Goal: Information Seeking & Learning: Find specific fact

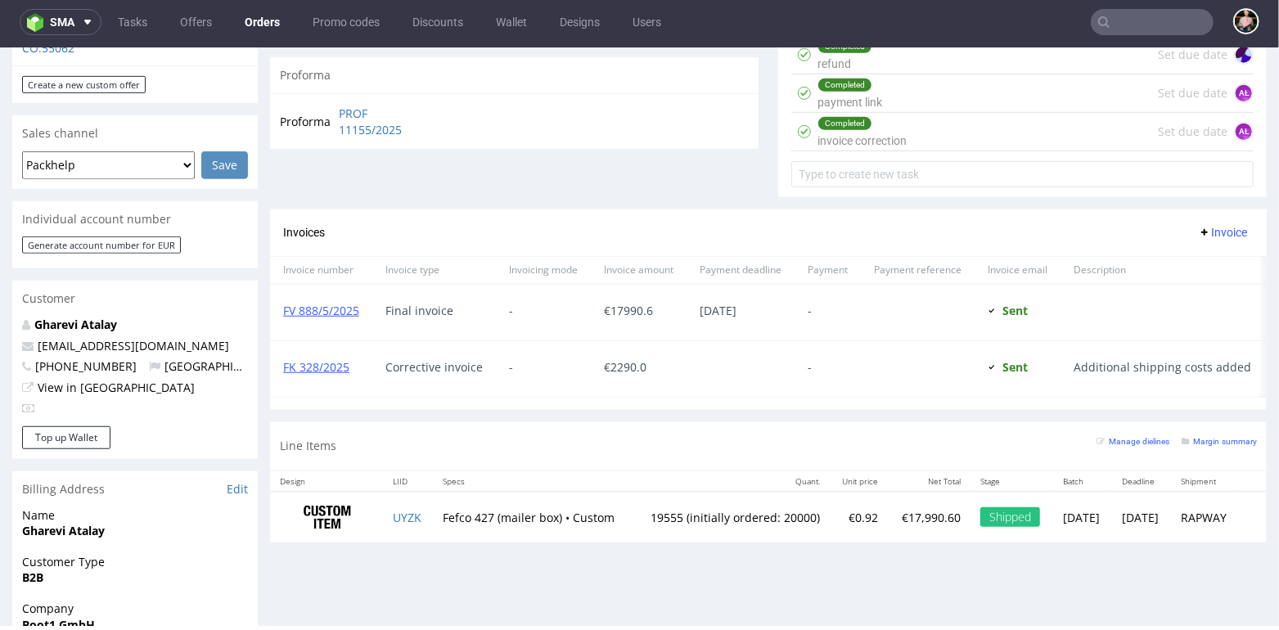
scroll to position [649, 0]
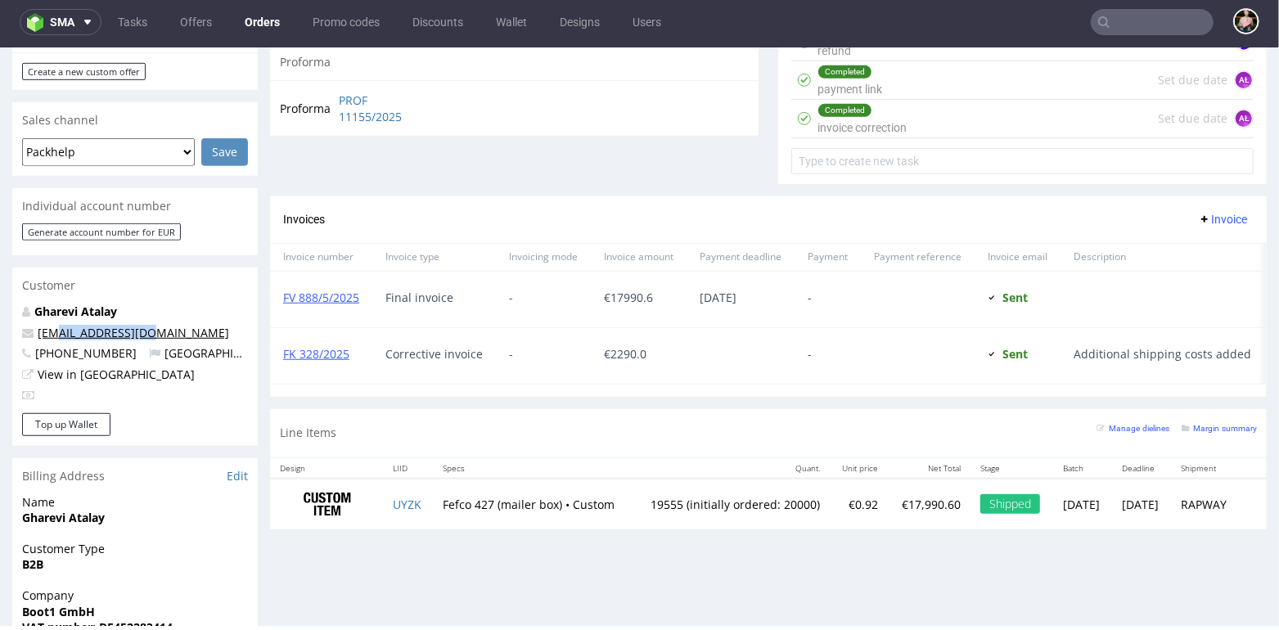
drag, startPoint x: 170, startPoint y: 304, endPoint x: 62, endPoint y: 303, distance: 108.0
click at [61, 324] on p "ag@bootsschule1.de" at bounding box center [135, 332] width 226 height 16
click at [191, 303] on p "Gharevi Atalay" at bounding box center [135, 311] width 226 height 16
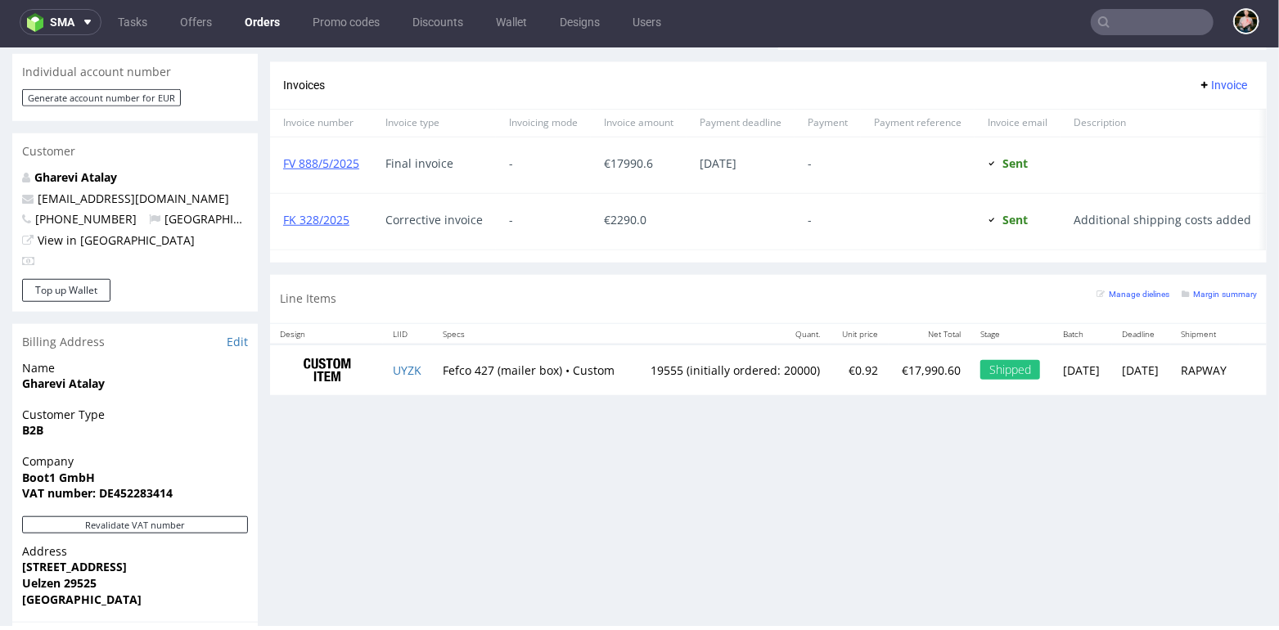
scroll to position [797, 0]
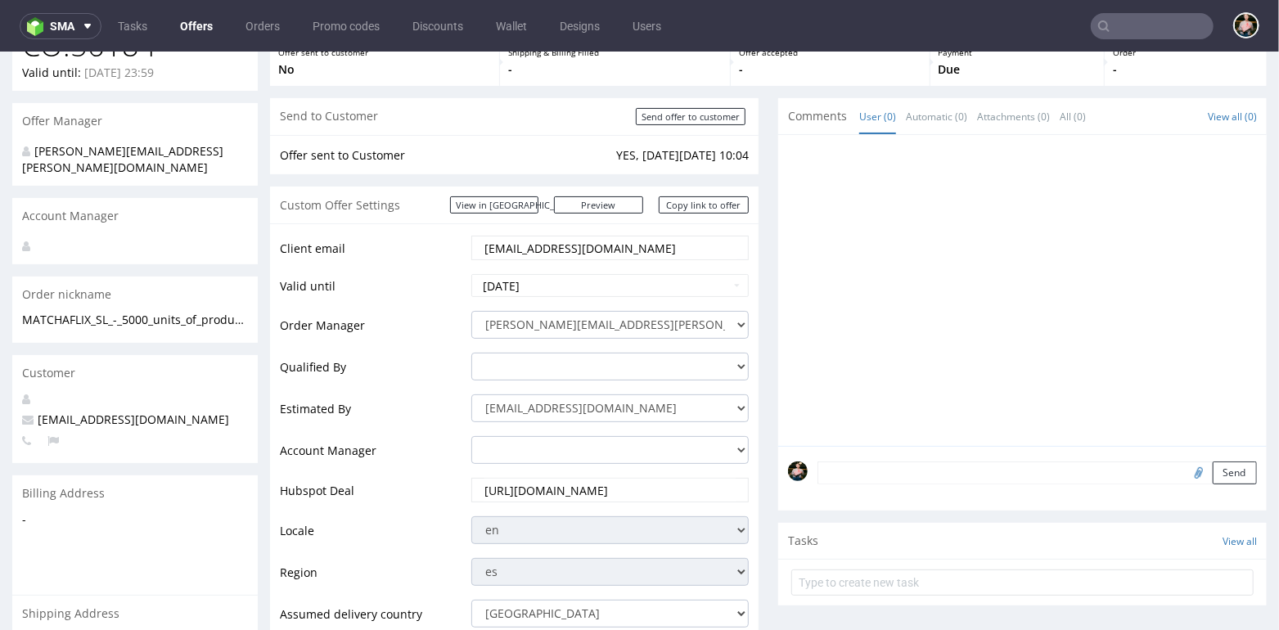
scroll to position [152, 0]
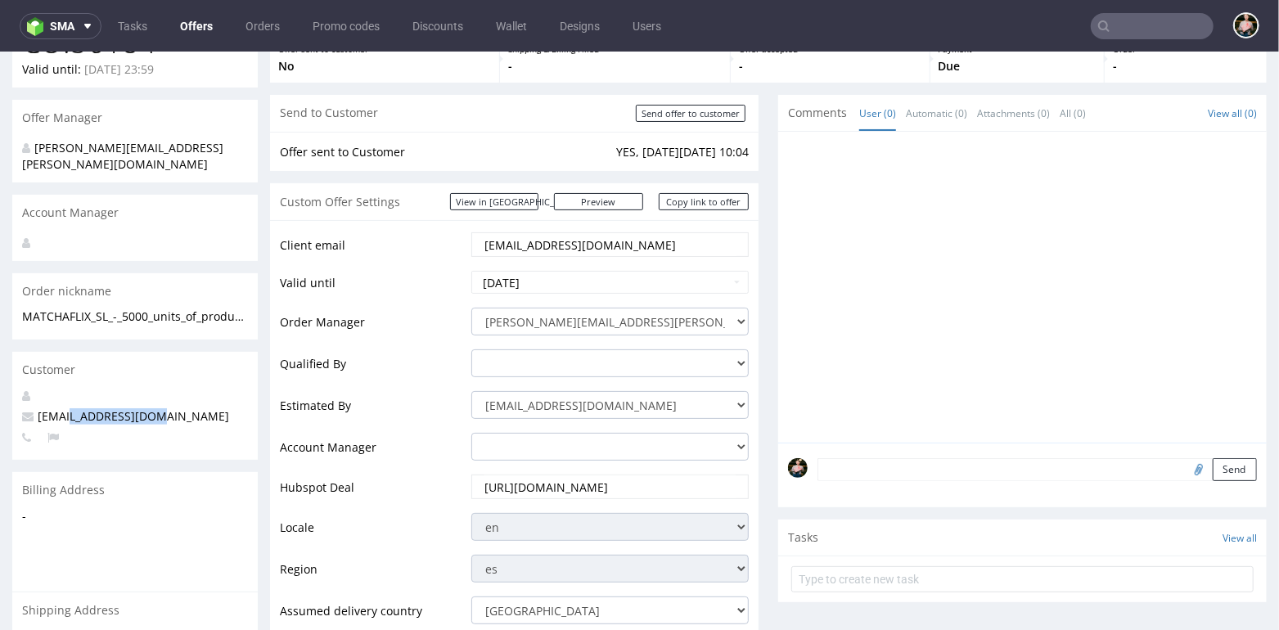
drag, startPoint x: 104, startPoint y: 396, endPoint x: 69, endPoint y: 398, distance: 35.2
click at [69, 408] on p "info@matchaflix.com" at bounding box center [135, 416] width 226 height 16
copy span "matchaflix.com"
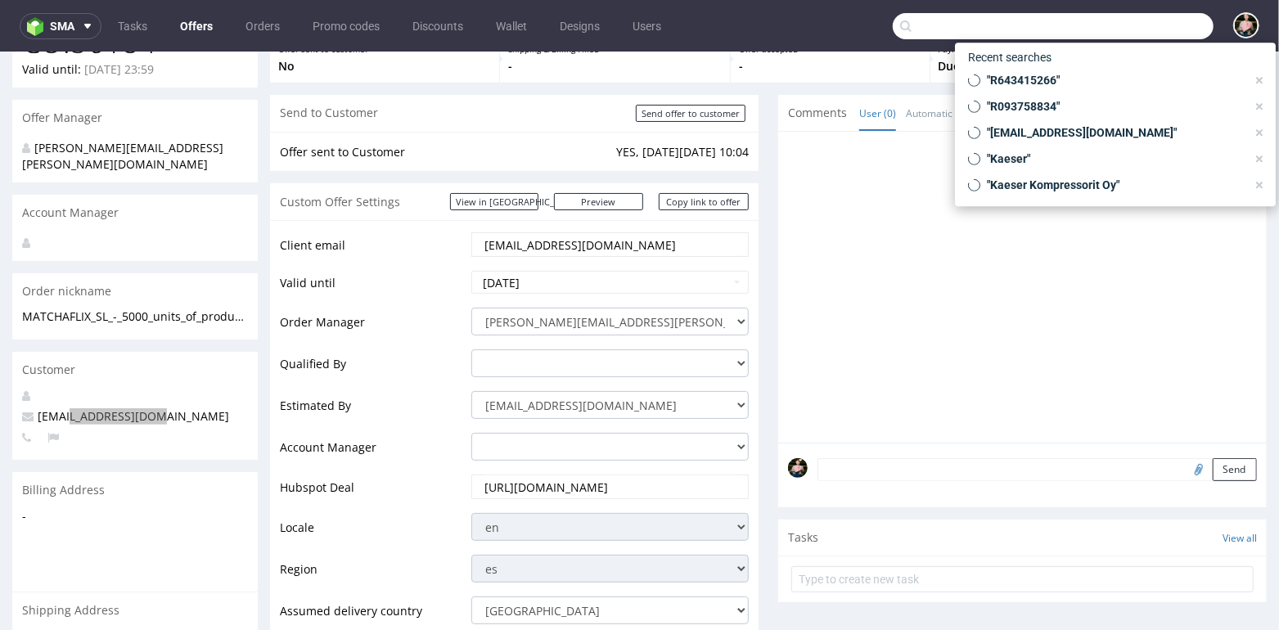
click at [1150, 23] on input "text" at bounding box center [1053, 26] width 321 height 26
paste input "matchaflix.com"
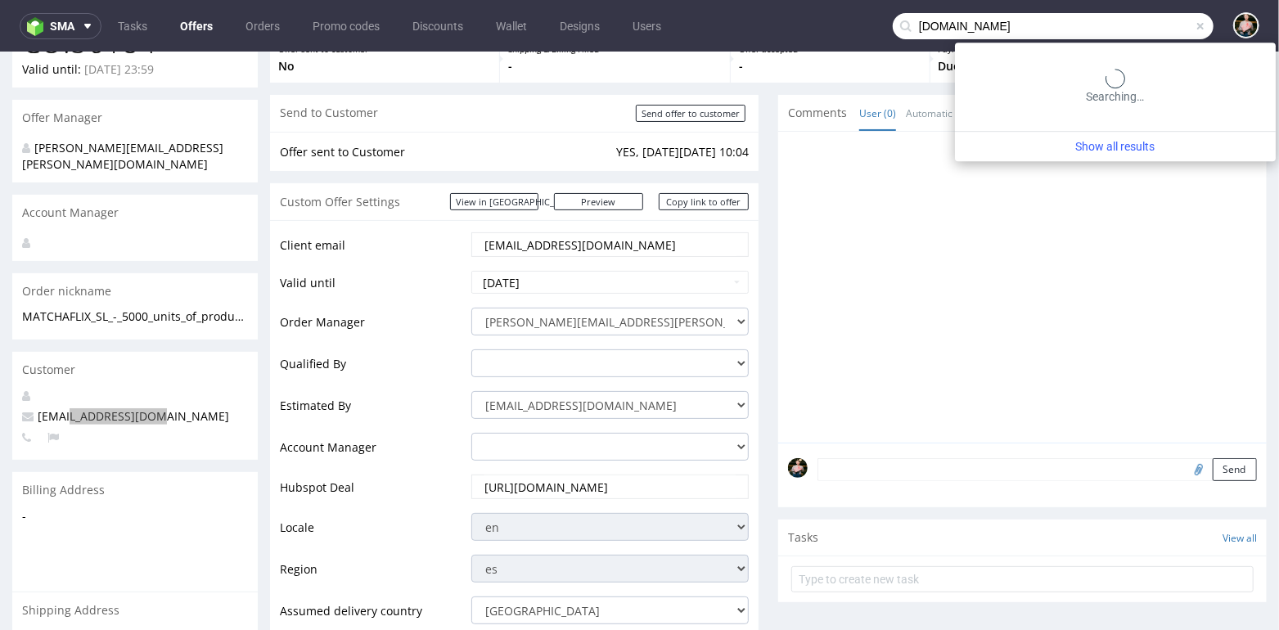
type input "matchaflix.com"
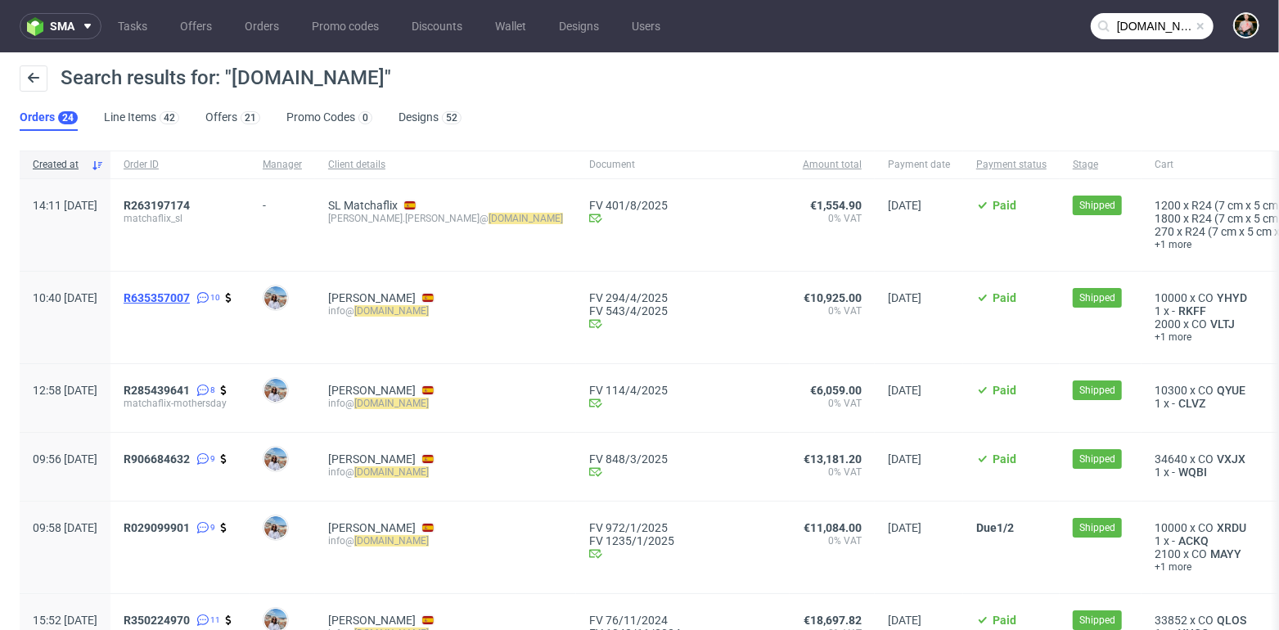
click at [190, 294] on span "R635357007" at bounding box center [157, 297] width 66 height 13
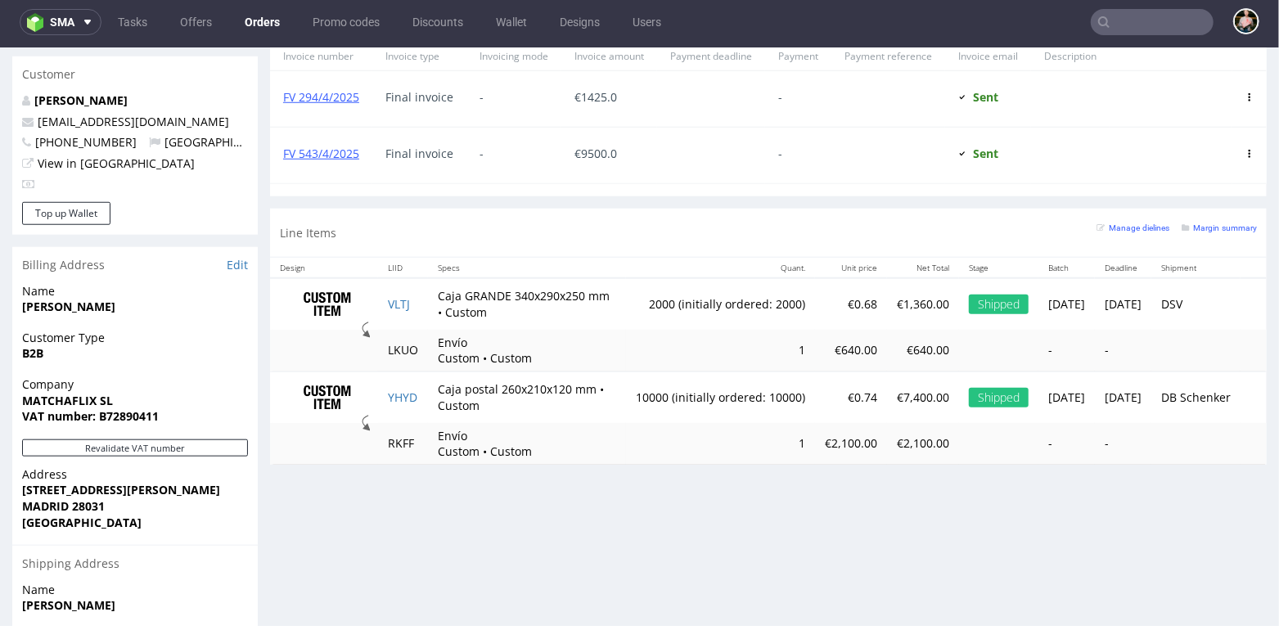
scroll to position [876, 0]
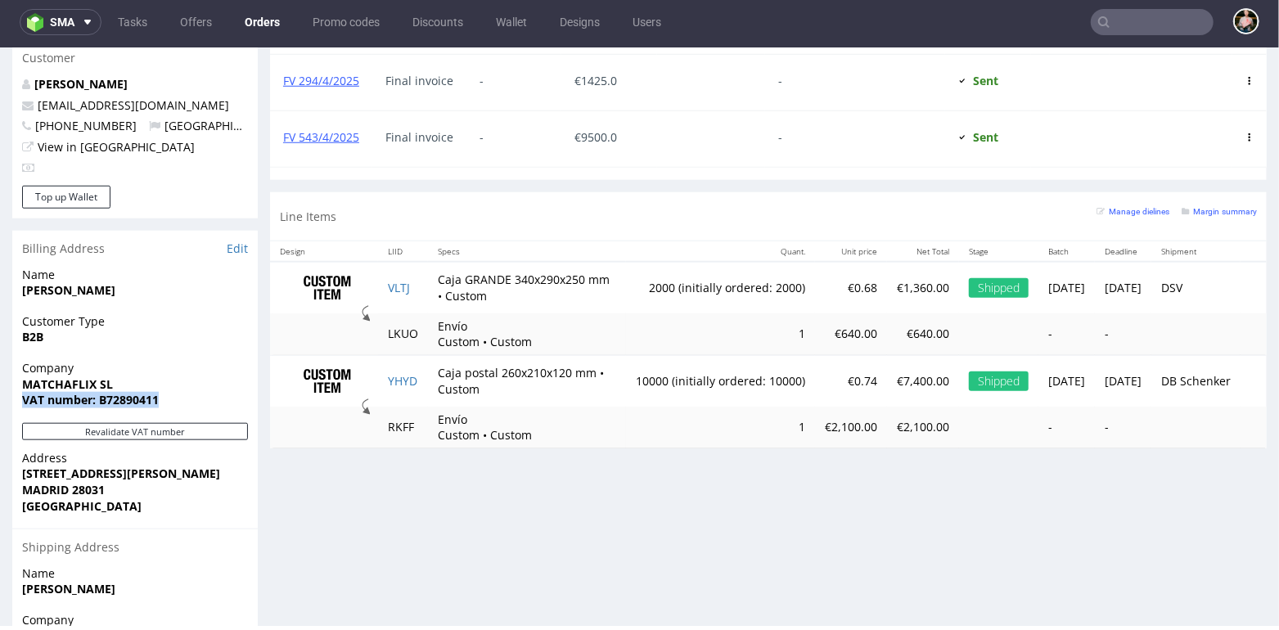
drag, startPoint x: 164, startPoint y: 372, endPoint x: 11, endPoint y: 372, distance: 153.0
click at [12, 372] on div "Company MATCHAFLIX SL VAT number: B72890411" at bounding box center [134, 390] width 245 height 63
copy strong "VAT number: B72890411"
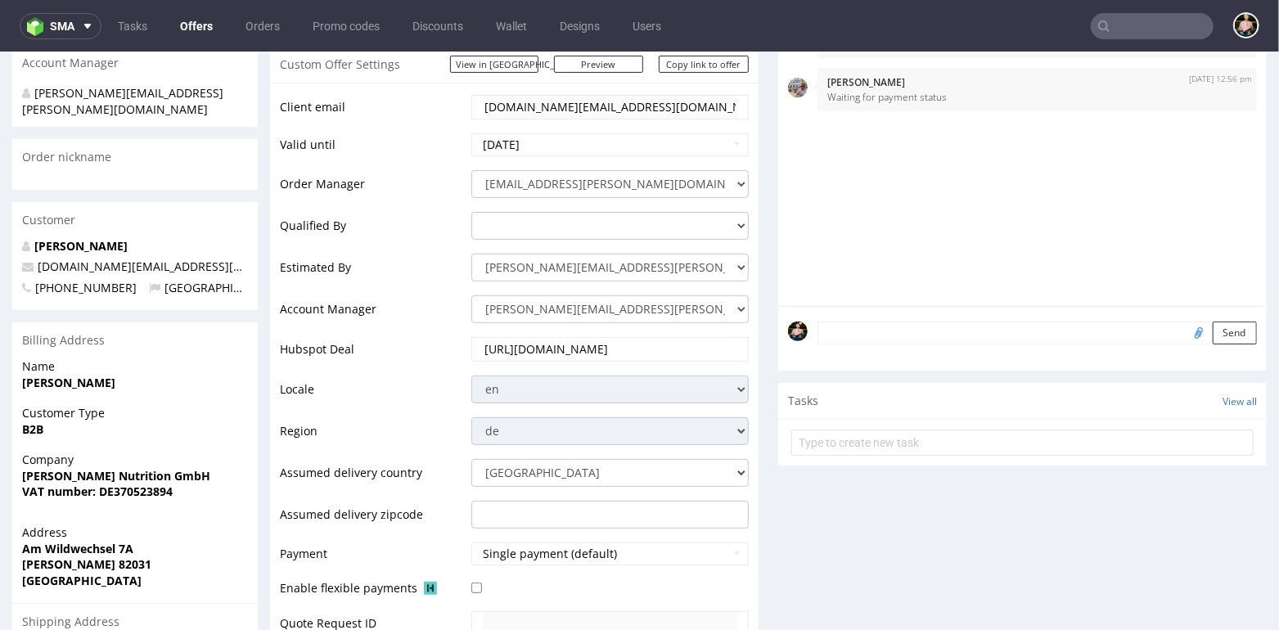
scroll to position [296, 0]
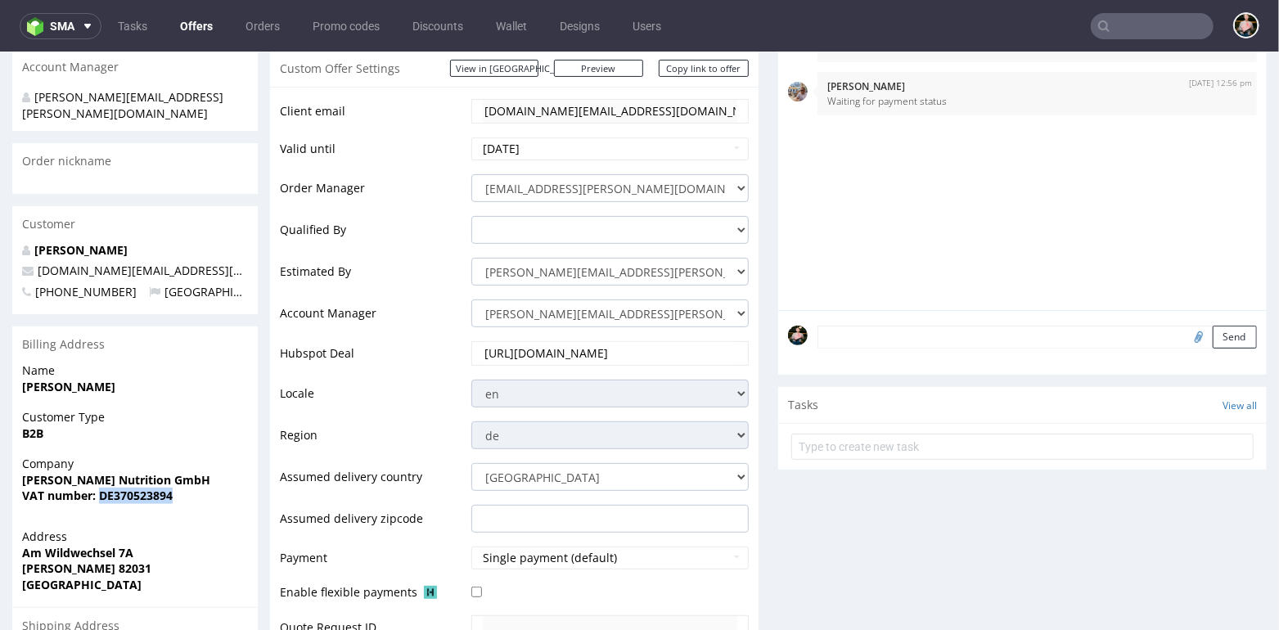
drag, startPoint x: 97, startPoint y: 467, endPoint x: 191, endPoint y: 467, distance: 94.1
click at [191, 487] on span "VAT number: DE370523894" at bounding box center [135, 495] width 226 height 16
copy strong "DE370523894"
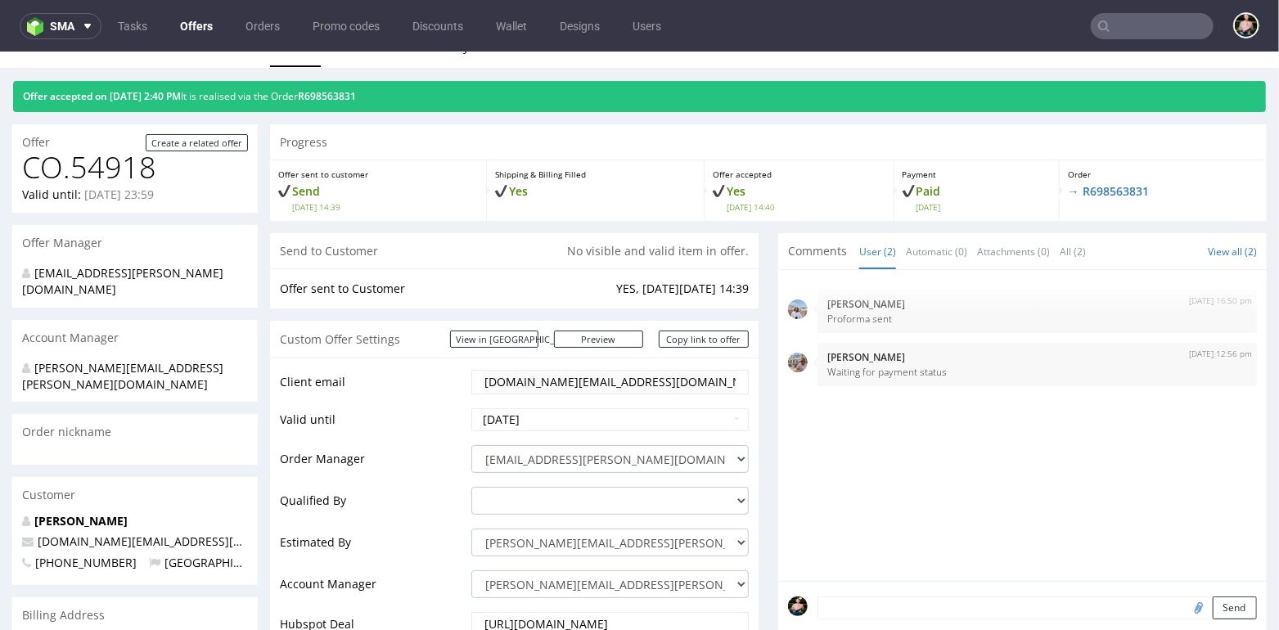
scroll to position [0, 0]
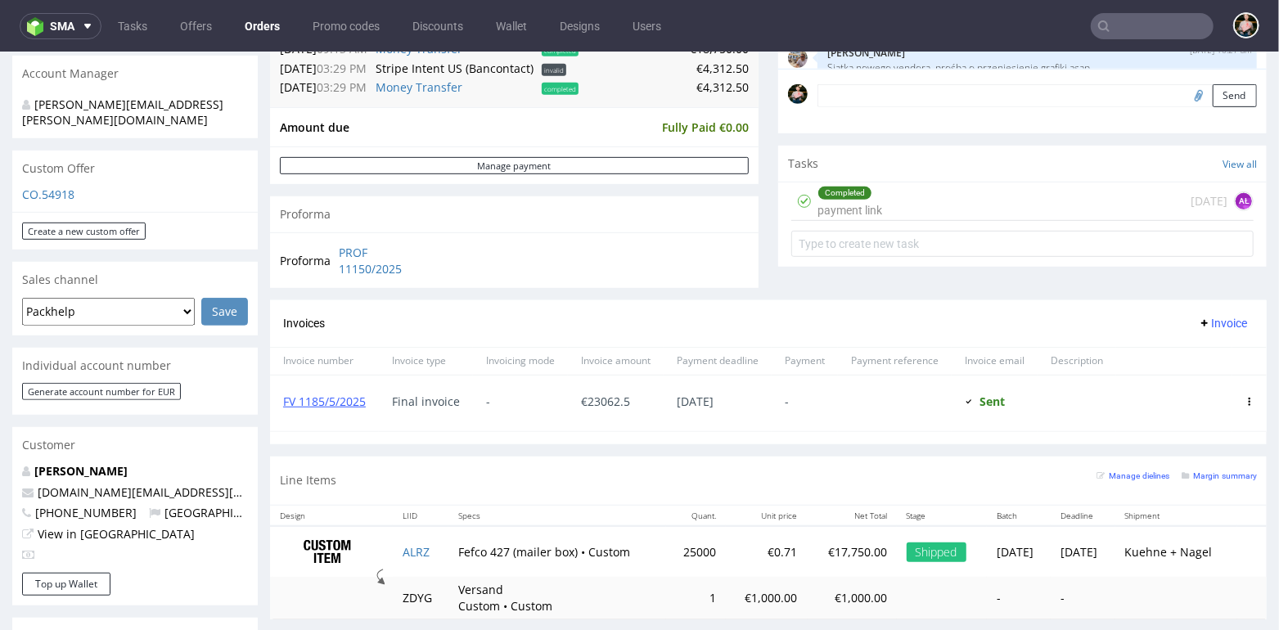
scroll to position [494, 0]
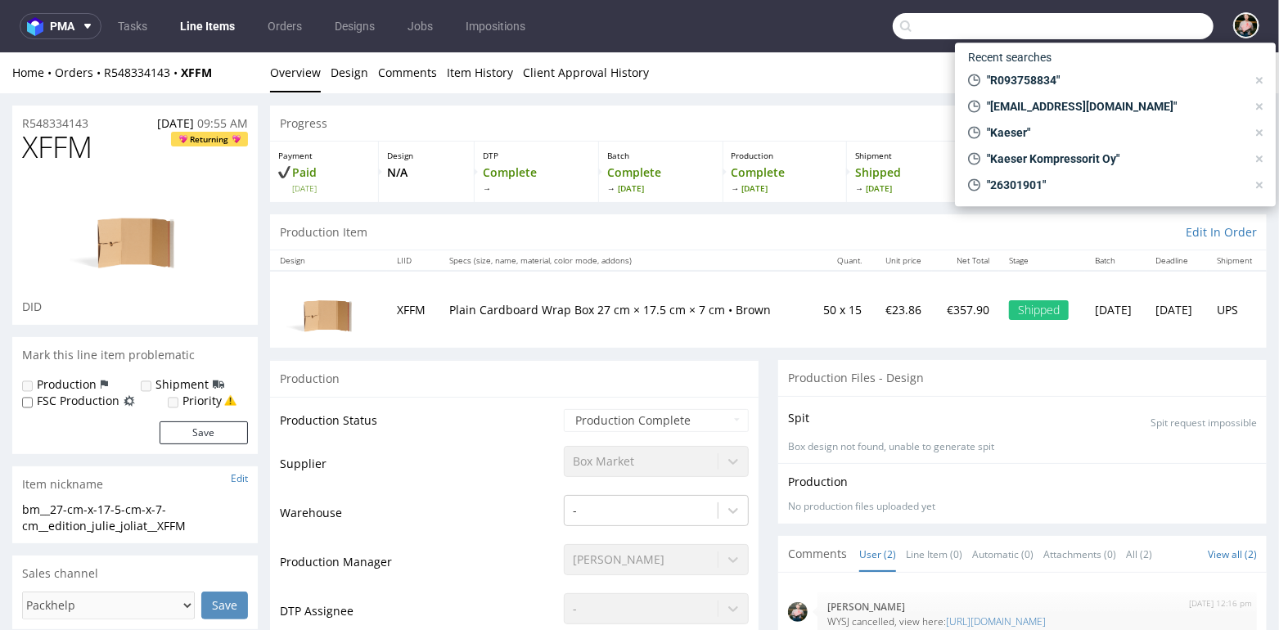
scroll to position [1534, 0]
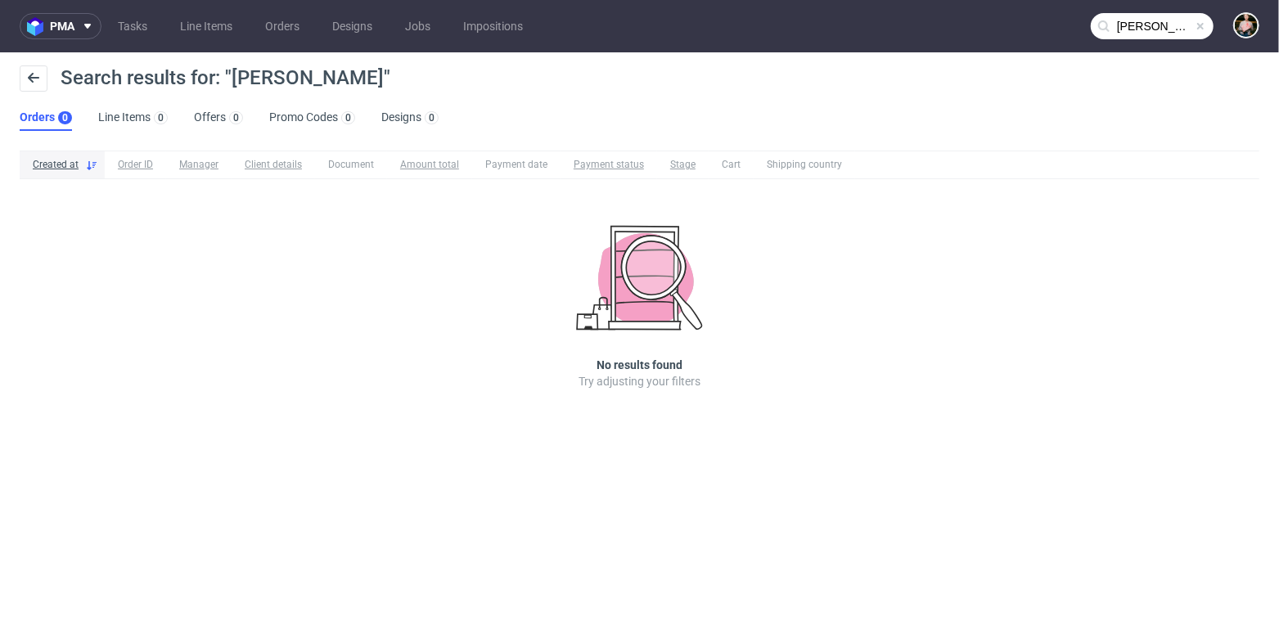
click at [1147, 33] on input "[PERSON_NAME]" at bounding box center [1152, 26] width 123 height 26
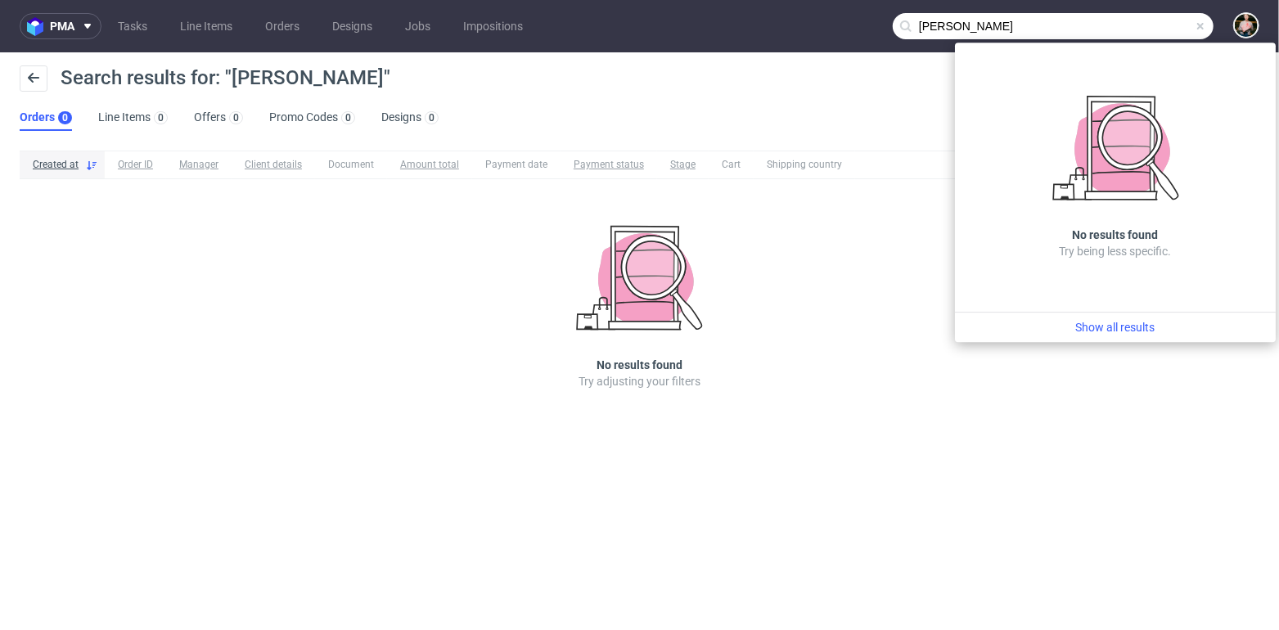
drag, startPoint x: 948, startPoint y: 30, endPoint x: 1043, endPoint y: 35, distance: 95.0
click at [1043, 35] on input "[PERSON_NAME]" at bounding box center [1053, 26] width 321 height 26
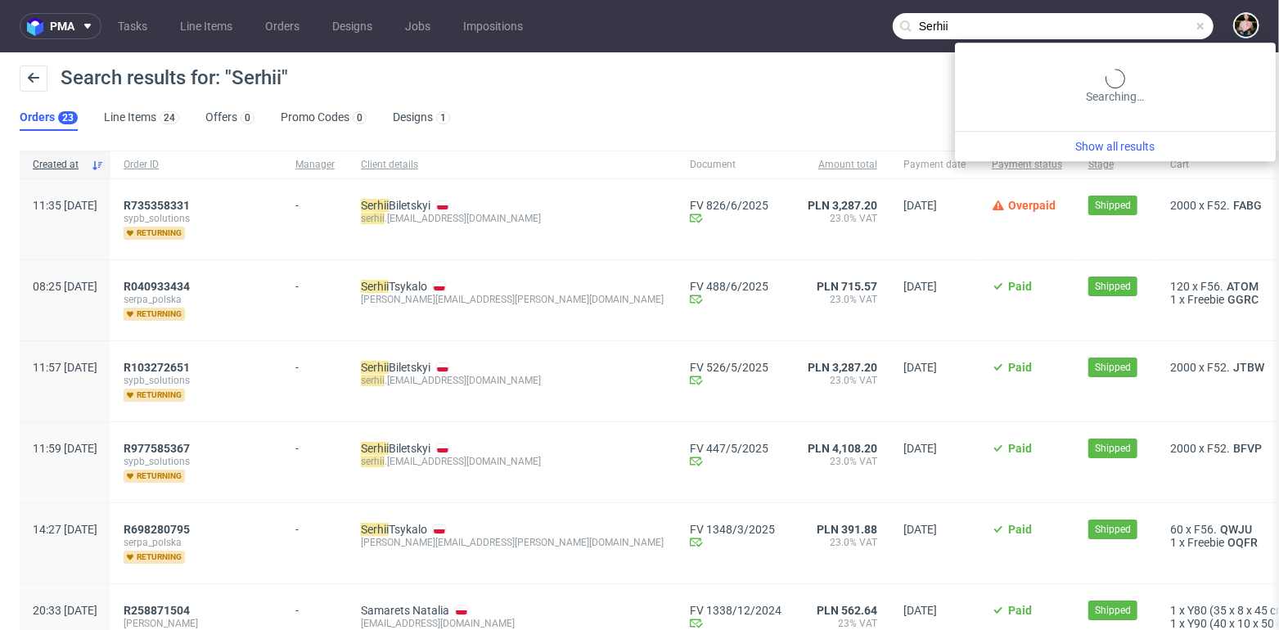
drag, startPoint x: 1167, startPoint y: 21, endPoint x: 785, endPoint y: 21, distance: 382.1
click at [785, 21] on nav "pma Tasks Line Items Orders Designs Jobs Impositions Serhii" at bounding box center [639, 26] width 1279 height 52
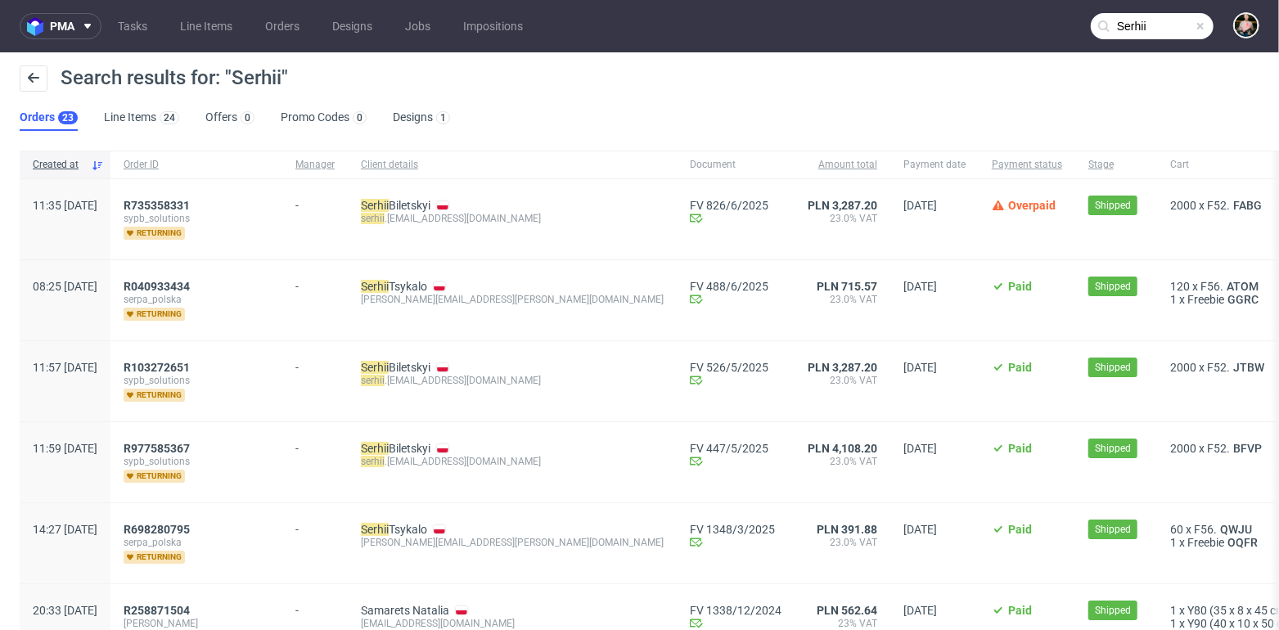
paste input "Pechernyi"
drag, startPoint x: 1128, startPoint y: 26, endPoint x: 986, endPoint y: 23, distance: 142.4
click at [986, 23] on nav "pma Tasks Line Items Orders Designs Jobs Impositions Serhii Pechernyi" at bounding box center [639, 26] width 1279 height 52
type input "Pechernyi"
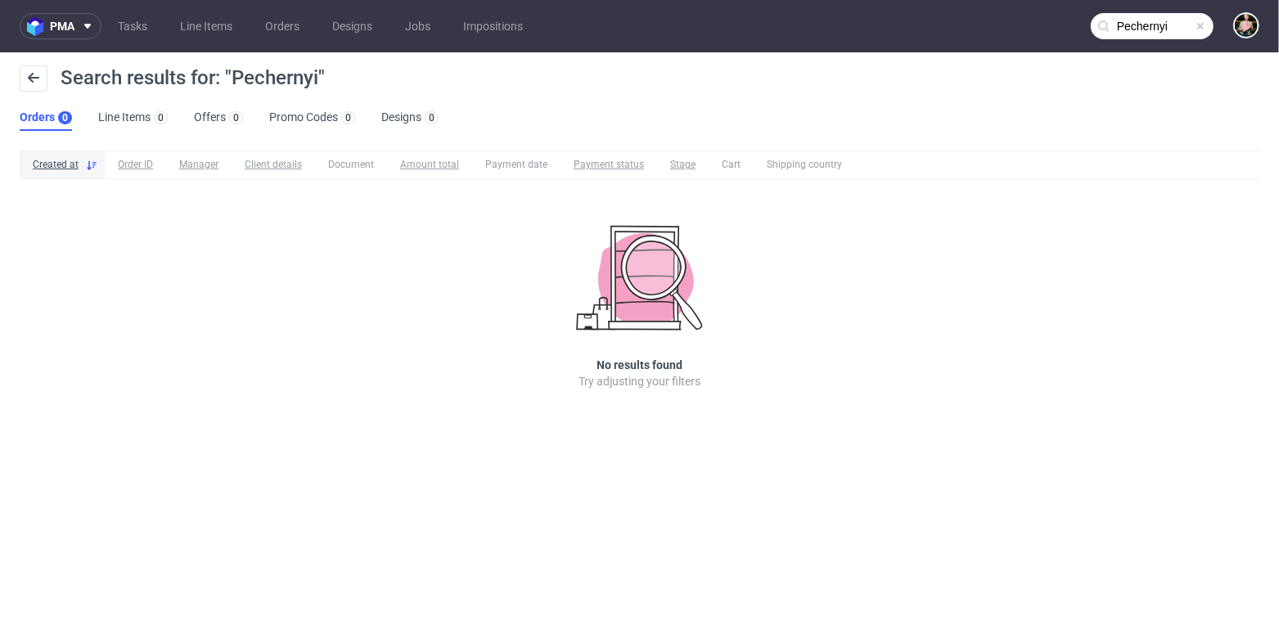
click at [917, 436] on div "Created at Order ID Manager Client details Document Amount total Payment date P…" at bounding box center [639, 293] width 1279 height 298
click at [68, 23] on span "pma" at bounding box center [62, 25] width 25 height 11
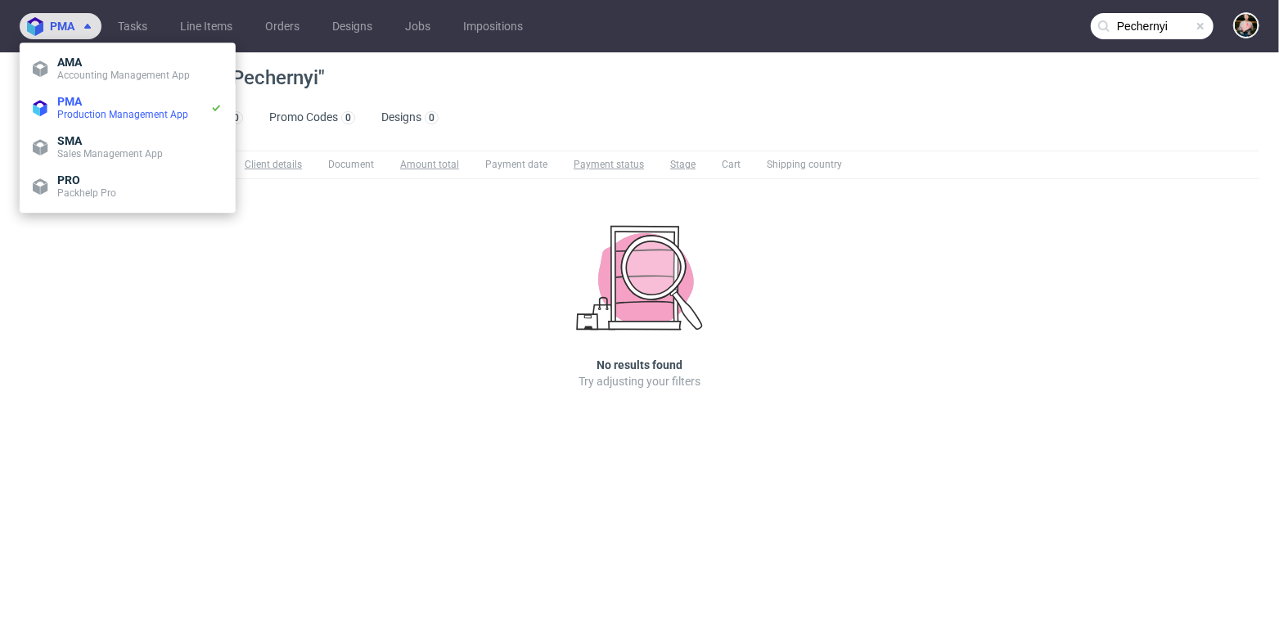
click at [69, 24] on span "pma" at bounding box center [62, 25] width 25 height 11
click at [281, 23] on link "Orders" at bounding box center [282, 26] width 54 height 26
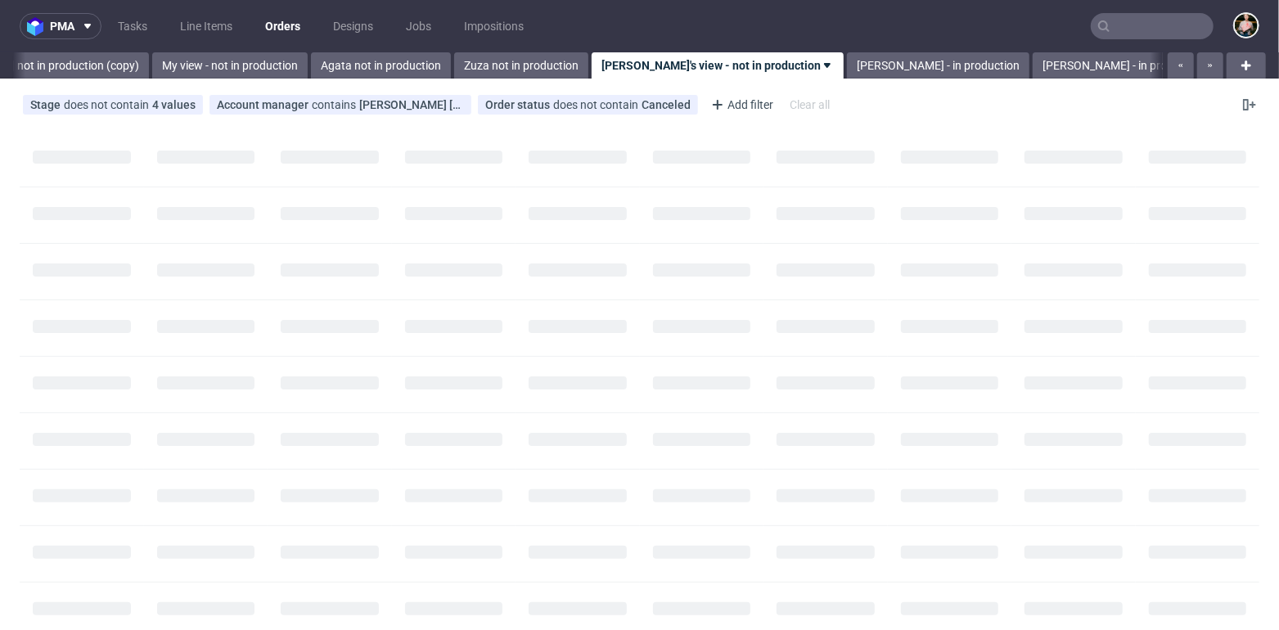
scroll to position [0, 589]
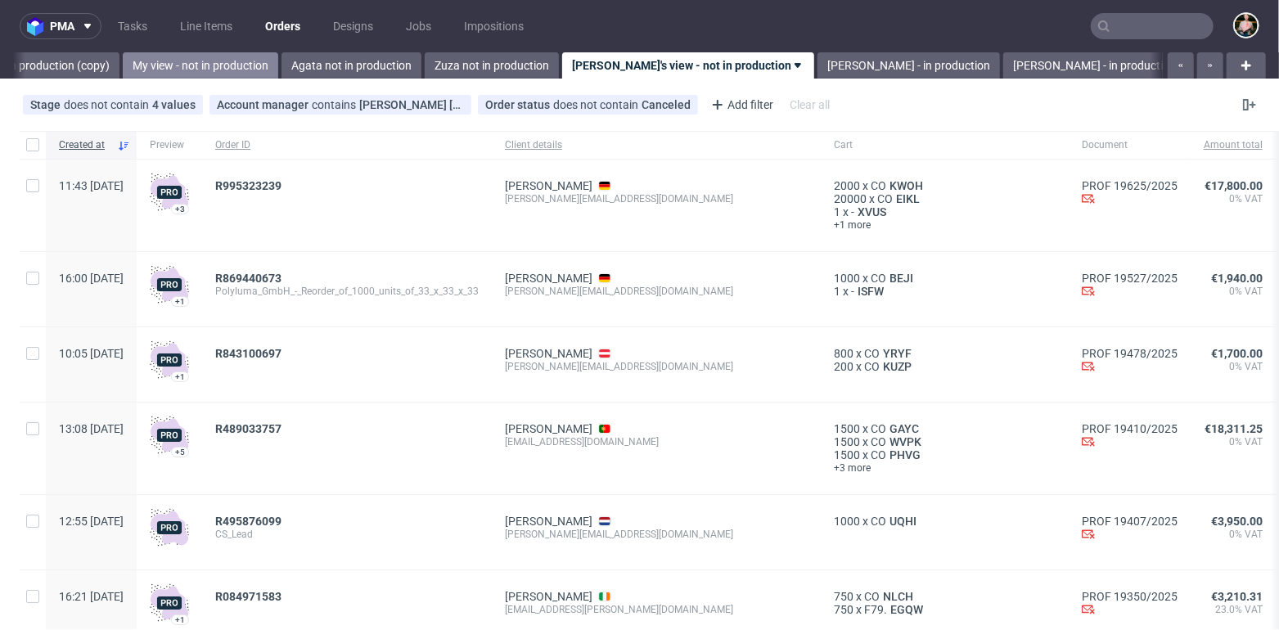
click at [123, 61] on link "My view - not in production" at bounding box center [200, 65] width 155 height 26
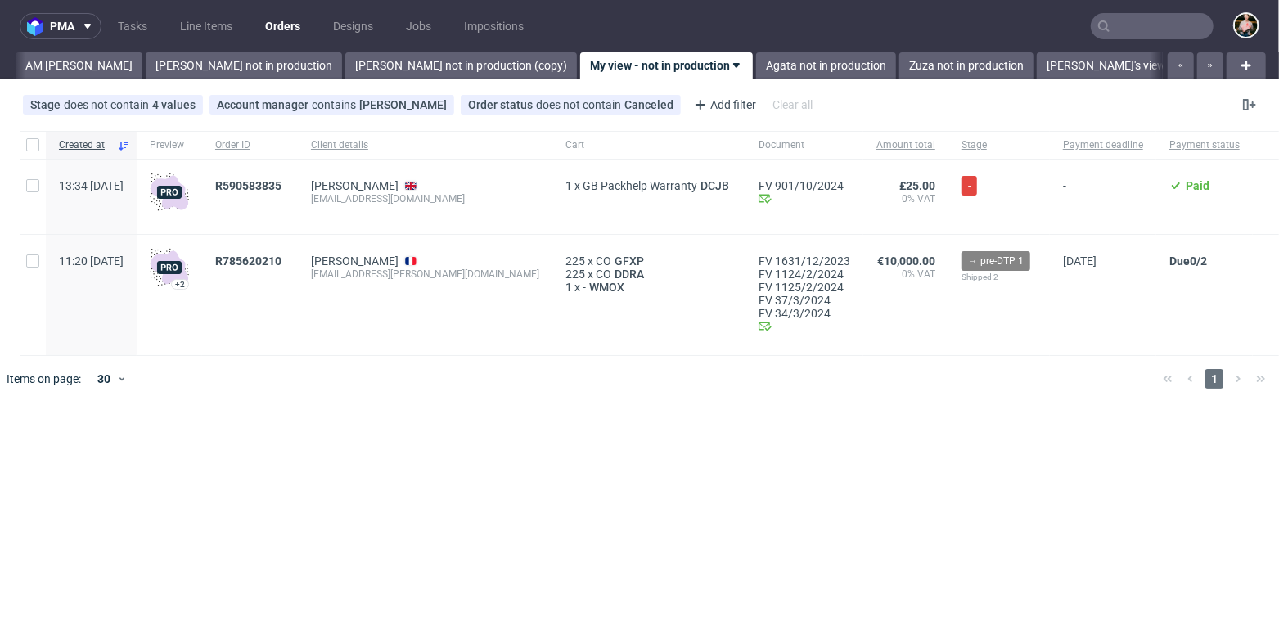
click at [110, 61] on link "AM Marta Tomaszewska" at bounding box center [79, 65] width 127 height 26
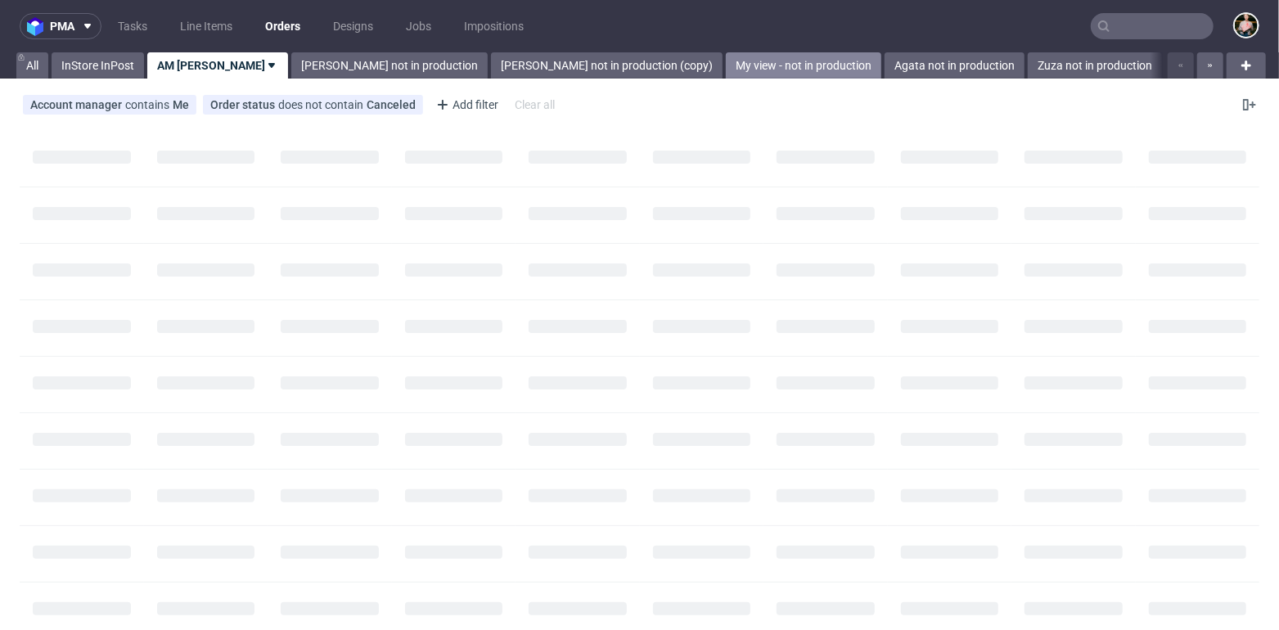
click at [110, 61] on link "InStore InPost" at bounding box center [98, 65] width 92 height 26
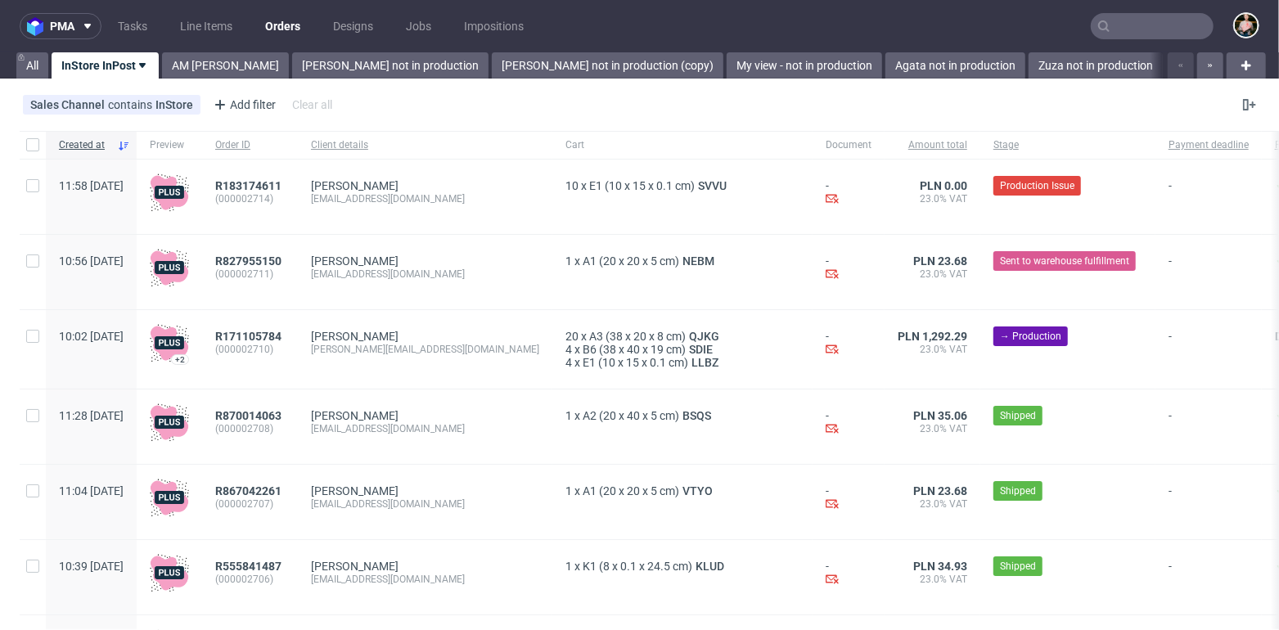
scroll to position [52, 0]
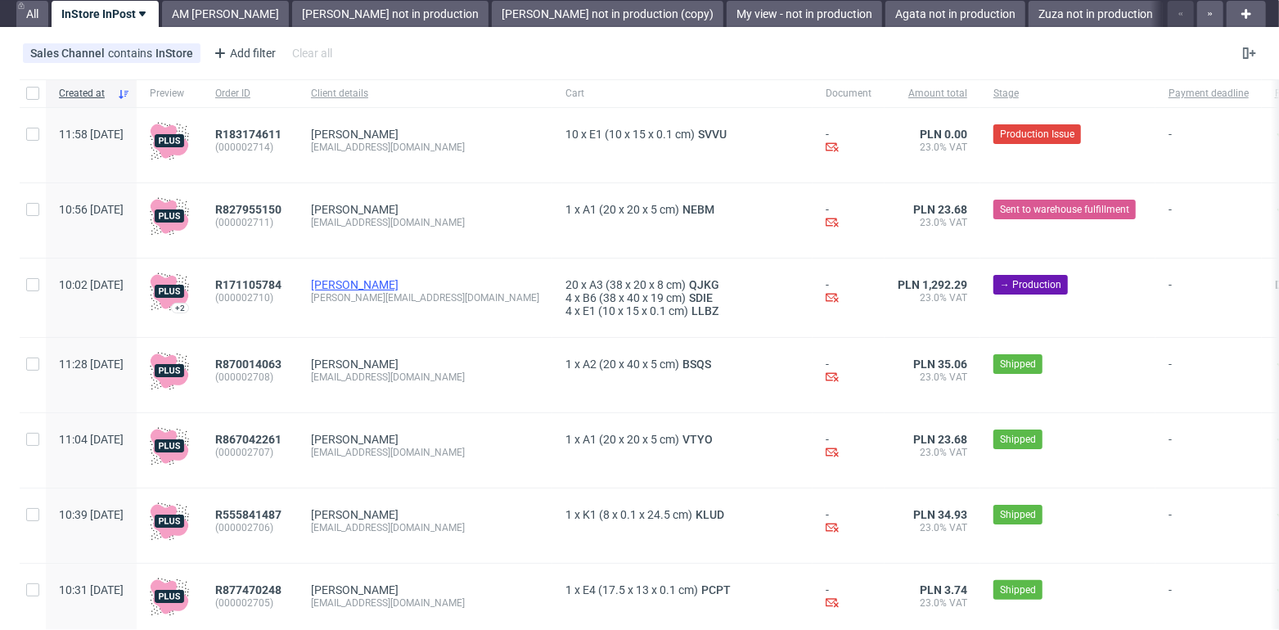
click at [399, 286] on link "Adam Niestrój" at bounding box center [355, 284] width 88 height 13
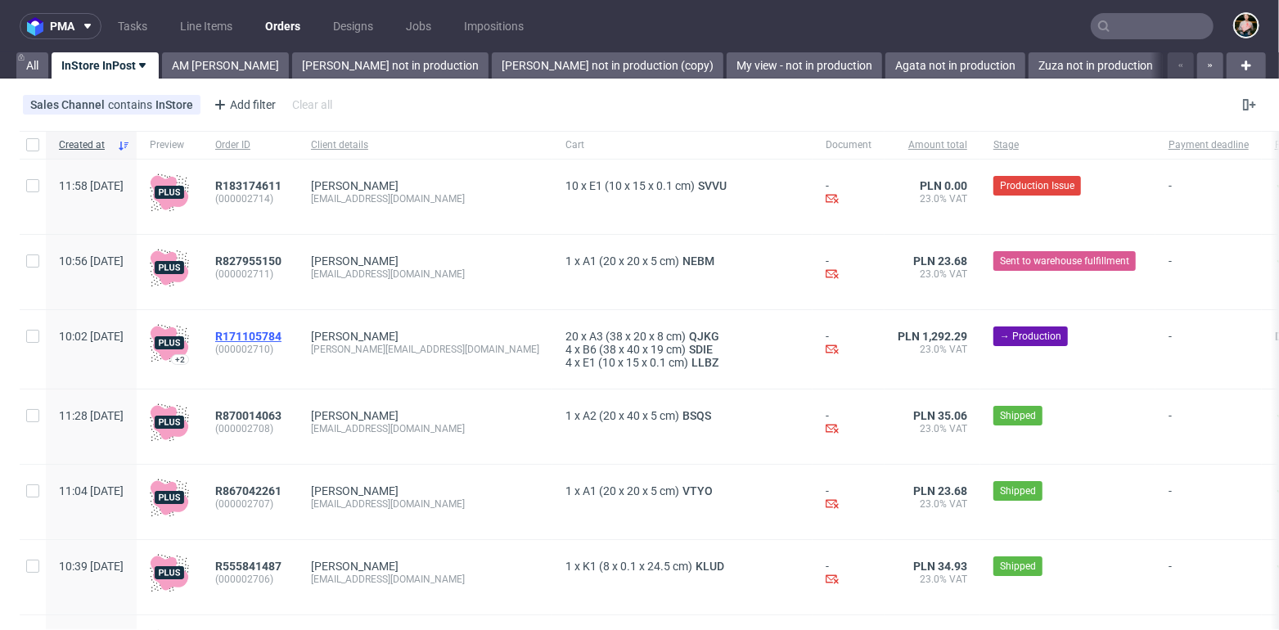
click at [281, 336] on span "R171105784" at bounding box center [248, 336] width 66 height 13
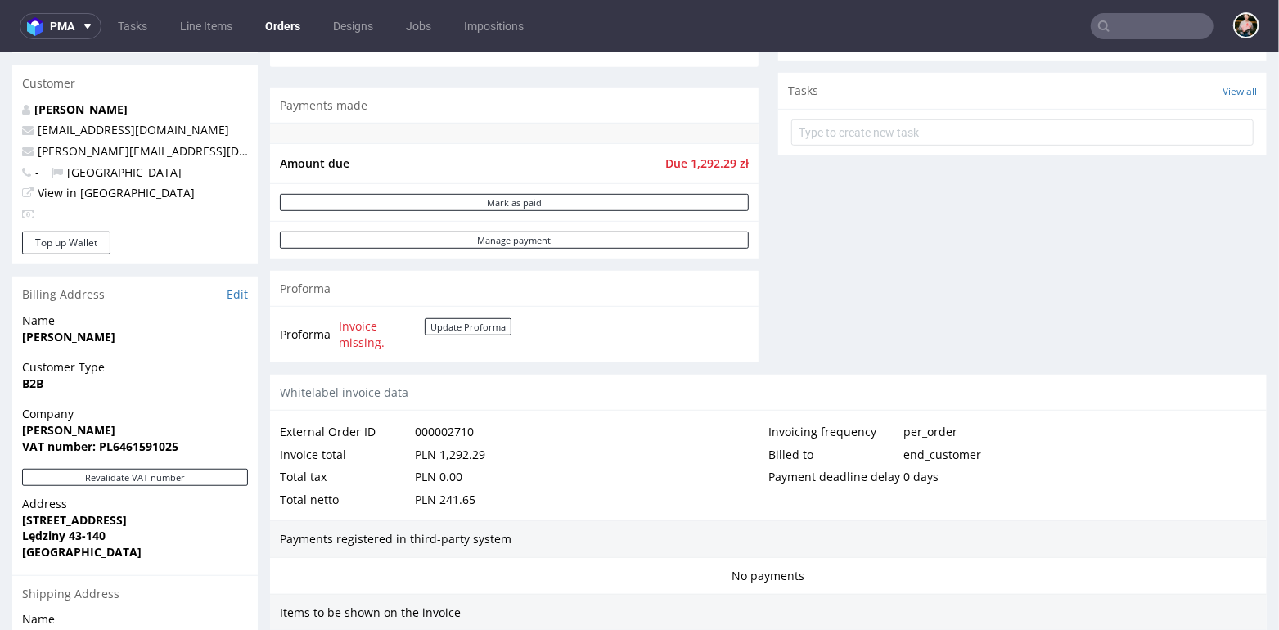
scroll to position [580, 0]
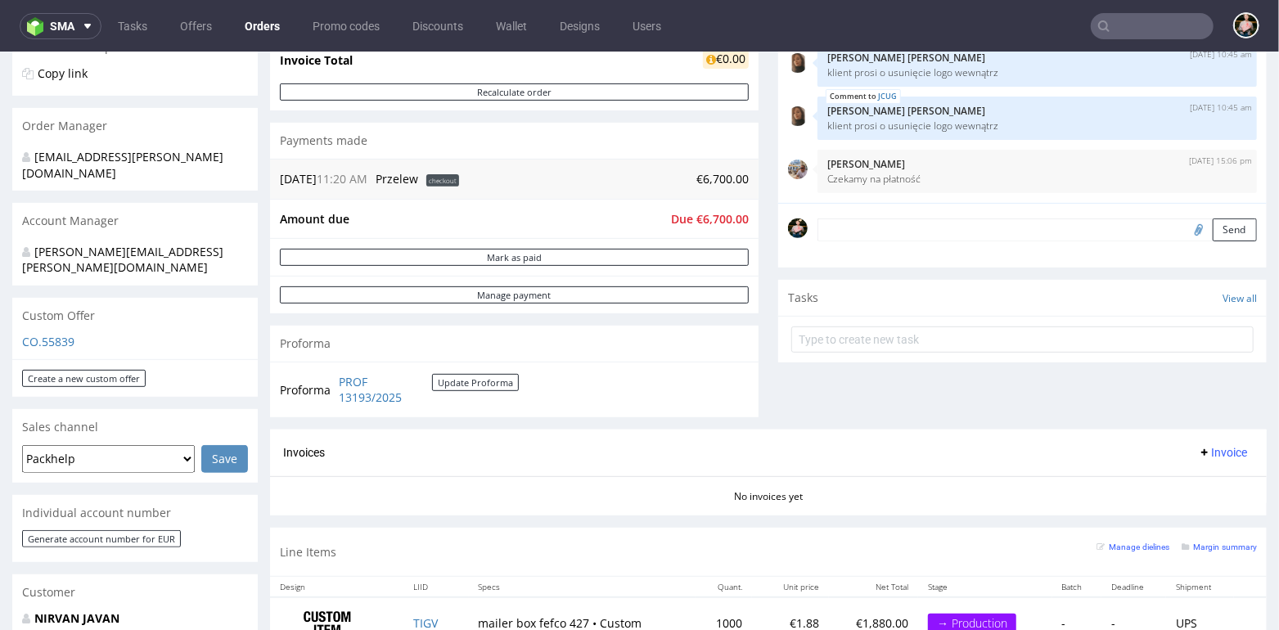
scroll to position [422, 0]
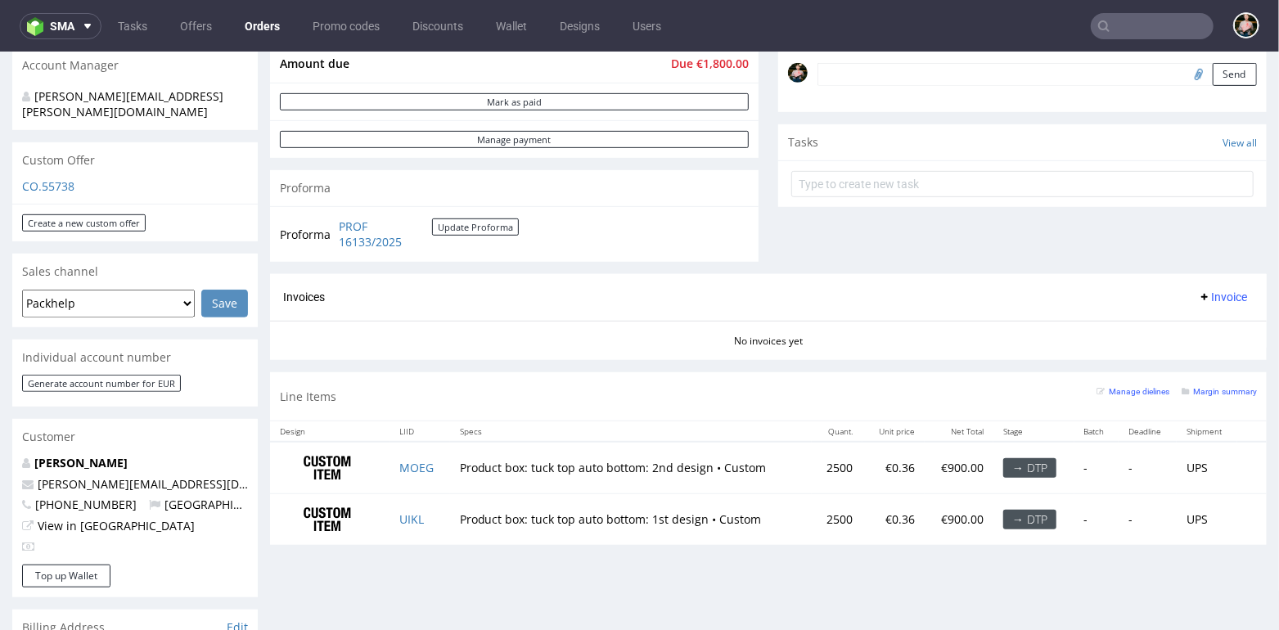
scroll to position [529, 0]
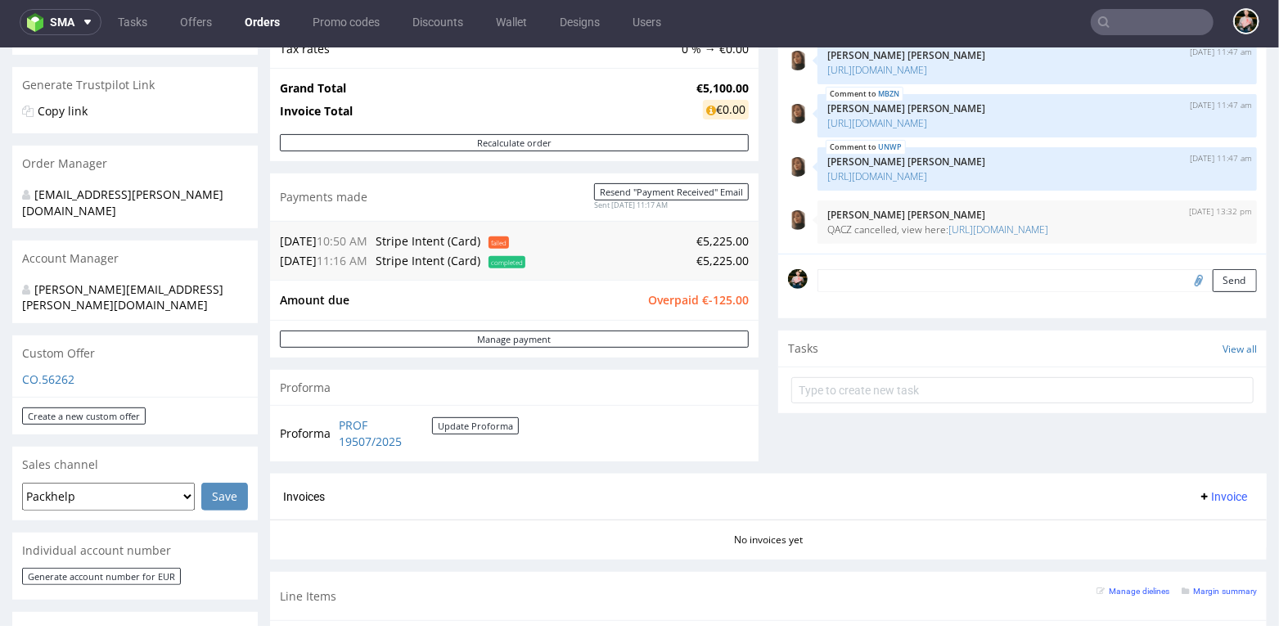
scroll to position [300, 0]
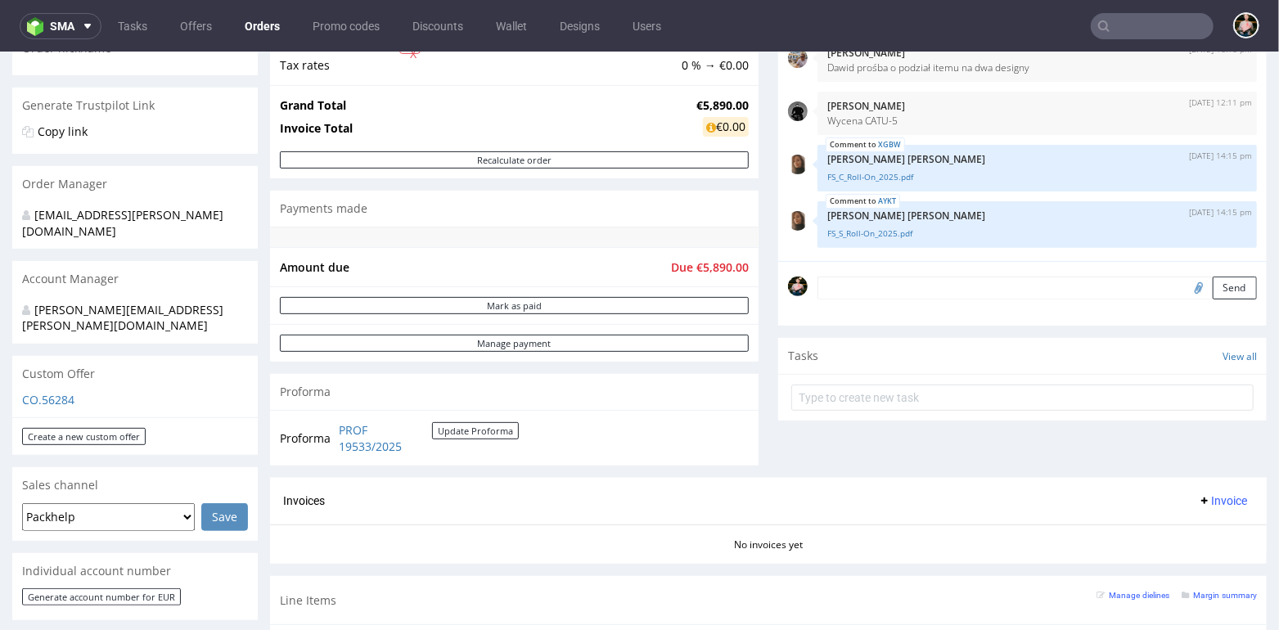
scroll to position [285, 0]
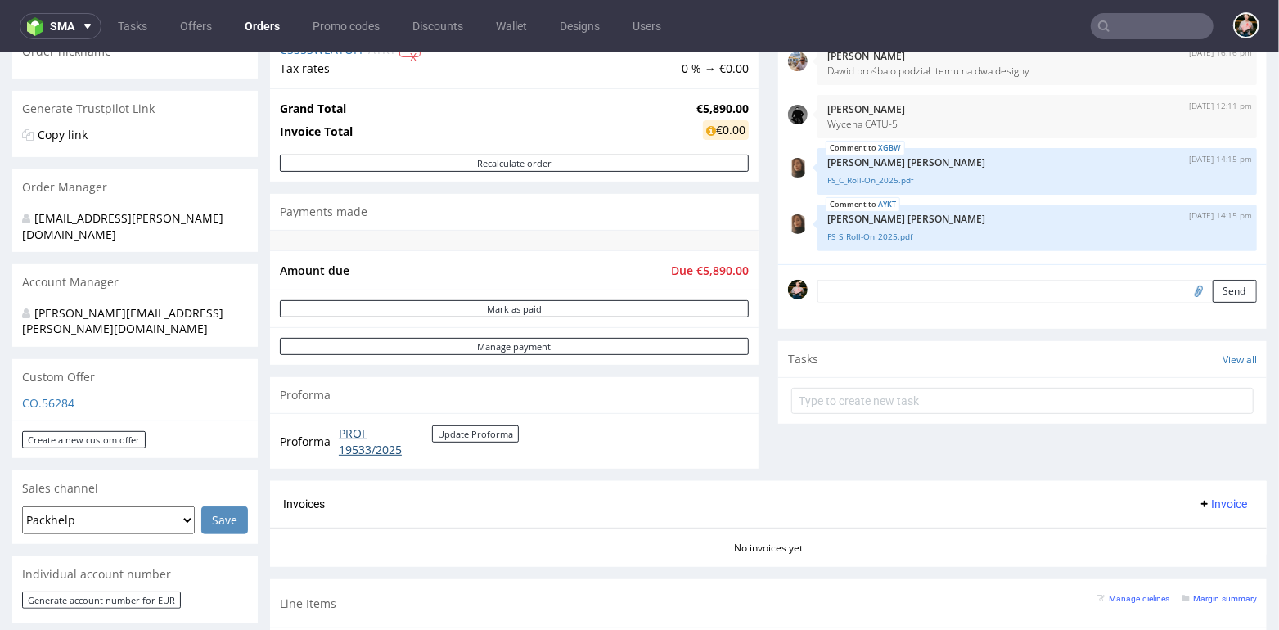
click at [363, 444] on link "PROF 19533/2025" at bounding box center [385, 441] width 93 height 32
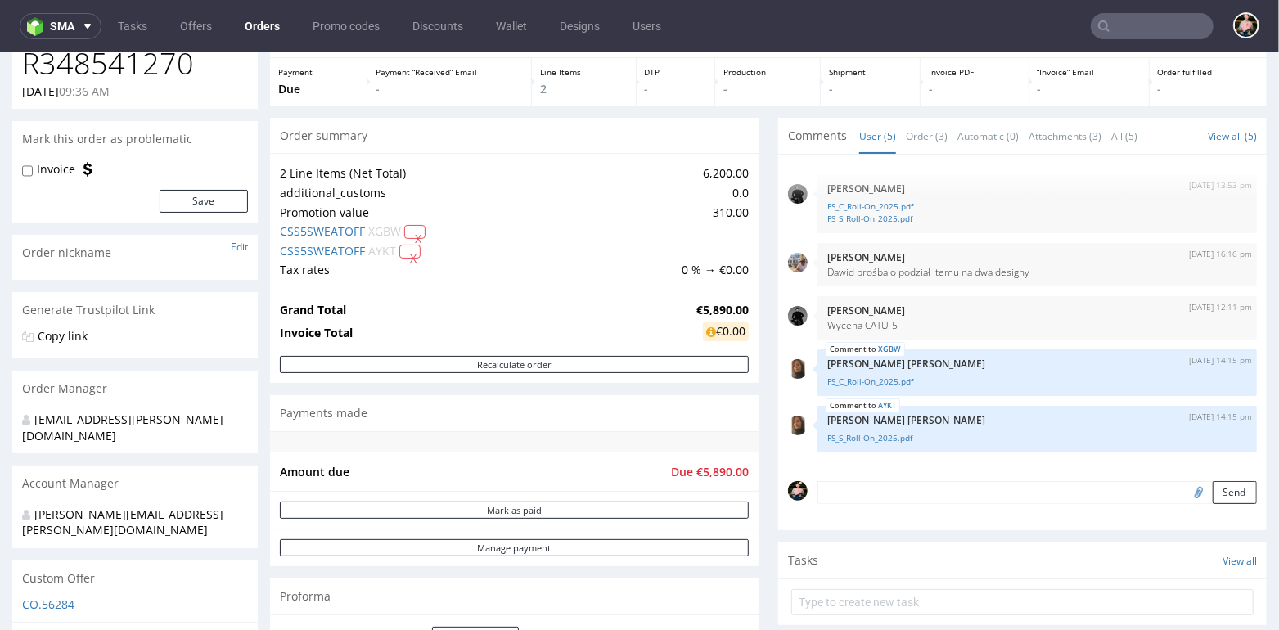
scroll to position [80, 0]
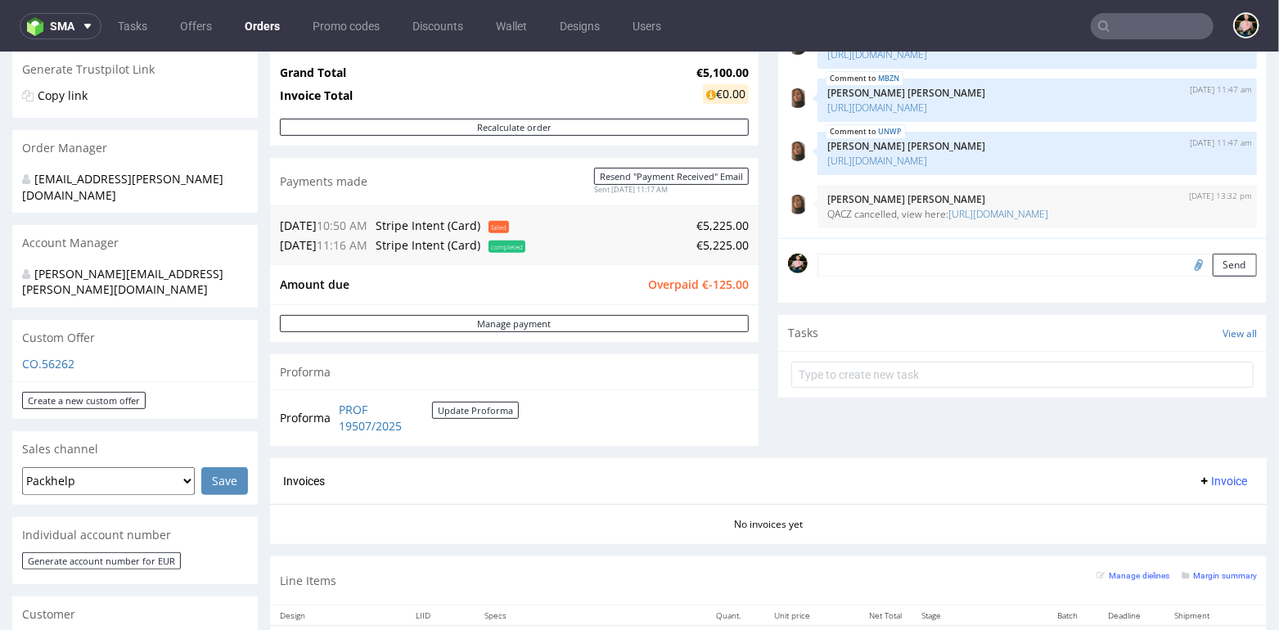
scroll to position [295, 0]
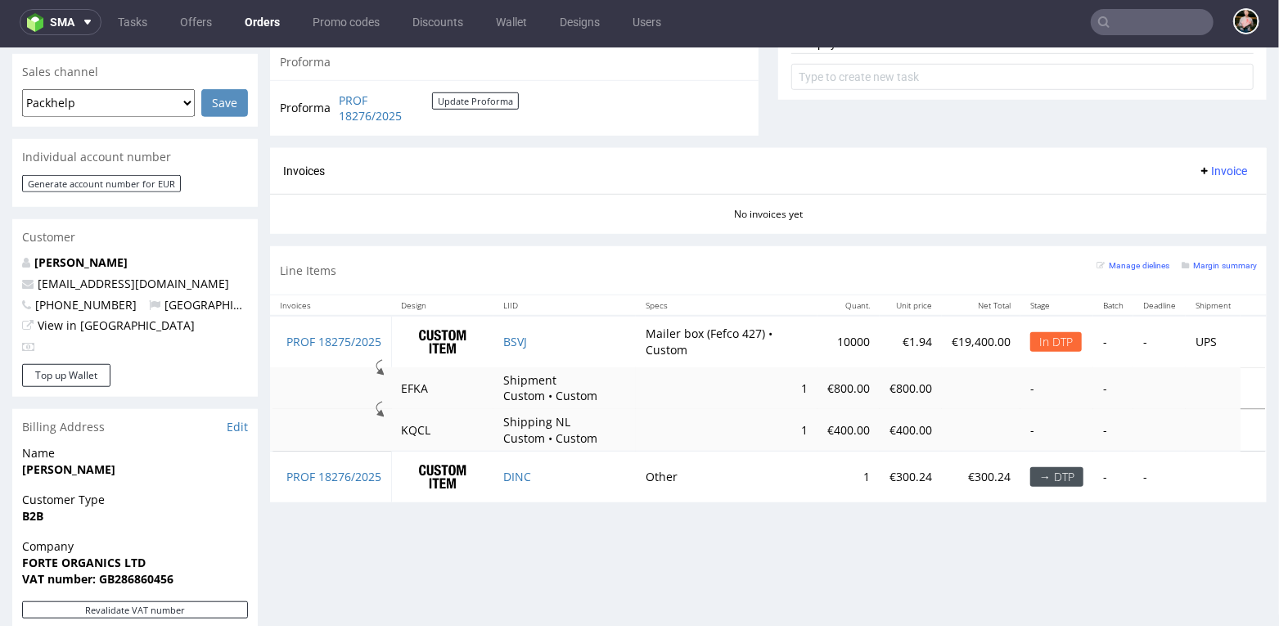
scroll to position [681, 0]
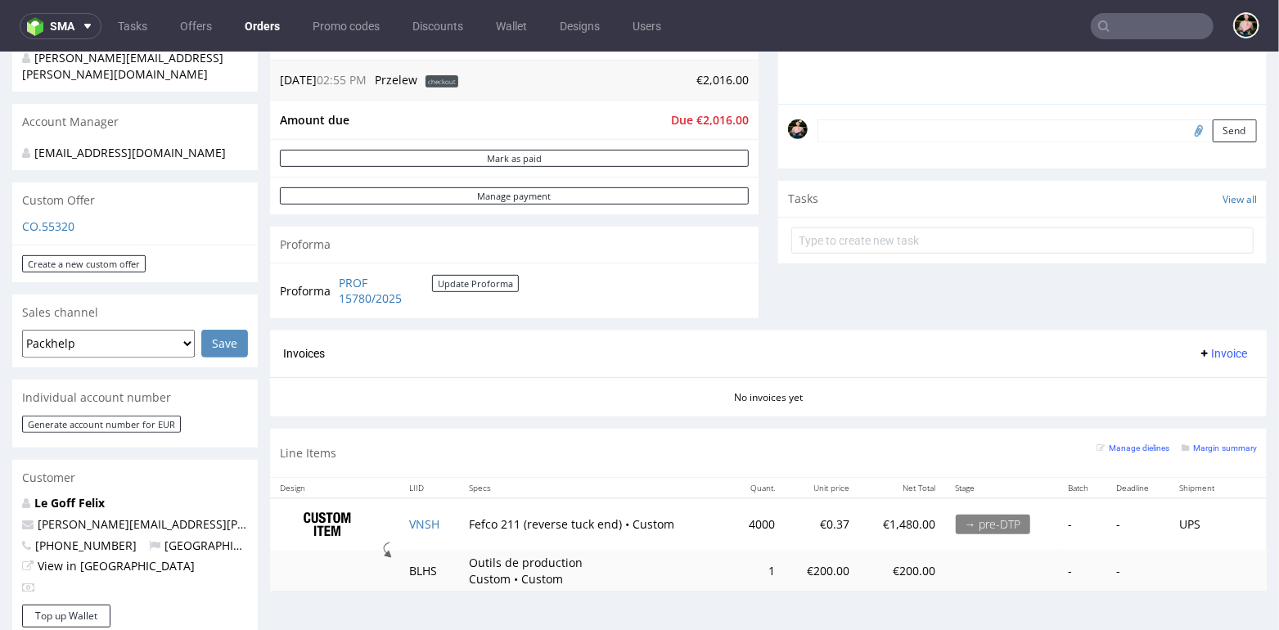
scroll to position [444, 0]
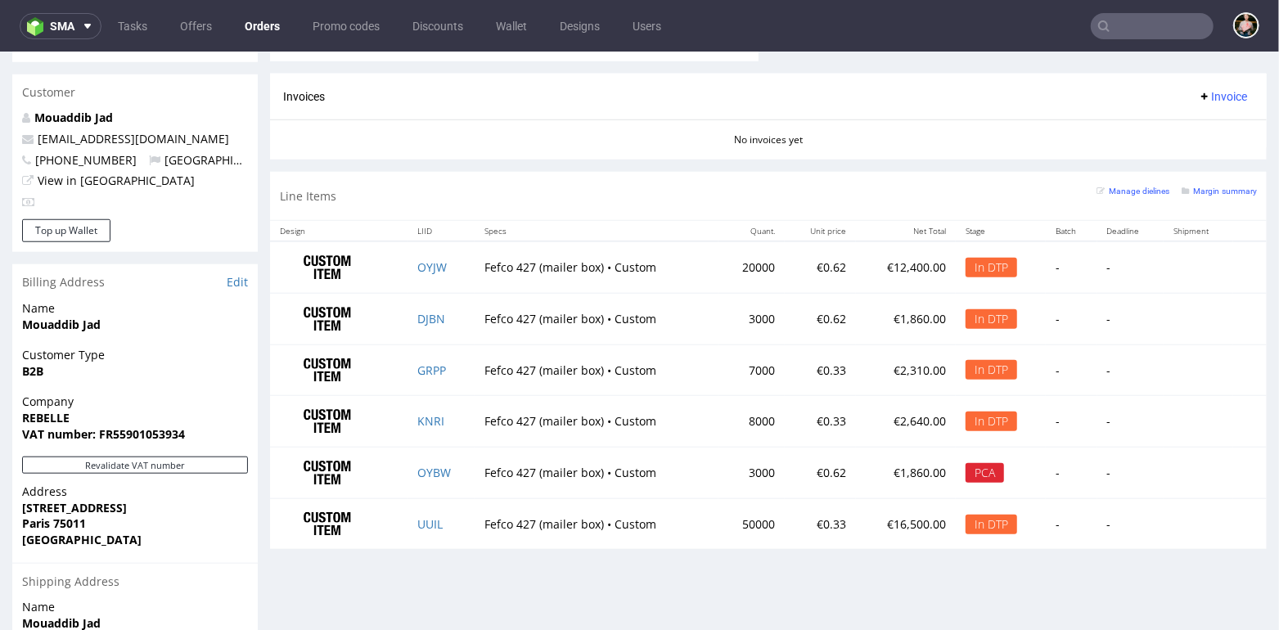
scroll to position [821, 0]
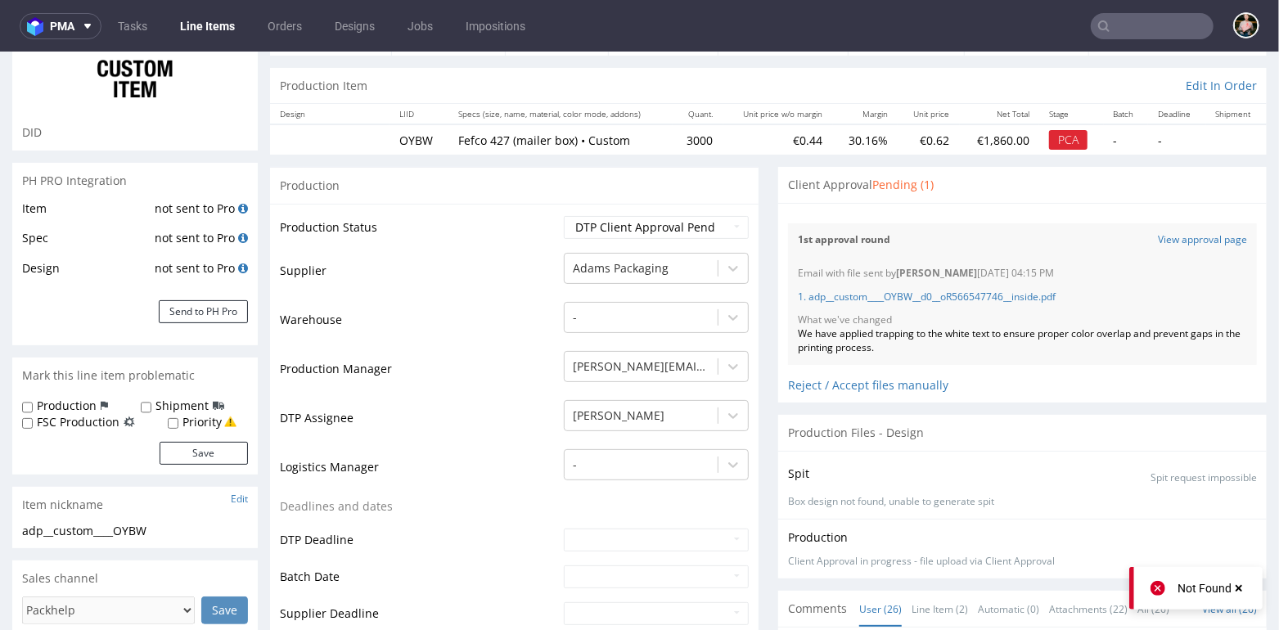
scroll to position [133, 0]
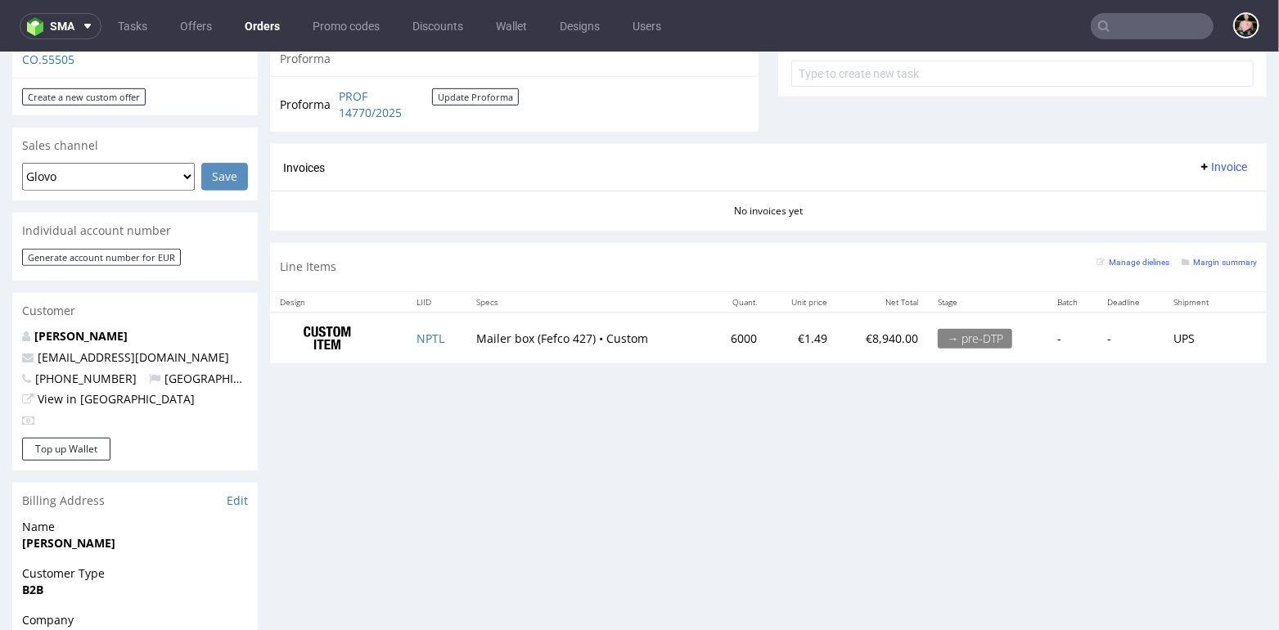
scroll to position [615, 0]
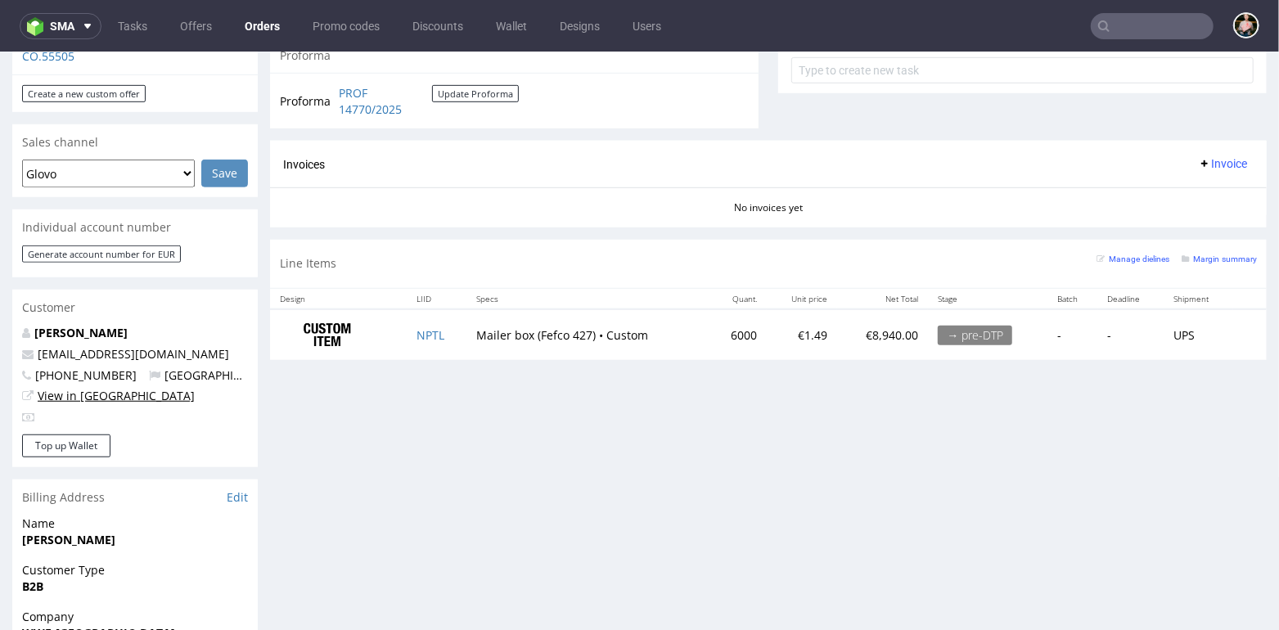
click at [88, 392] on link "View in [GEOGRAPHIC_DATA]" at bounding box center [116, 395] width 157 height 16
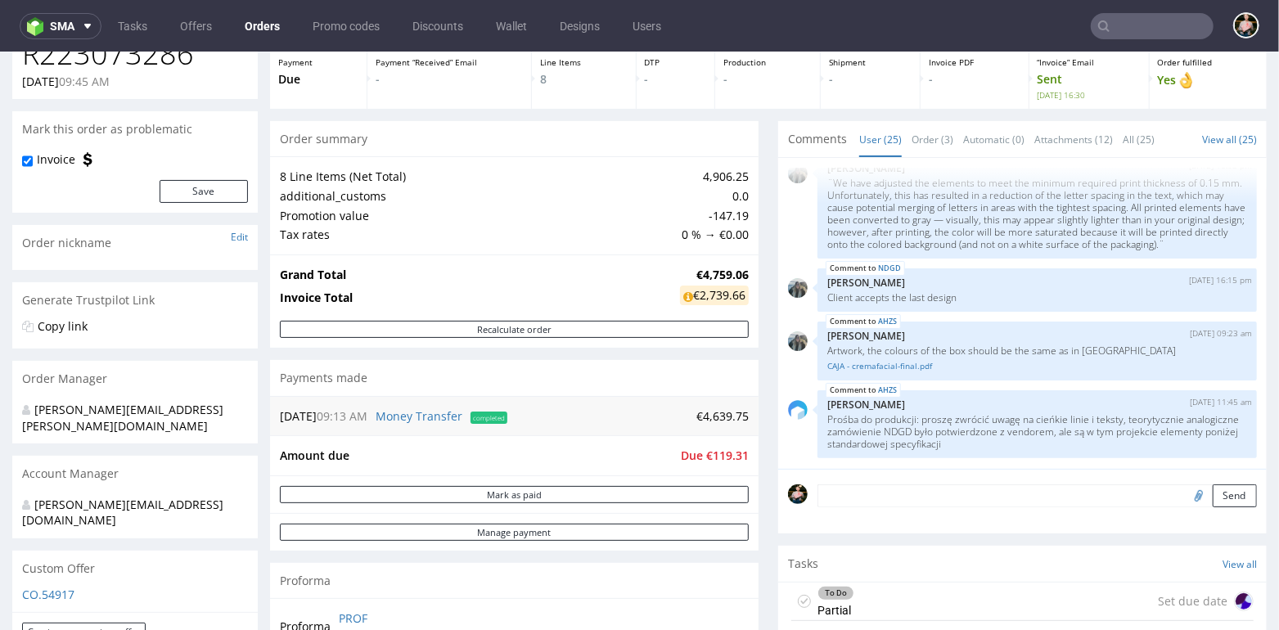
scroll to position [95, 0]
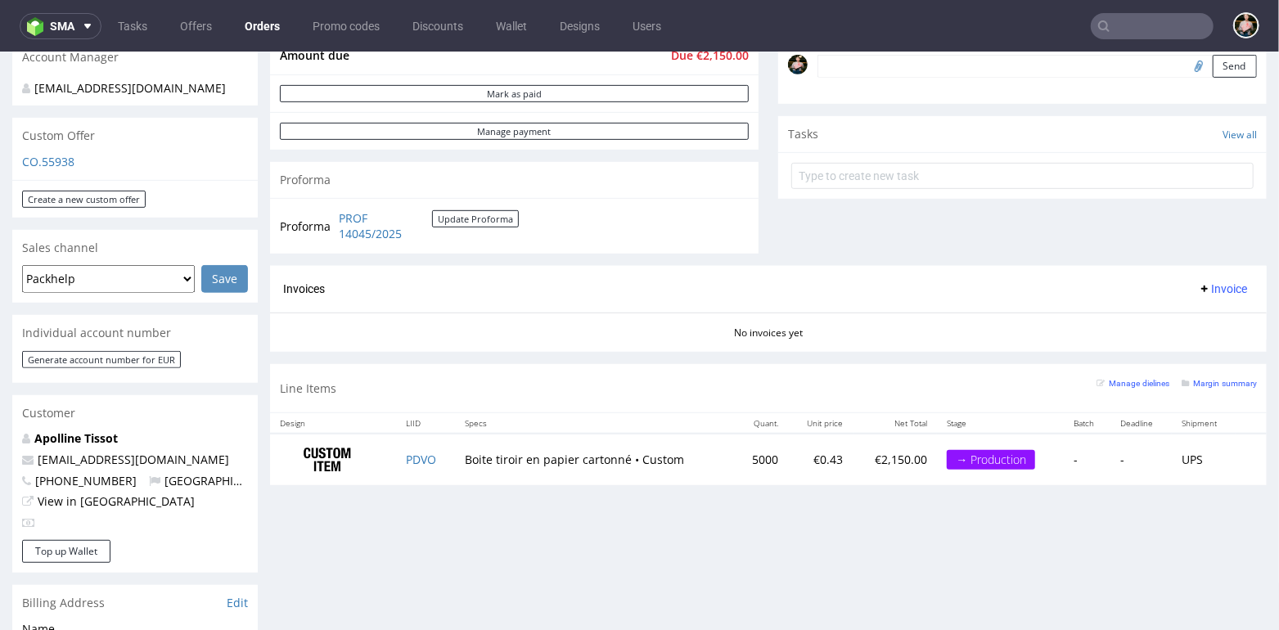
scroll to position [585, 0]
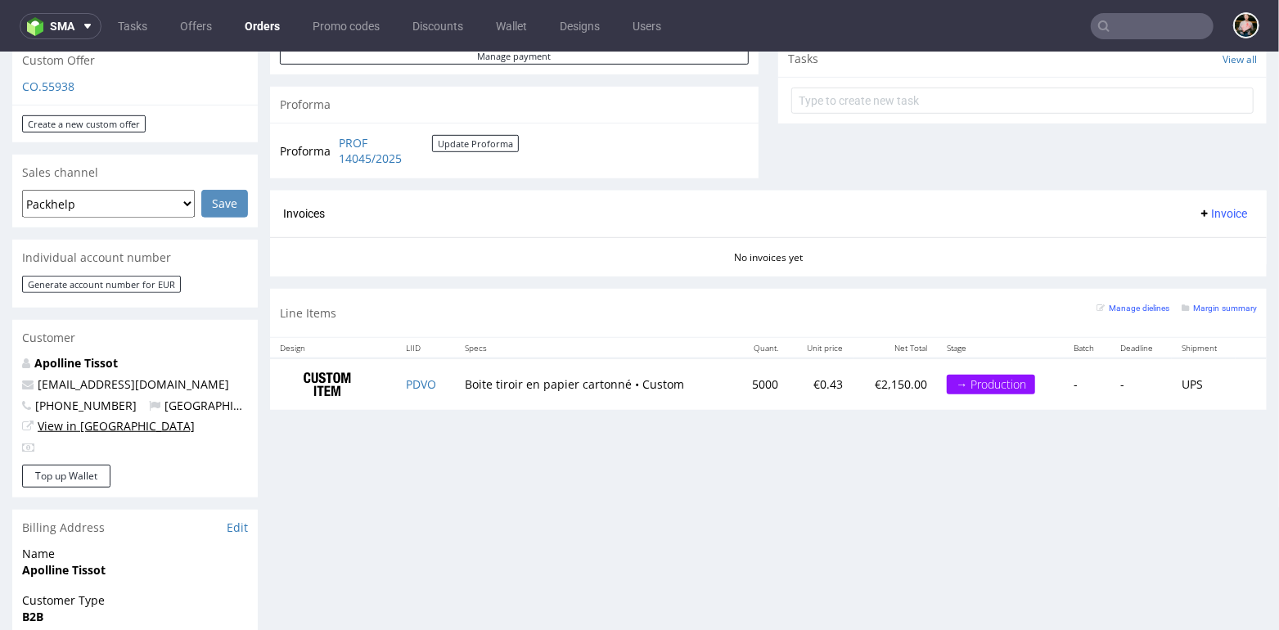
click at [69, 420] on link "View in [GEOGRAPHIC_DATA]" at bounding box center [116, 425] width 157 height 16
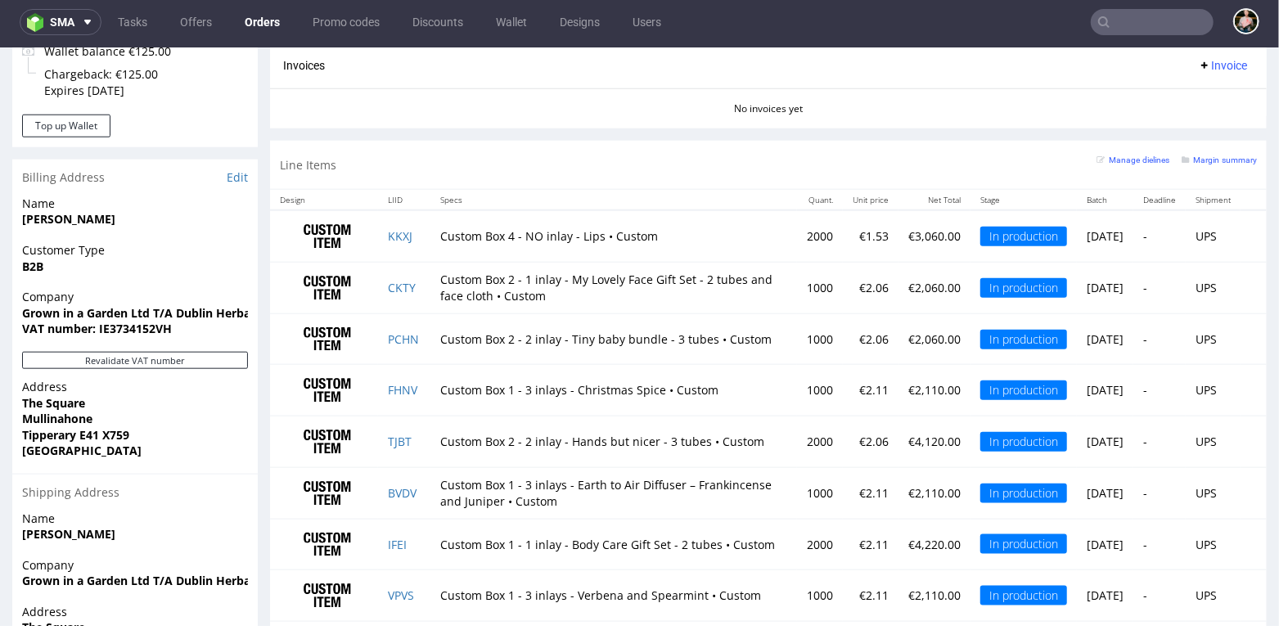
scroll to position [947, 0]
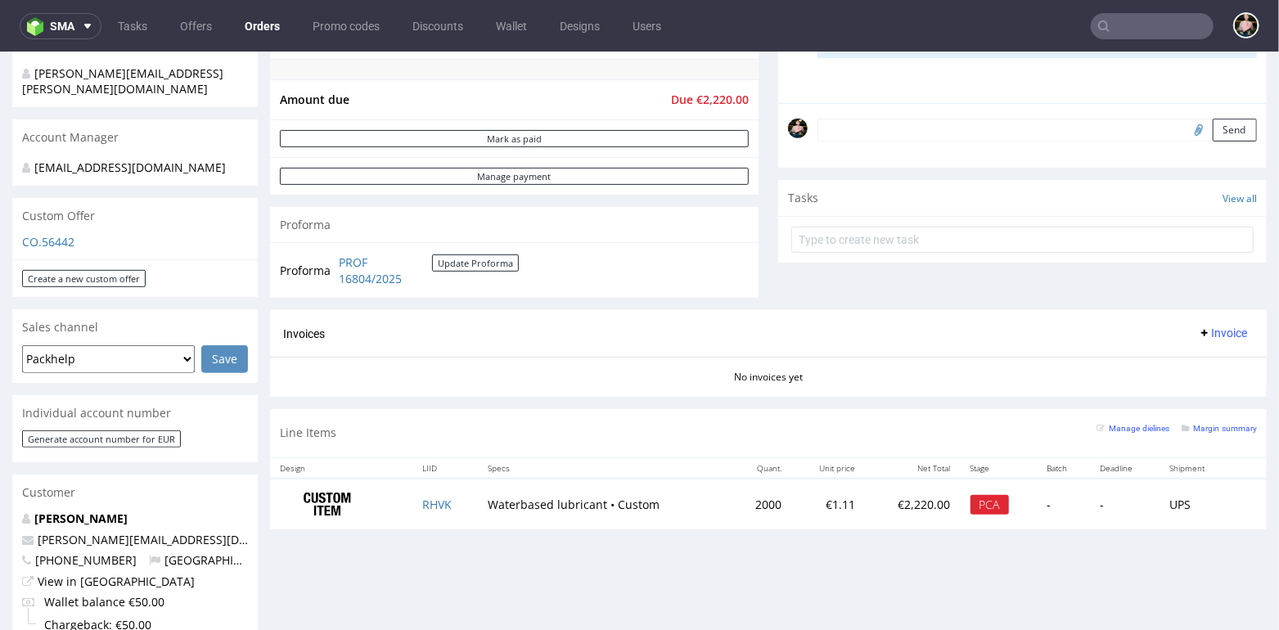
scroll to position [416, 0]
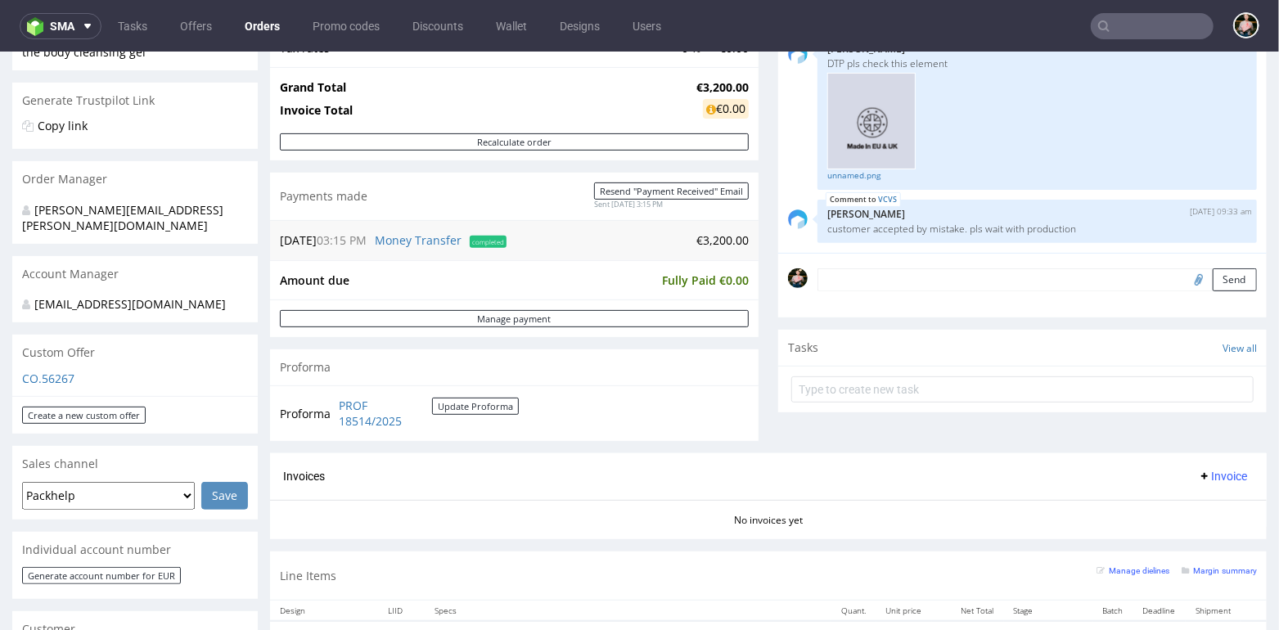
scroll to position [419, 0]
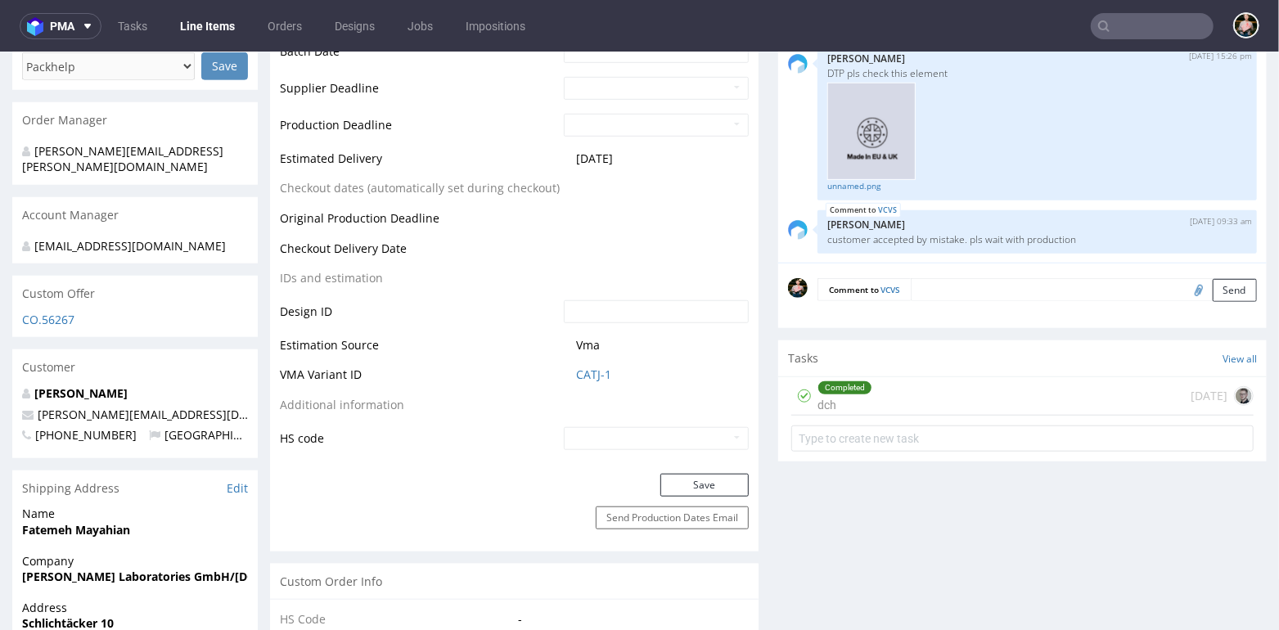
scroll to position [725, 0]
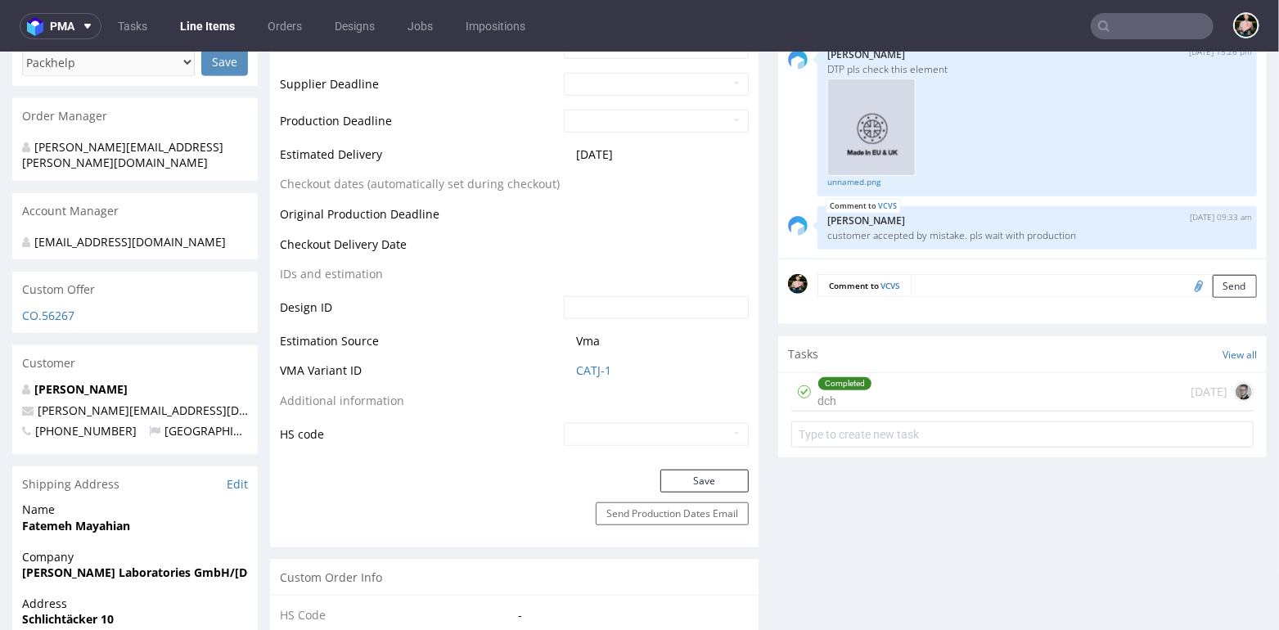
click at [970, 379] on div "Completed dch 7 days ago" at bounding box center [1022, 391] width 462 height 38
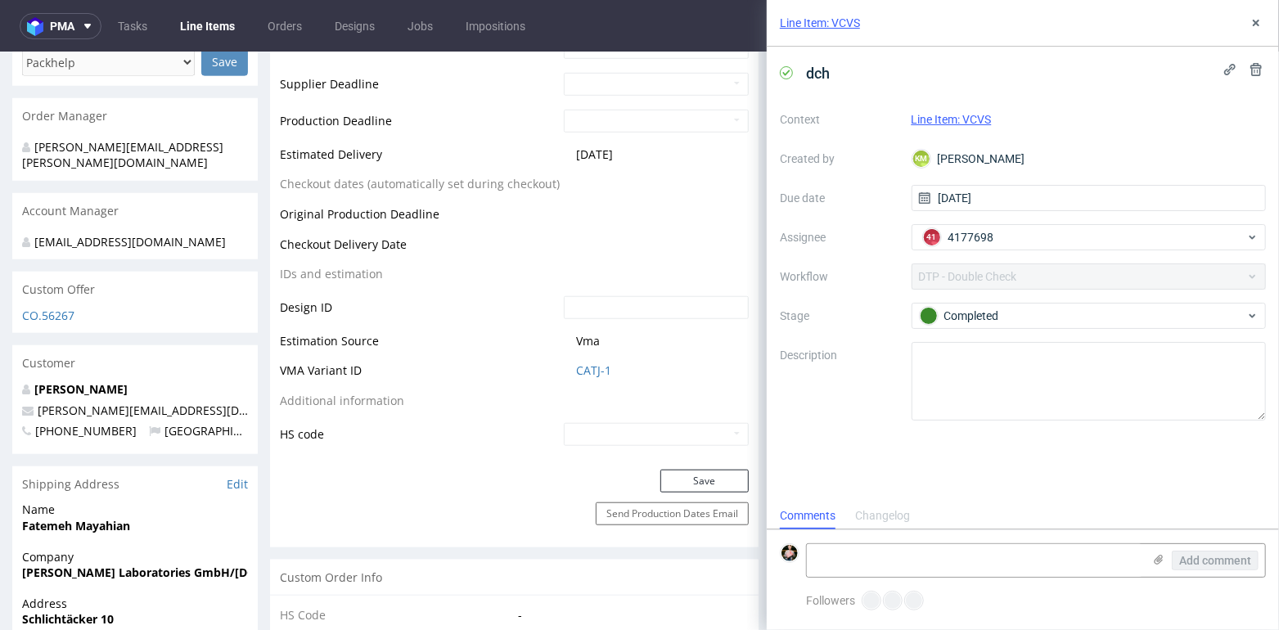
scroll to position [13, 0]
click at [710, 234] on td at bounding box center [654, 249] width 189 height 30
click at [1253, 20] on icon at bounding box center [1256, 22] width 13 height 13
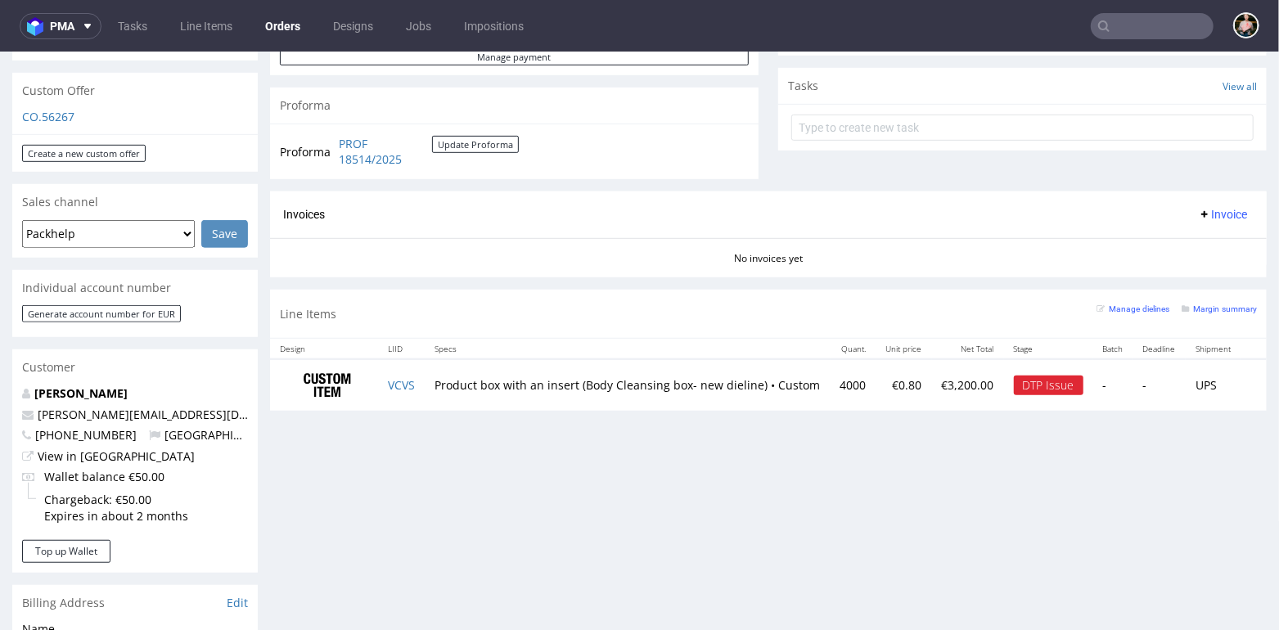
scroll to position [569, 0]
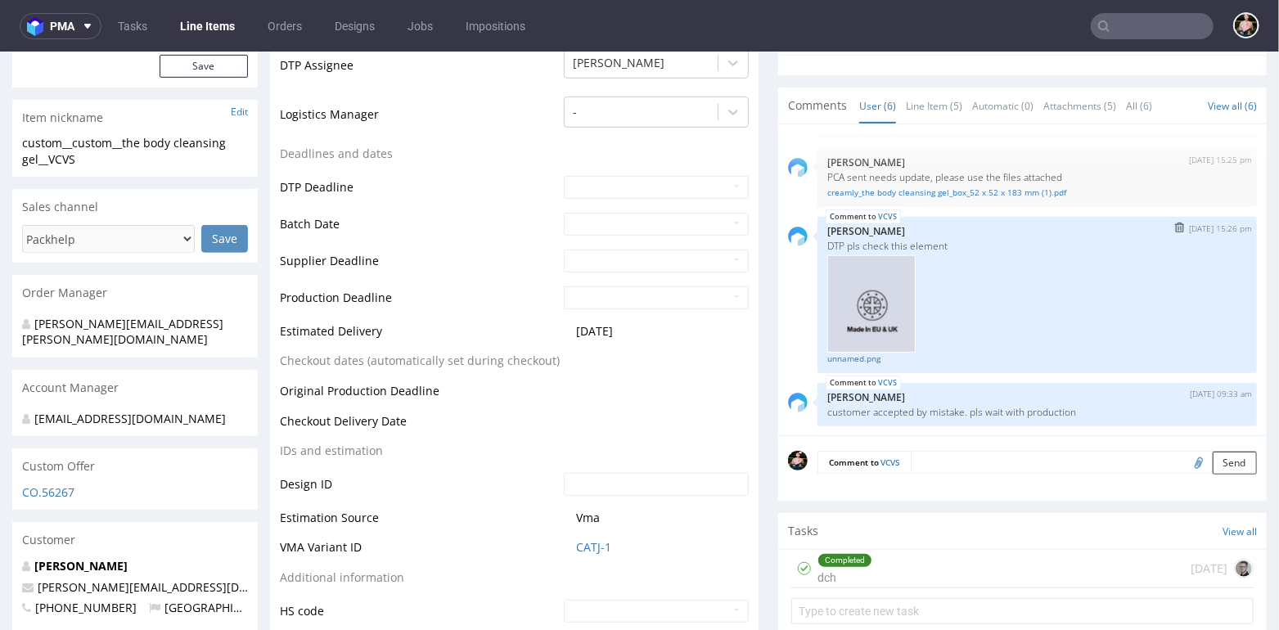
scroll to position [214, 0]
click at [846, 355] on link "unnamed.png" at bounding box center [1037, 358] width 420 height 12
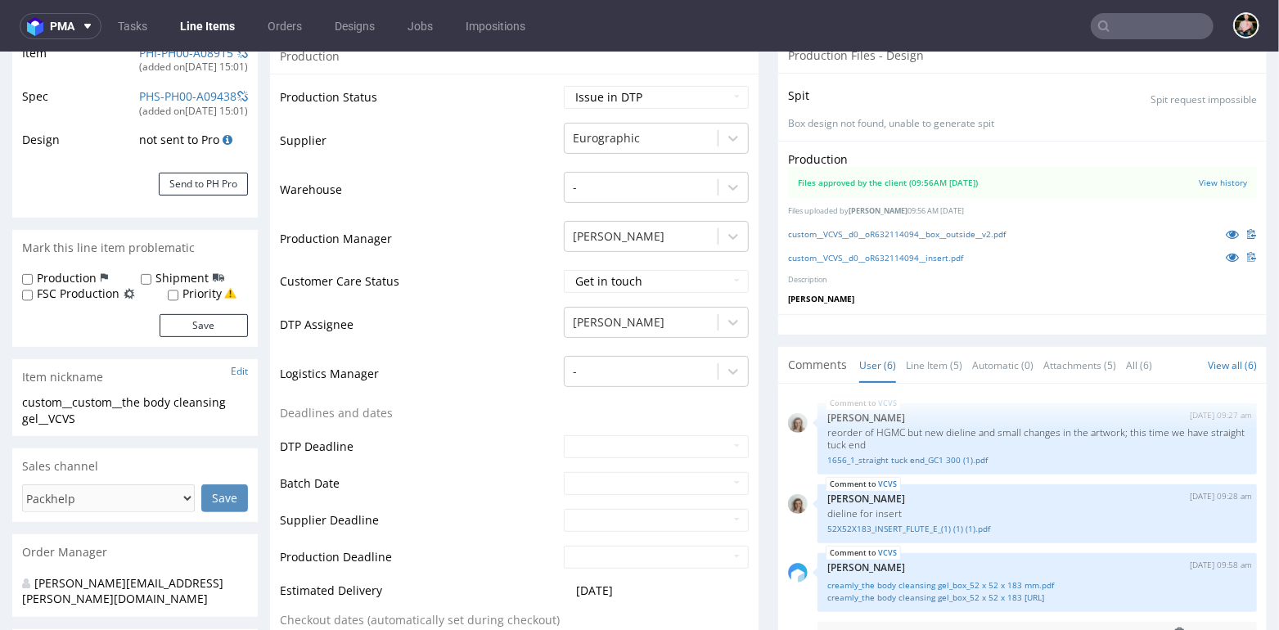
scroll to position [273, 0]
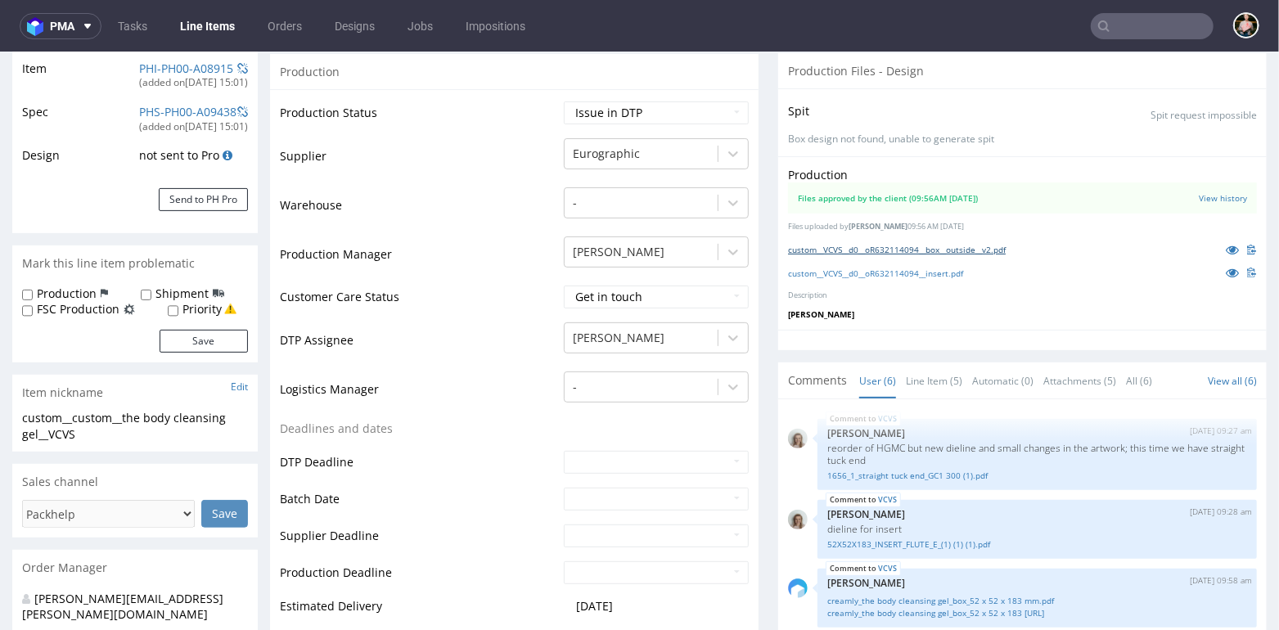
click at [895, 246] on link "custom__VCVS__d0__oR632114094__box__outside__v2.pdf" at bounding box center [897, 248] width 218 height 11
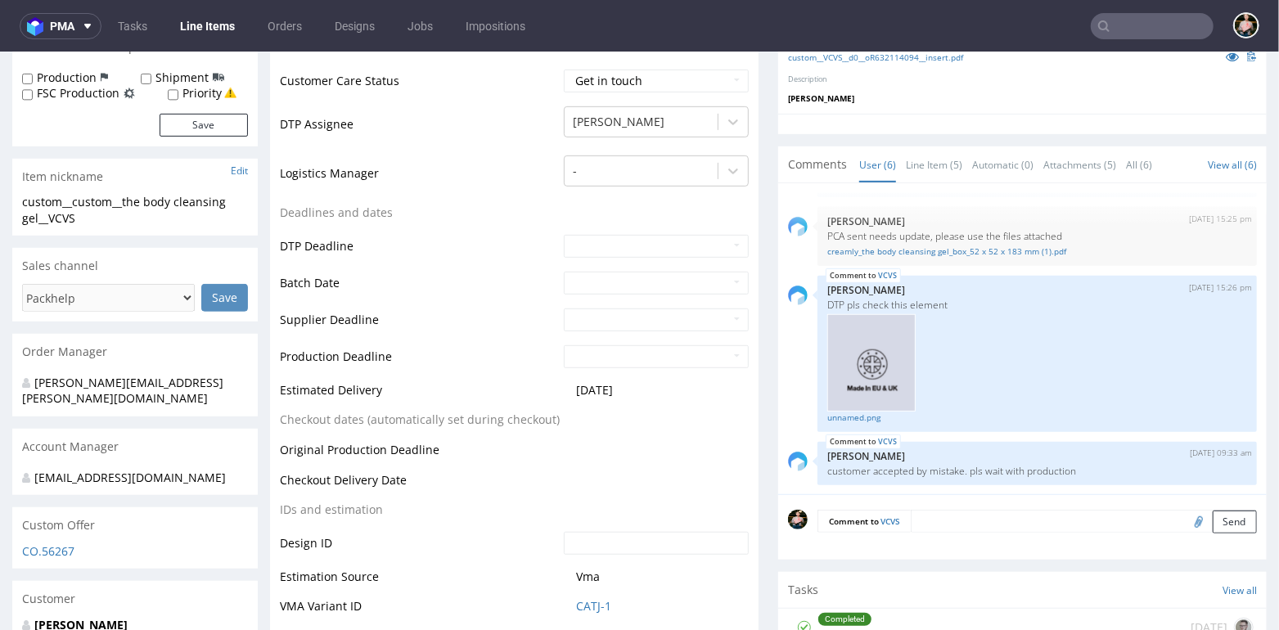
scroll to position [494, 0]
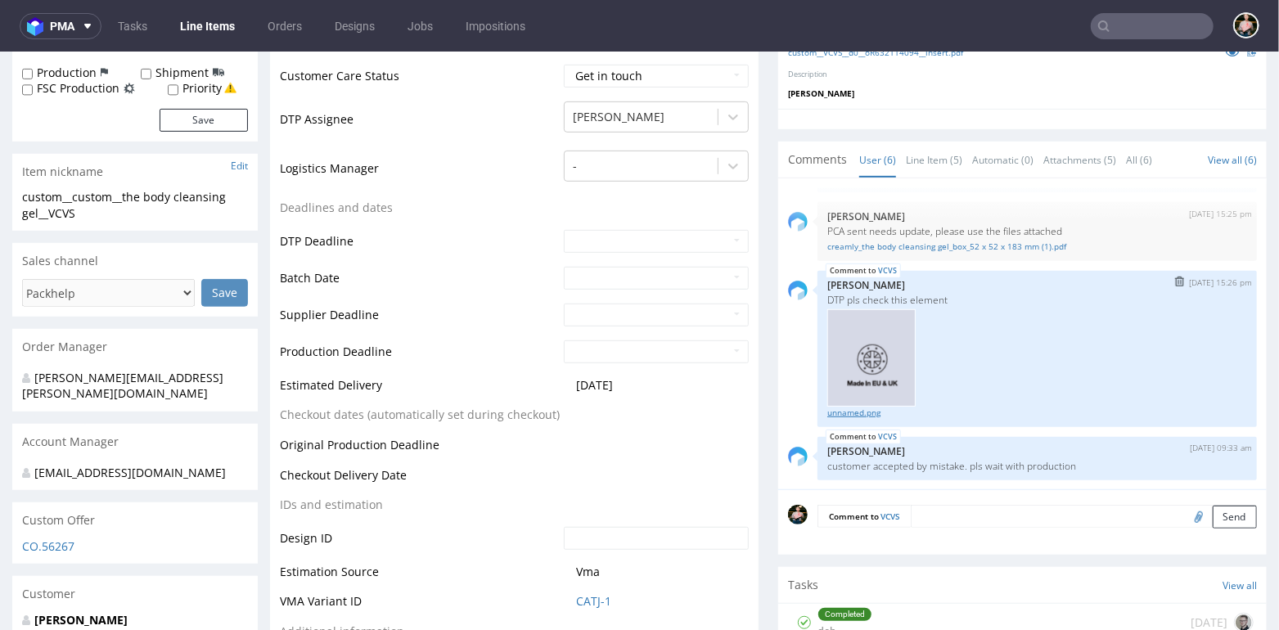
click at [850, 410] on link "unnamed.png" at bounding box center [1037, 412] width 420 height 12
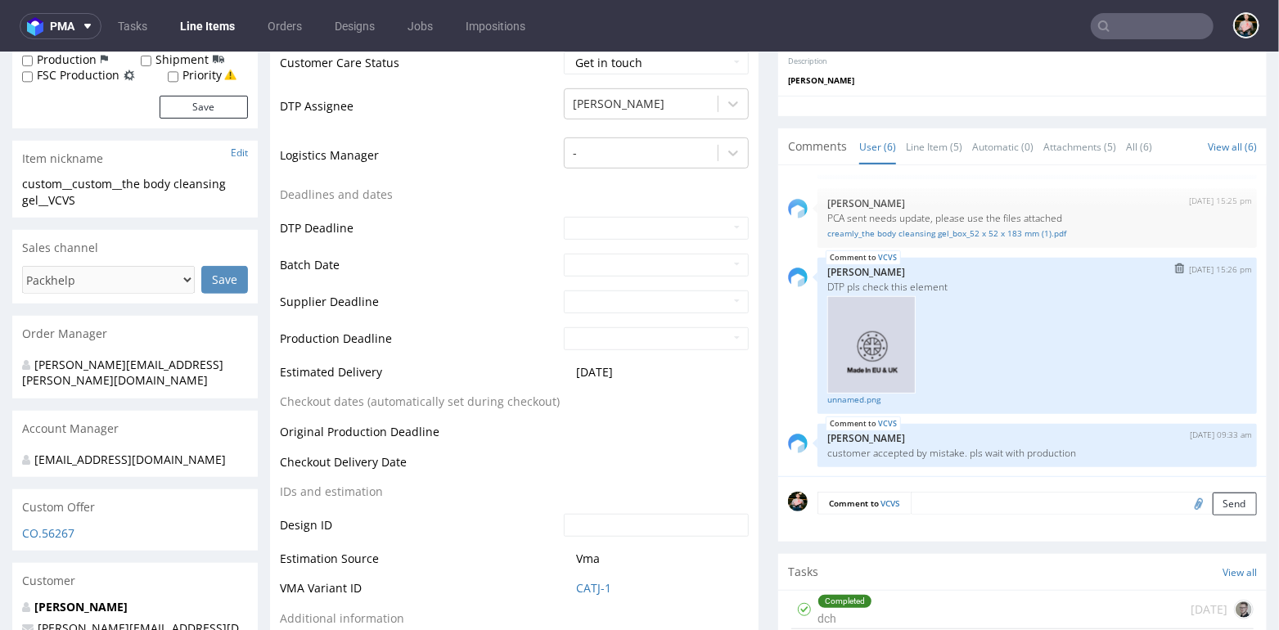
scroll to position [200, 0]
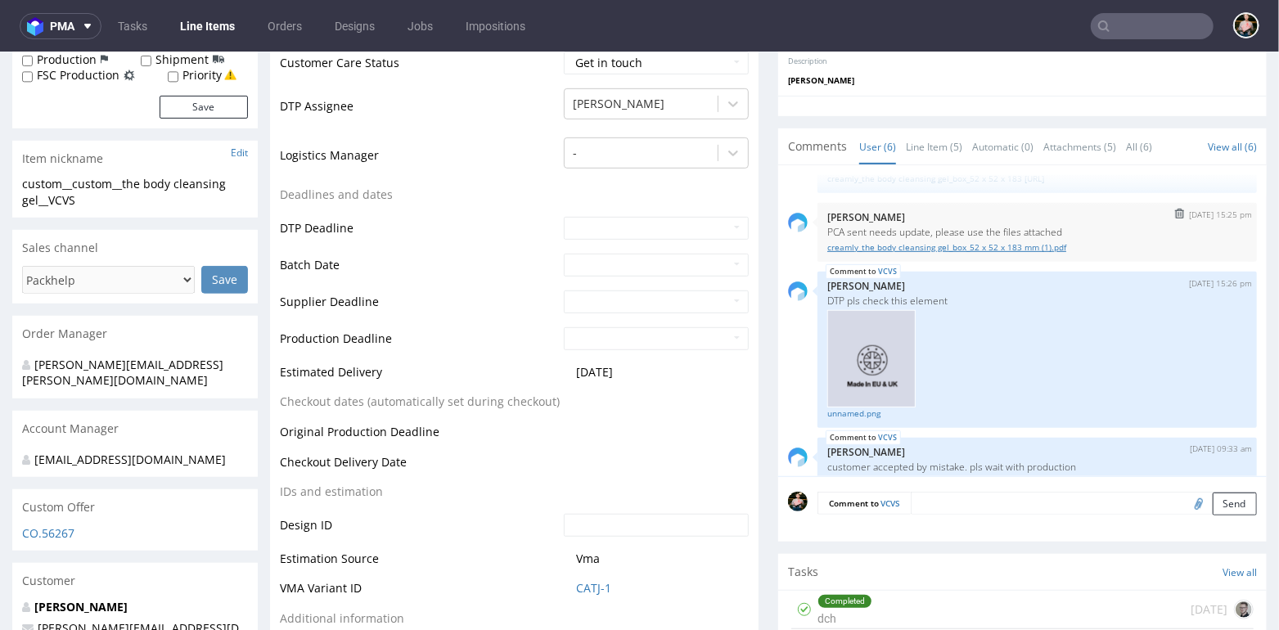
click at [984, 241] on link "creamly_the body cleansing gel_box_52 x 52 x 183 mm (1).pdf" at bounding box center [1037, 247] width 420 height 12
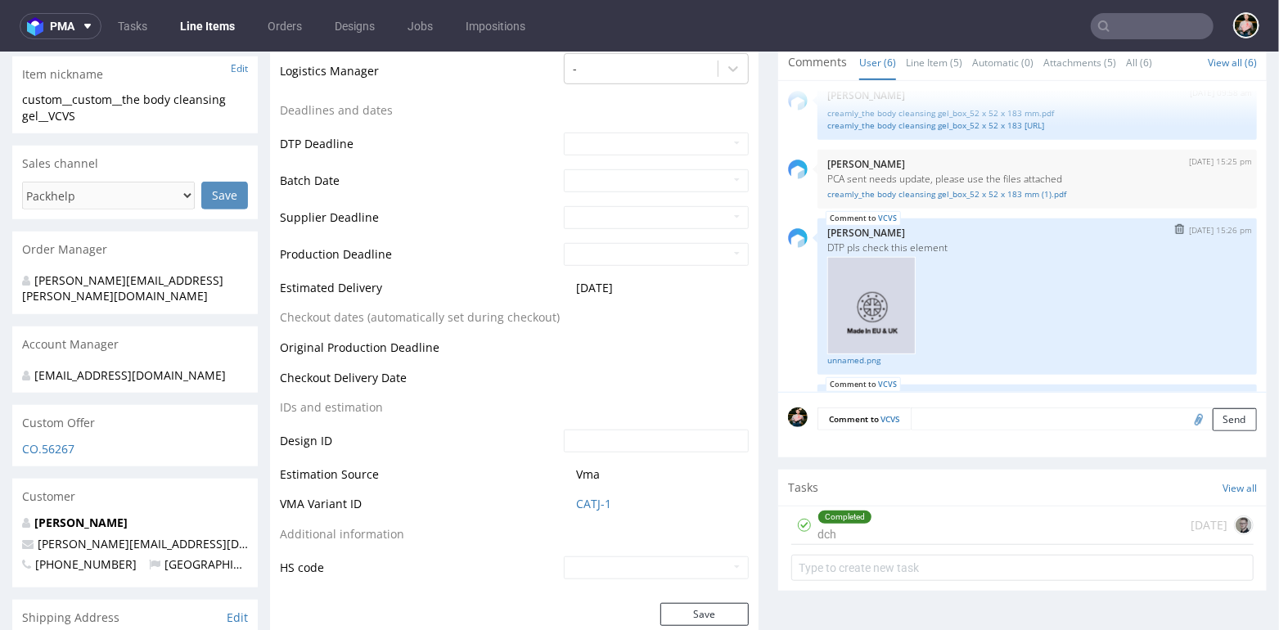
scroll to position [214, 0]
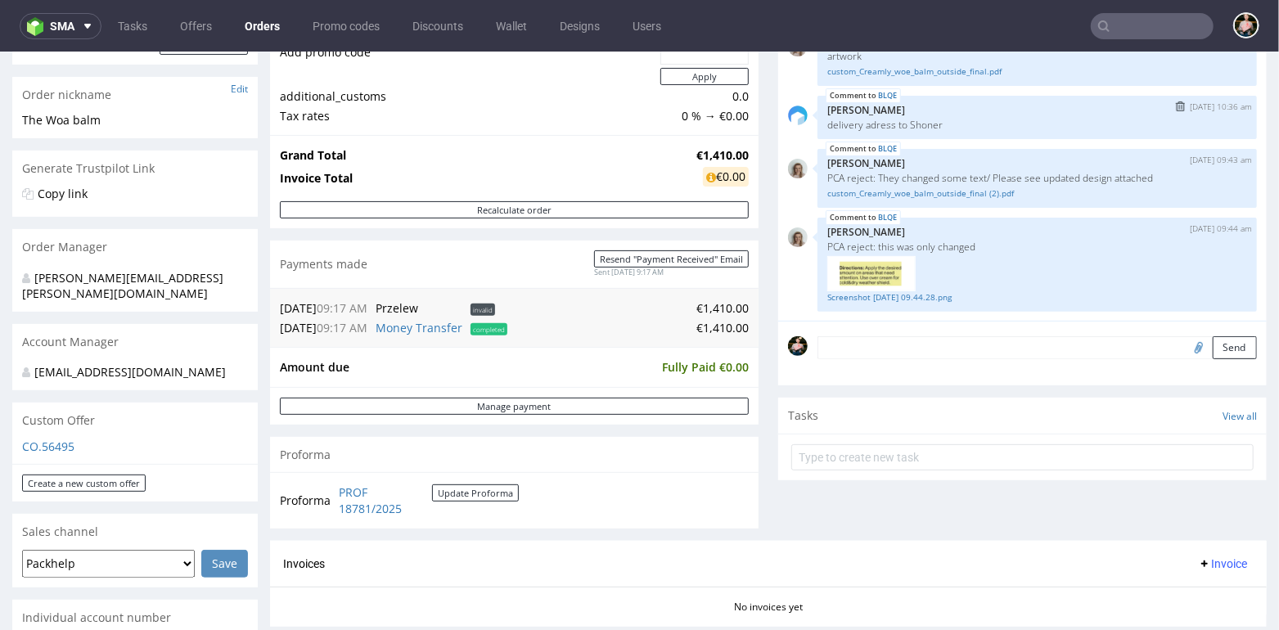
scroll to position [284, 0]
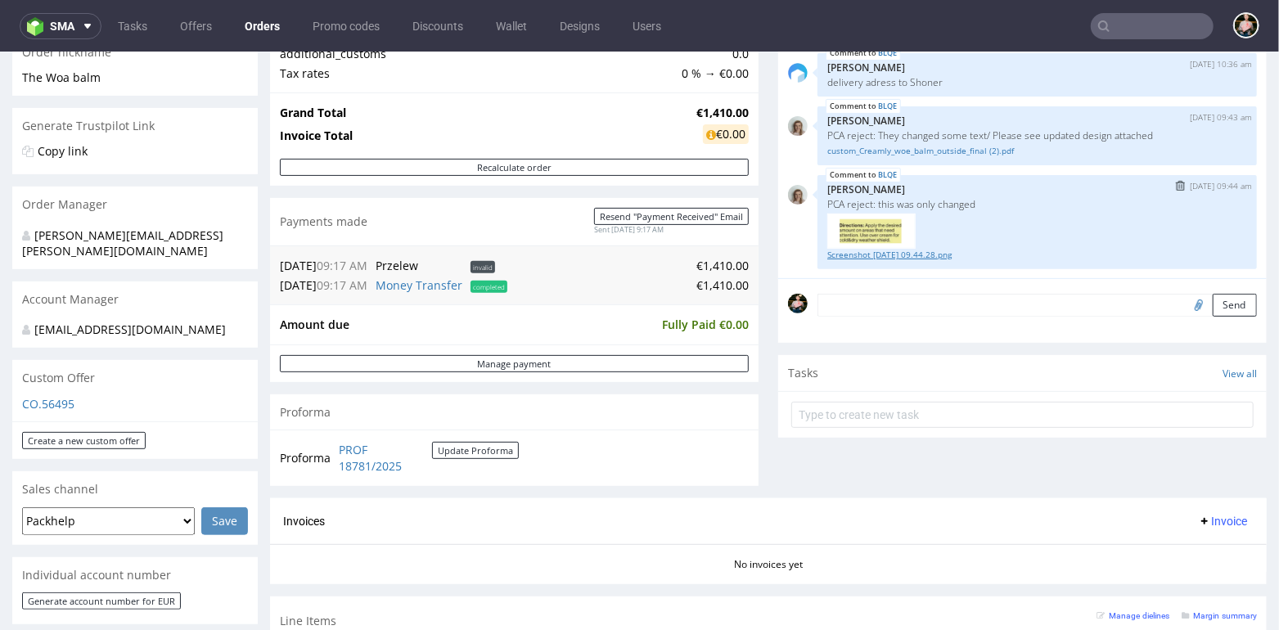
click at [939, 249] on link "Screenshot [DATE] 09.44.28.png" at bounding box center [1037, 254] width 420 height 12
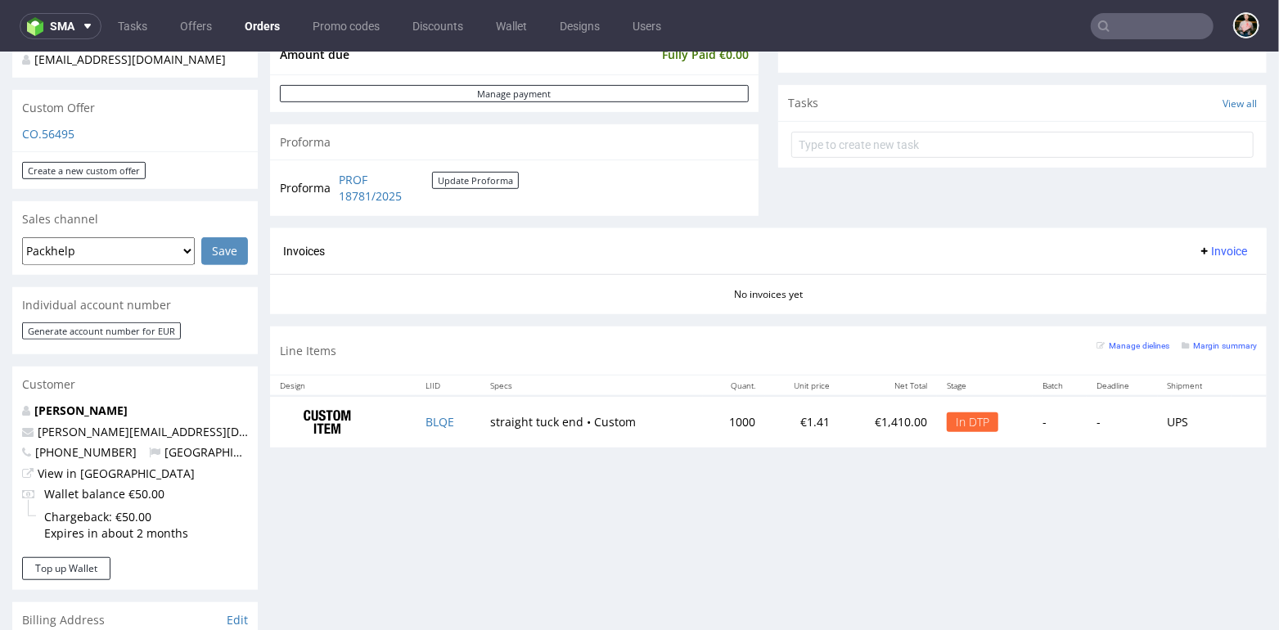
scroll to position [557, 0]
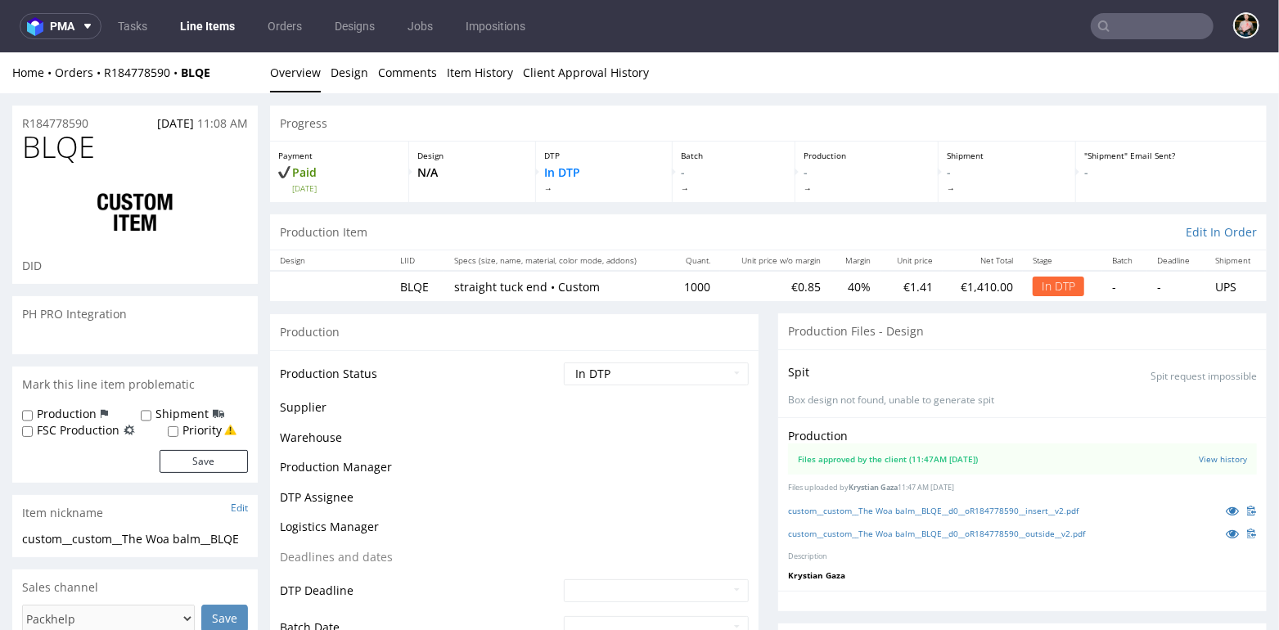
scroll to position [165, 0]
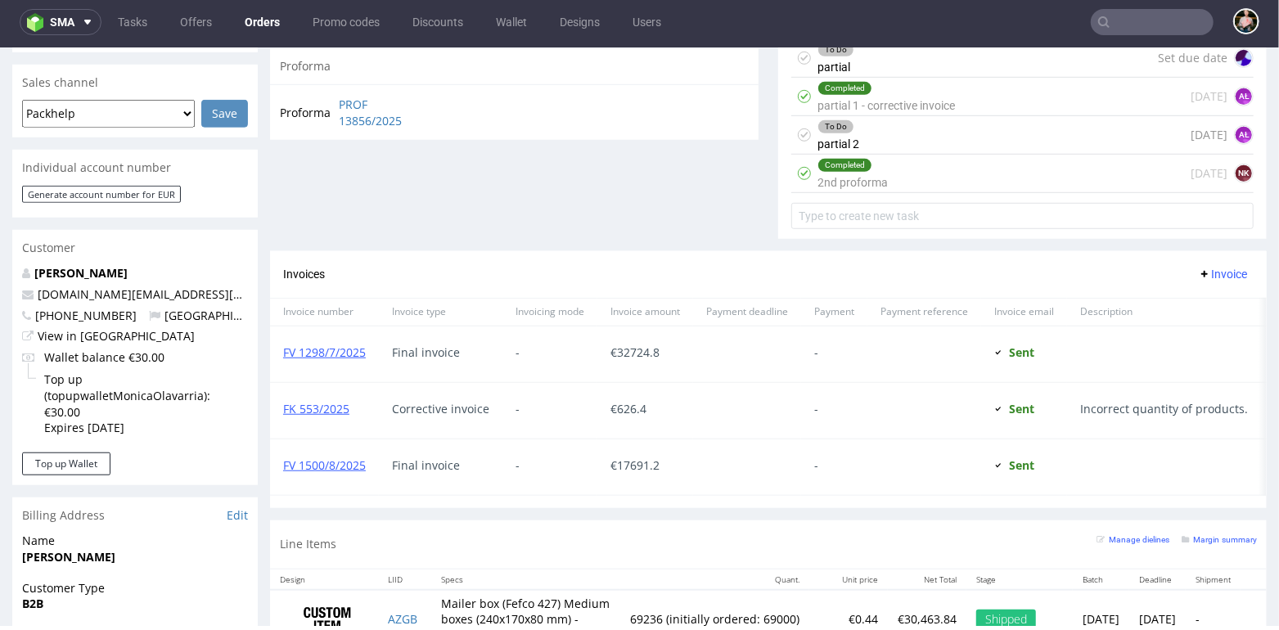
scroll to position [733, 0]
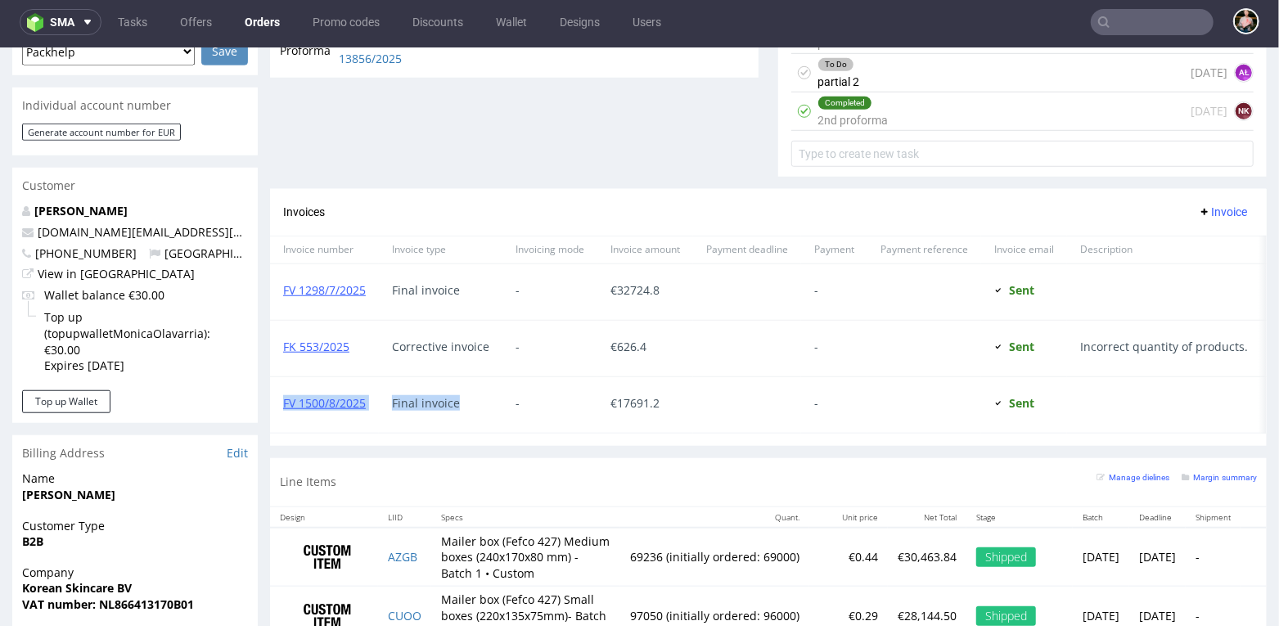
drag, startPoint x: 275, startPoint y: 387, endPoint x: 450, endPoint y: 414, distance: 177.2
click at [450, 414] on div "FV 1500/8/2025 Final invoice - € 17691.2 - Sent Sent at [DATE]" at bounding box center [796, 404] width 1052 height 56
click at [462, 389] on div "Final invoice" at bounding box center [441, 404] width 124 height 56
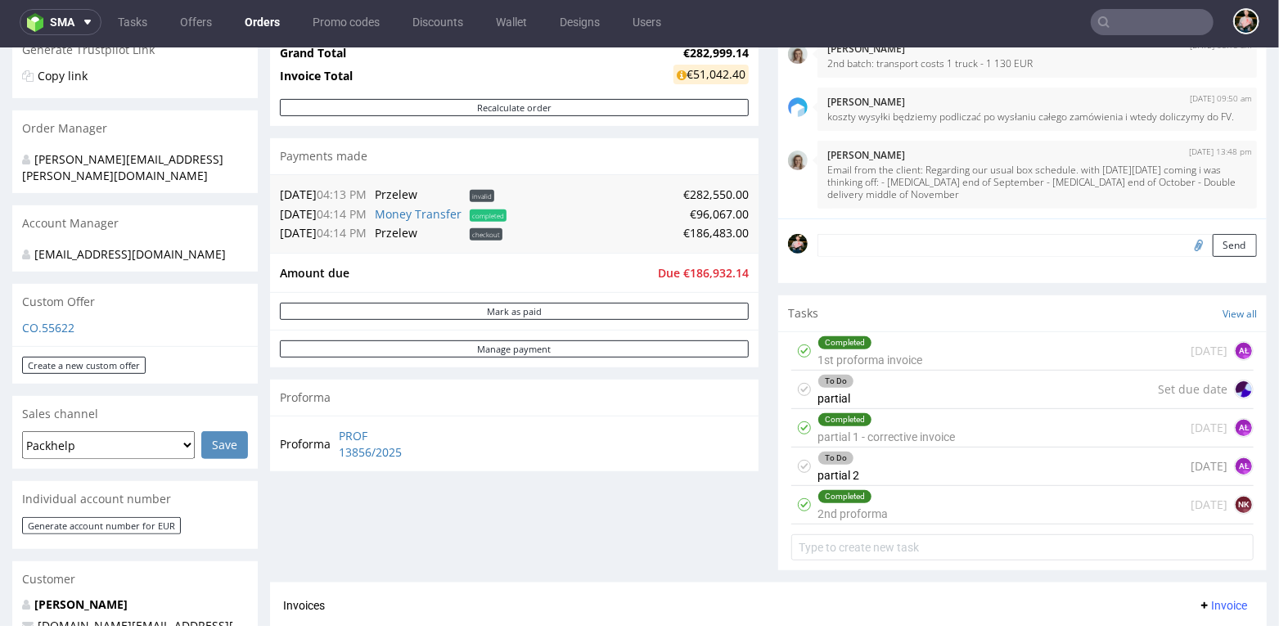
scroll to position [339, 0]
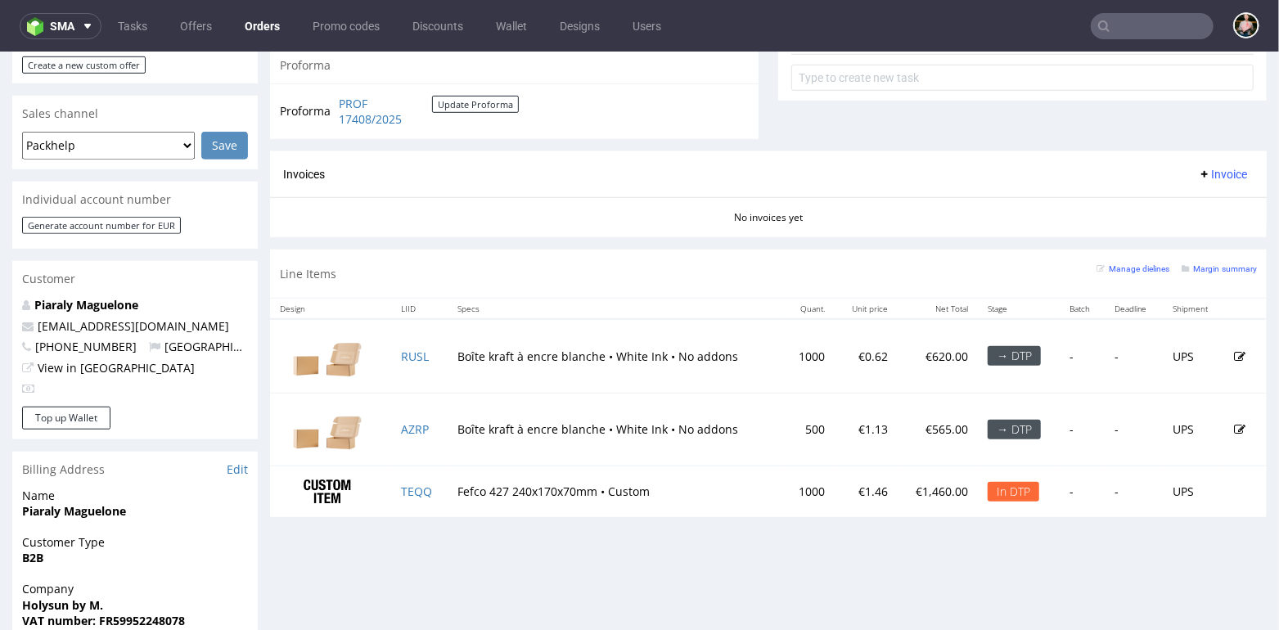
scroll to position [659, 0]
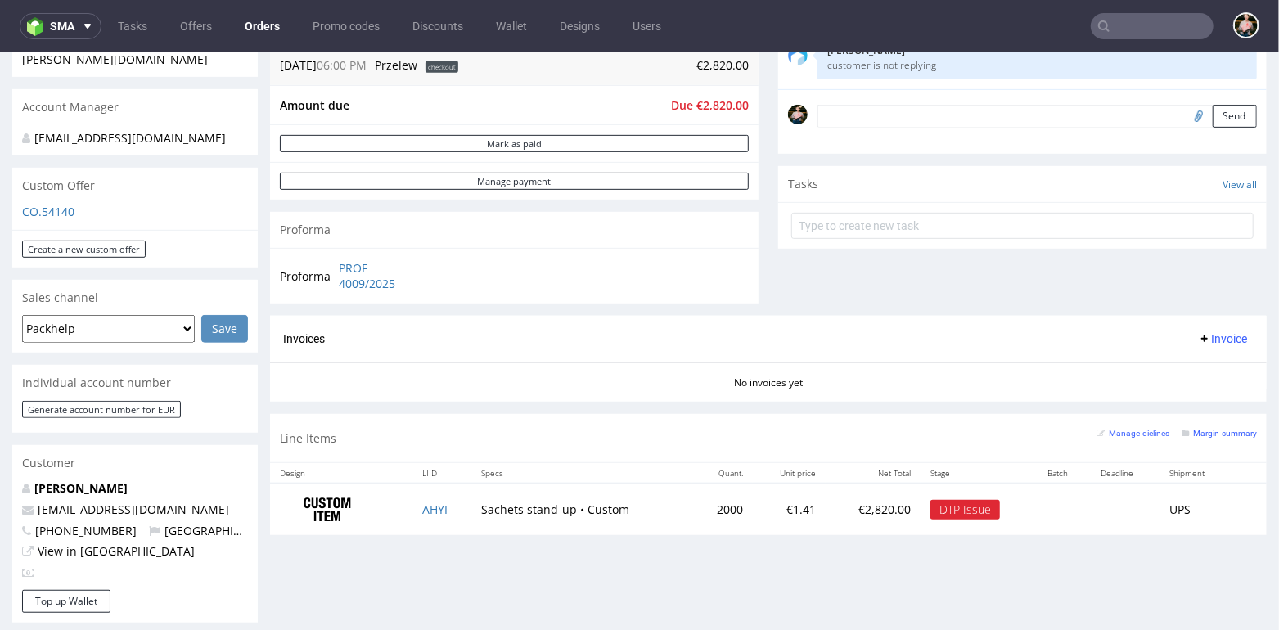
scroll to position [459, 0]
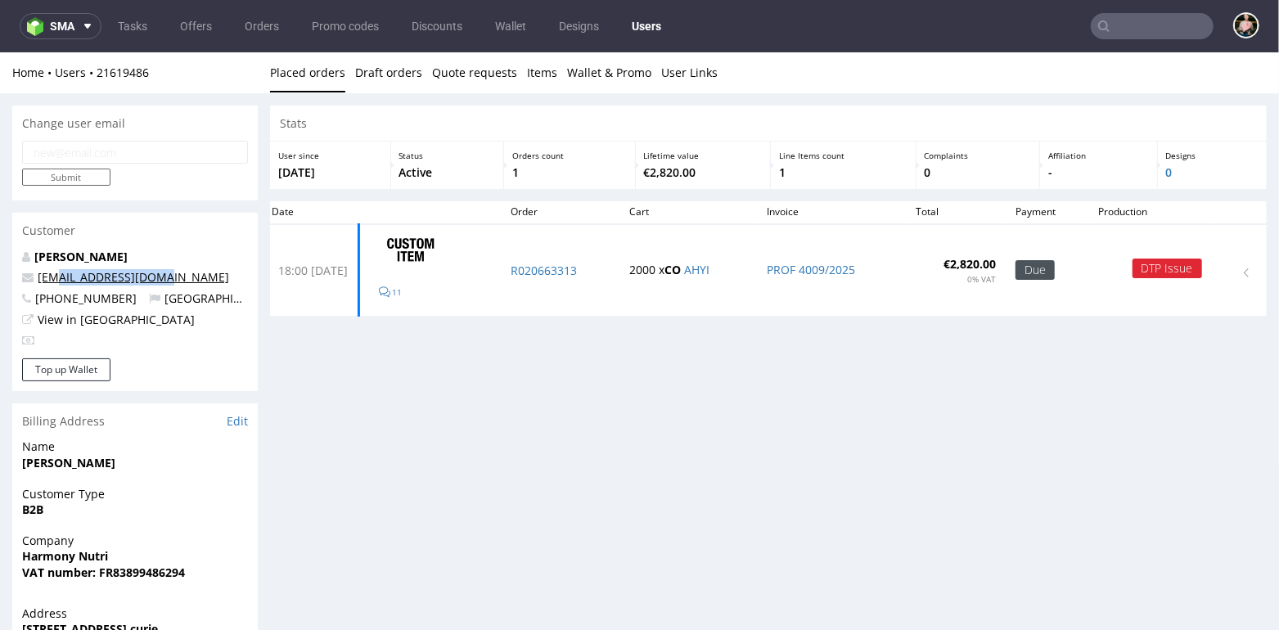
drag, startPoint x: 181, startPoint y: 280, endPoint x: 61, endPoint y: 280, distance: 120.3
click at [61, 280] on p "as@harmony-nutri.com" at bounding box center [135, 276] width 226 height 16
copy link "harmony-nutri.com"
click at [1135, 29] on input "text" at bounding box center [1152, 26] width 123 height 26
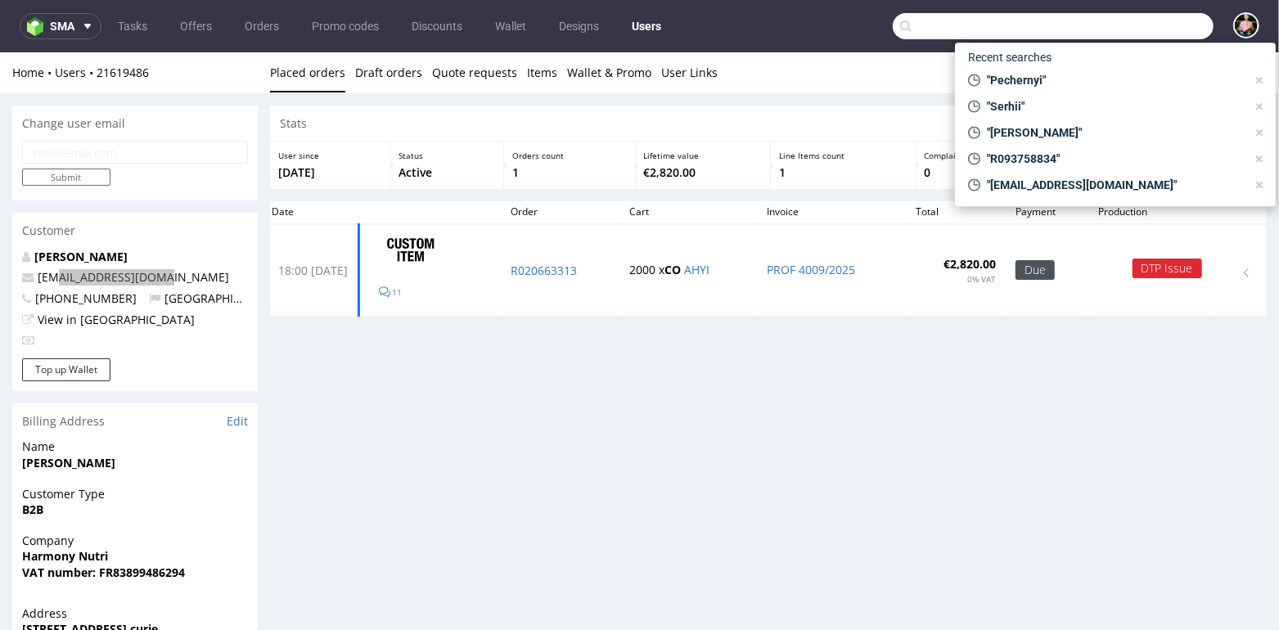
paste input "harmony-nutri.com"
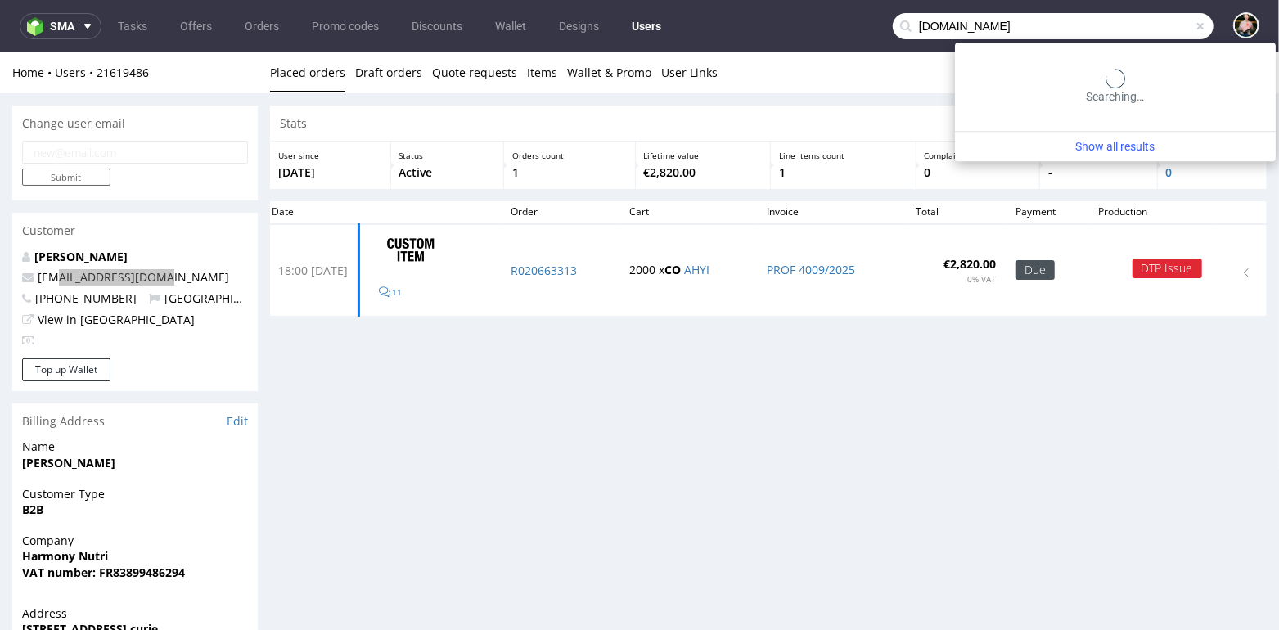
type input "harmony-nutri.com"
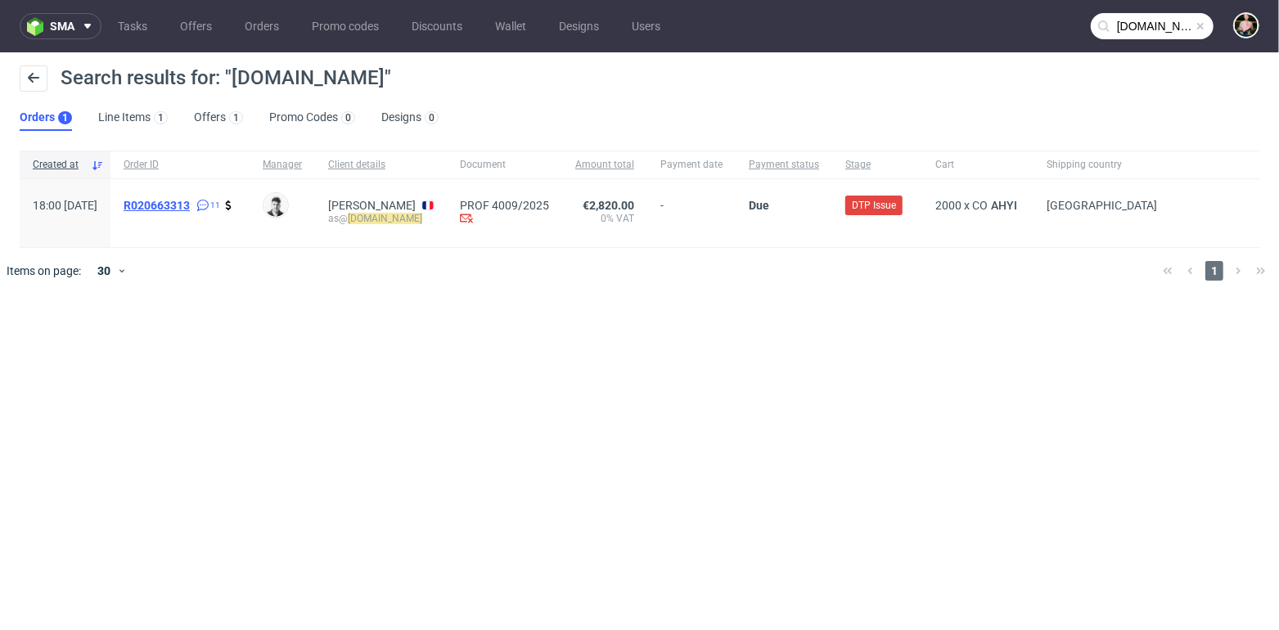
click at [190, 205] on span "R020663313" at bounding box center [157, 205] width 66 height 13
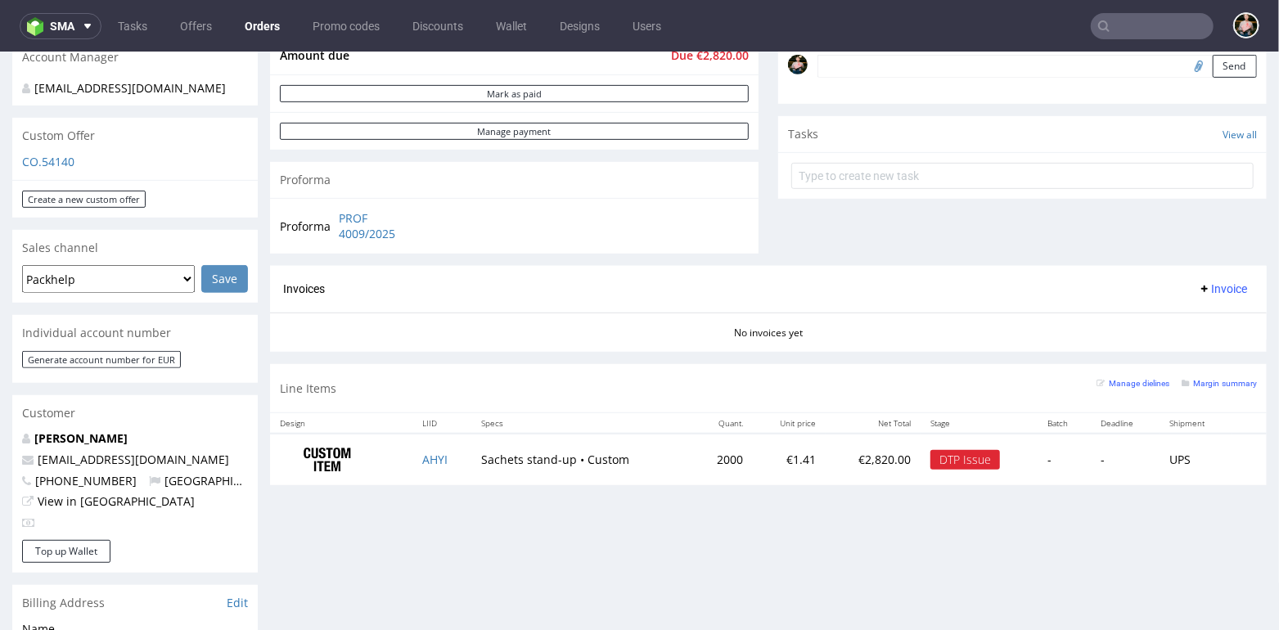
scroll to position [534, 0]
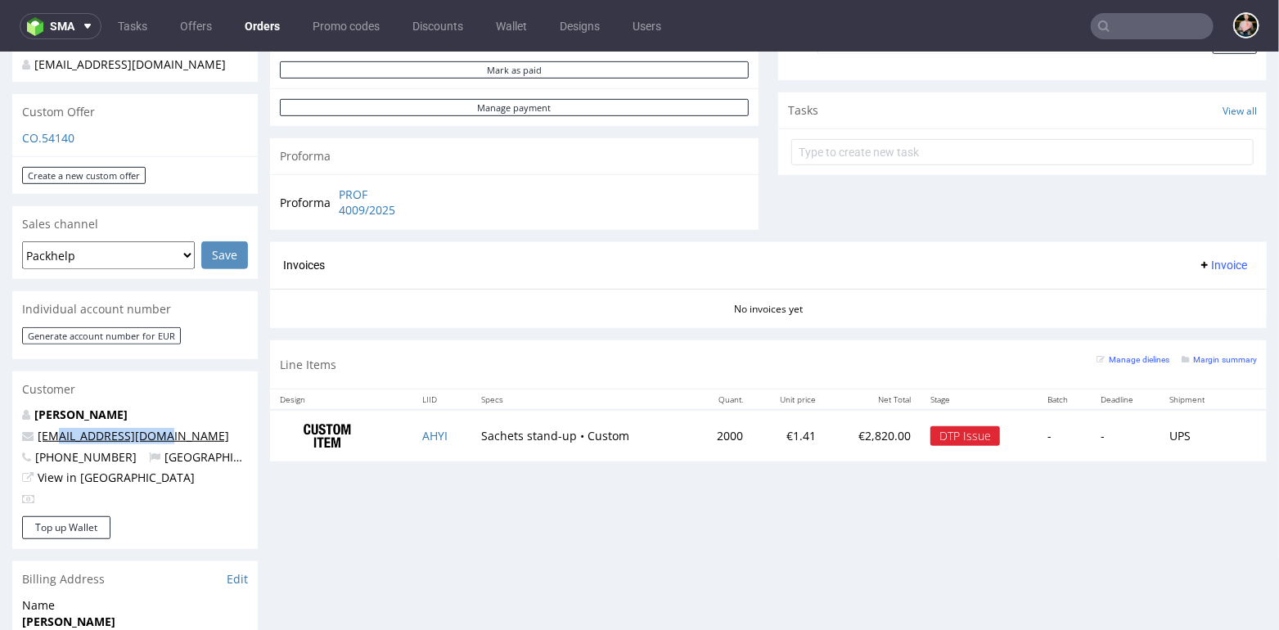
drag, startPoint x: 169, startPoint y: 437, endPoint x: 59, endPoint y: 439, distance: 110.5
click at [59, 439] on p "as@harmony-nutri.com" at bounding box center [135, 435] width 226 height 16
copy link "harmony-nutri.com"
click at [206, 411] on p "Antoine Scandolera" at bounding box center [135, 414] width 226 height 16
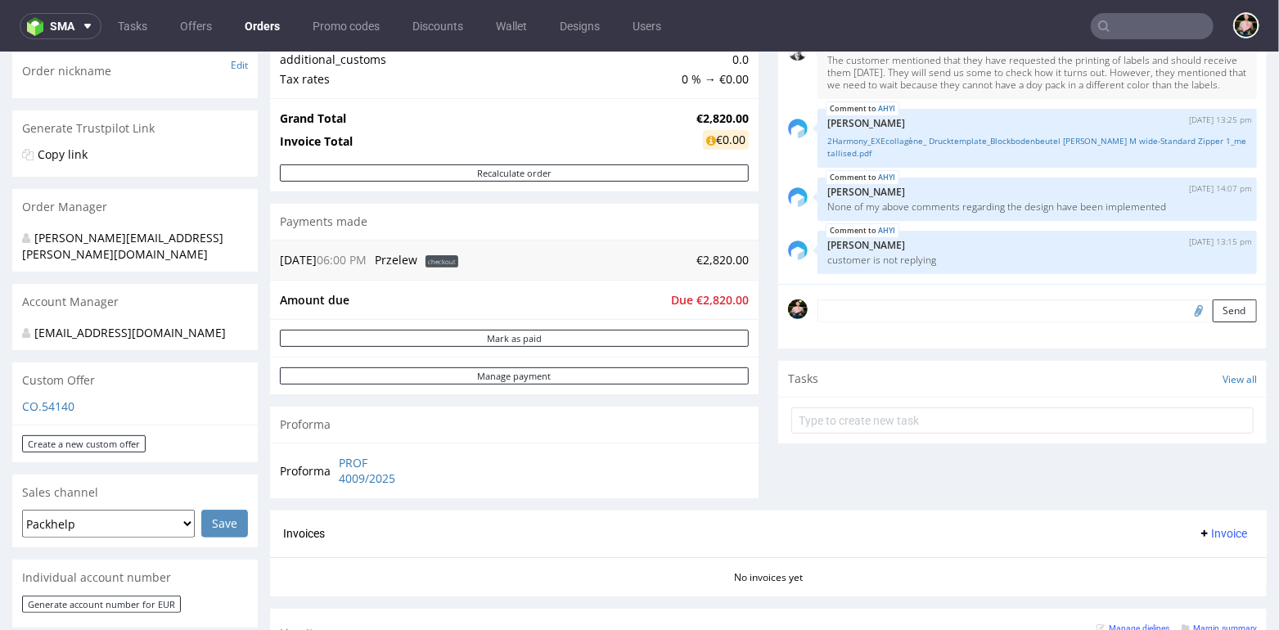
scroll to position [264, 0]
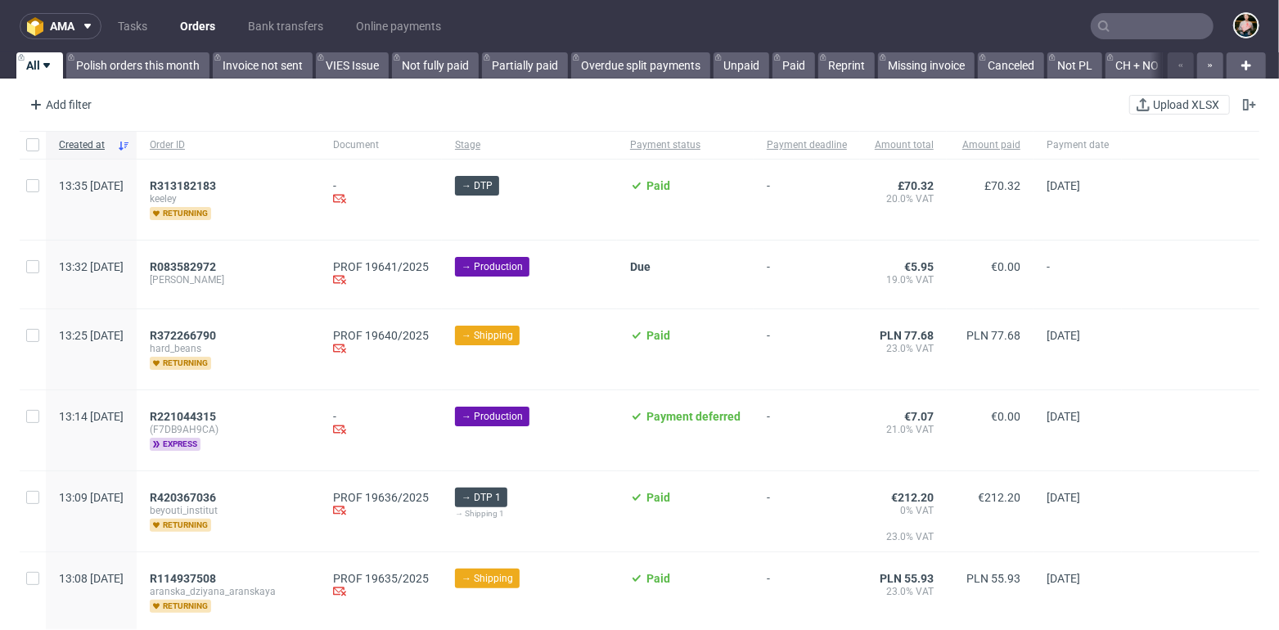
click at [1107, 29] on input "text" at bounding box center [1152, 26] width 123 height 26
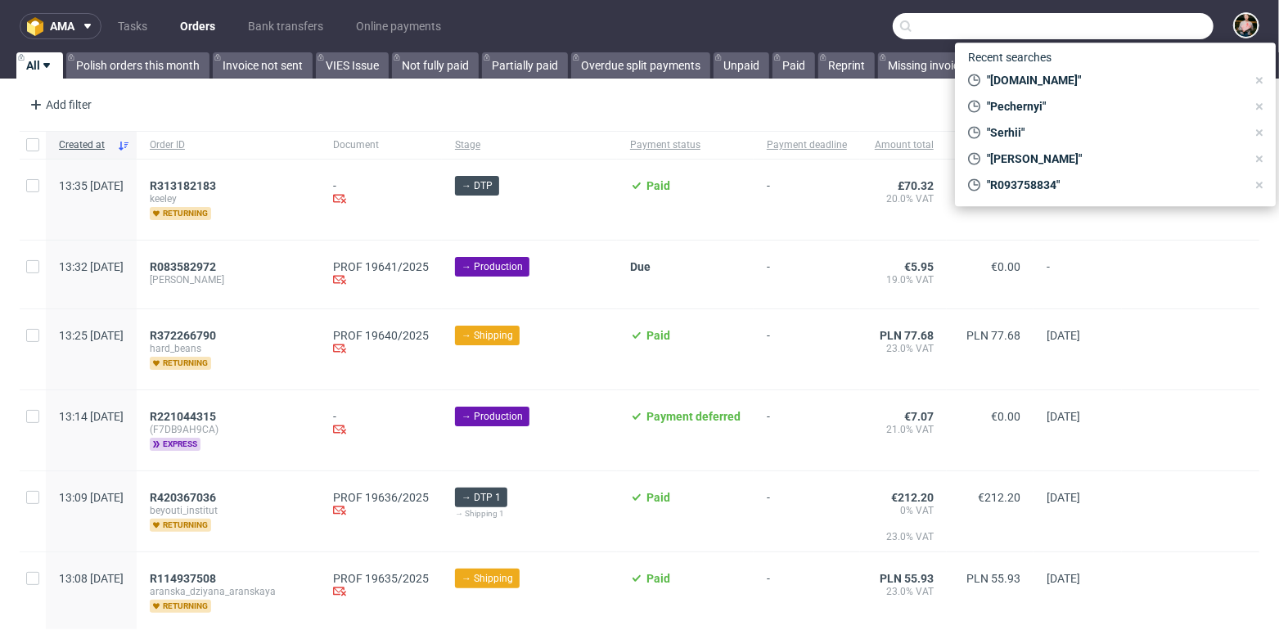
paste input "[PERSON_NAME][EMAIL_ADDRESS][DOMAIN_NAME]"
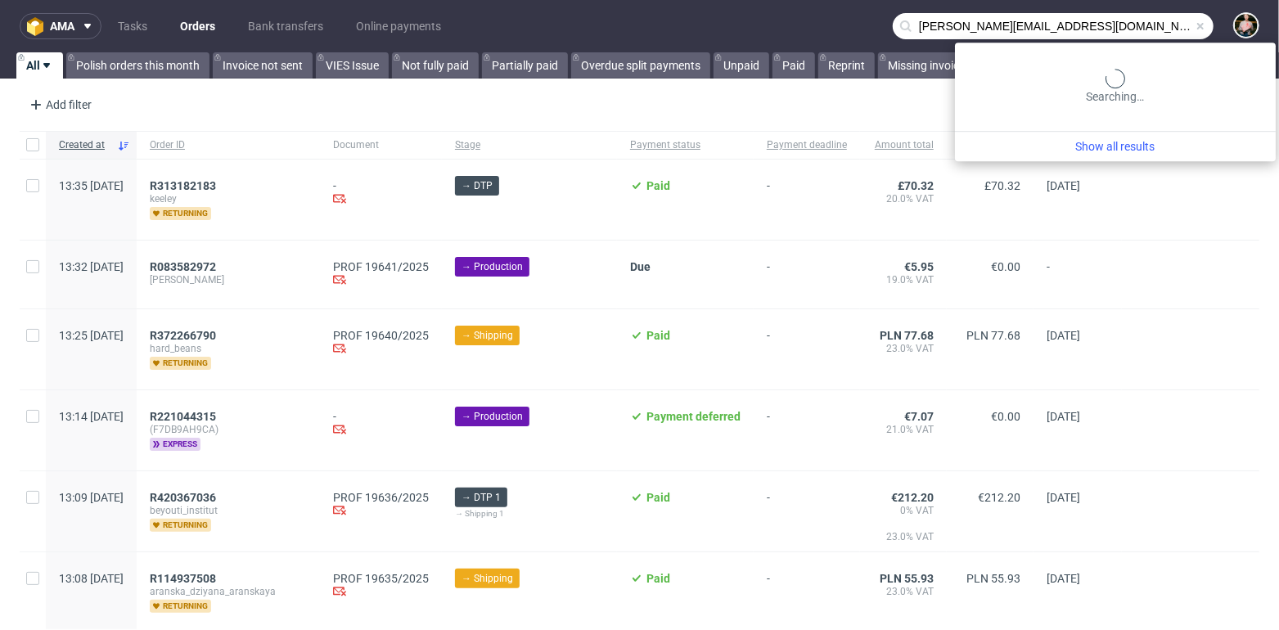
type input "[PERSON_NAME][EMAIL_ADDRESS][DOMAIN_NAME]"
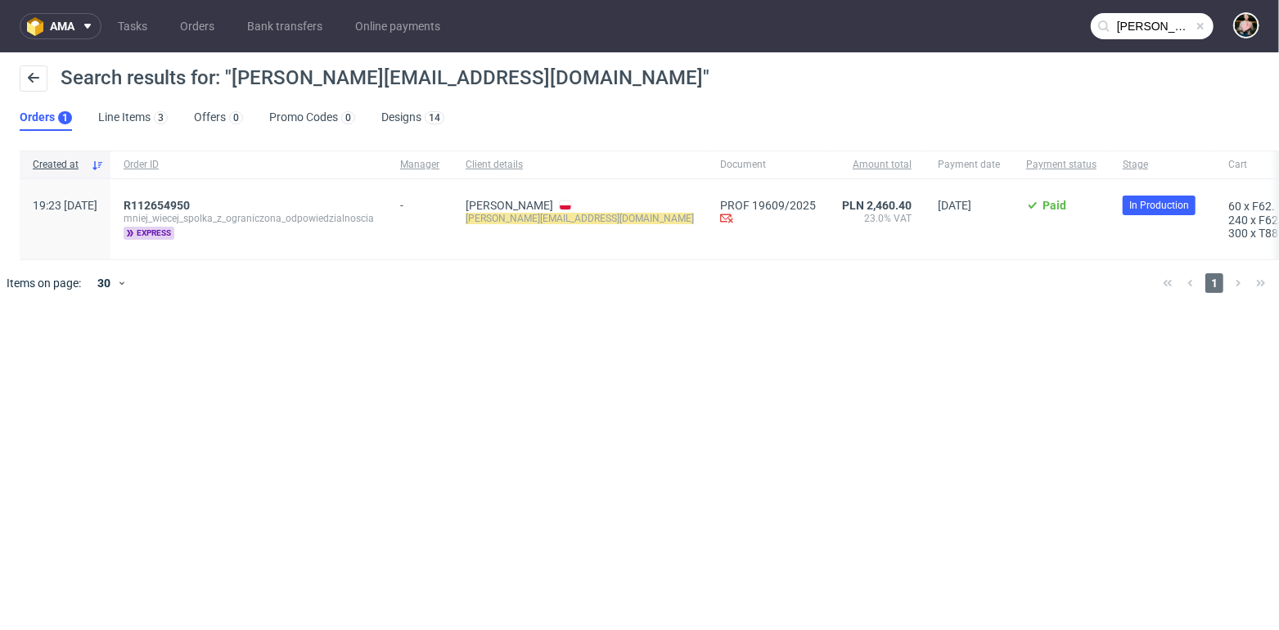
click at [188, 196] on div "R112654950 mniej_wiecej_spolka_z_ograniczona_odpowiedzialnoscia express" at bounding box center [248, 219] width 277 height 80
click at [190, 205] on span "R112654950" at bounding box center [157, 205] width 66 height 13
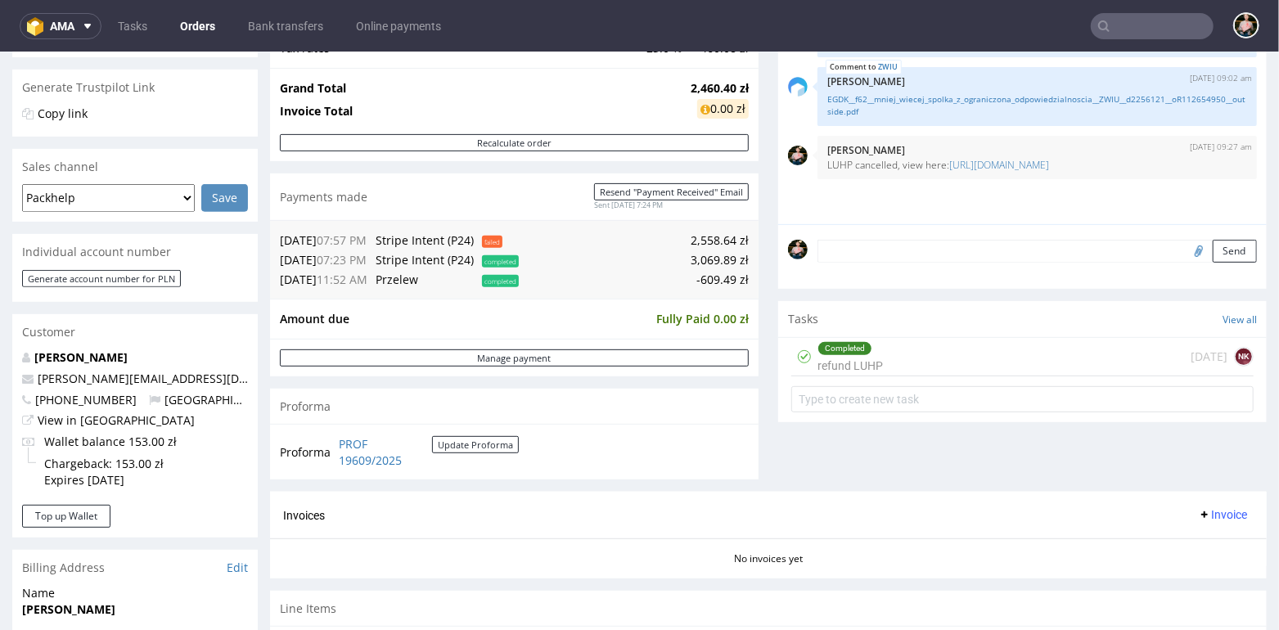
scroll to position [227, 0]
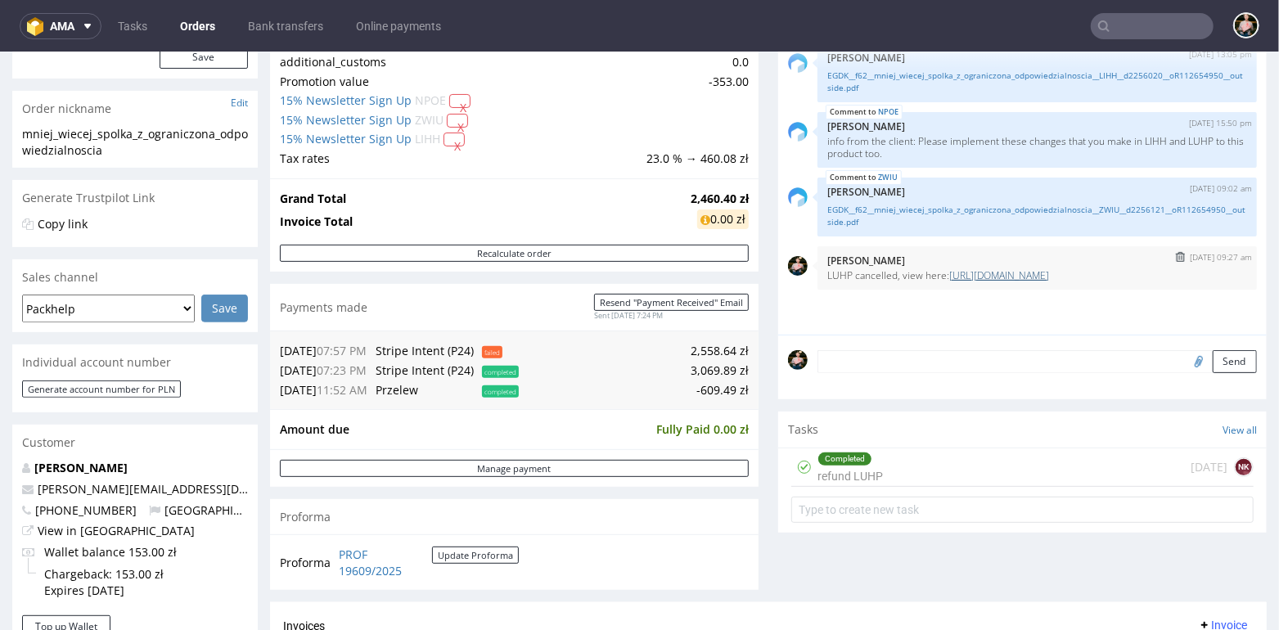
click at [953, 281] on link "[URL][DOMAIN_NAME]" at bounding box center [999, 275] width 100 height 14
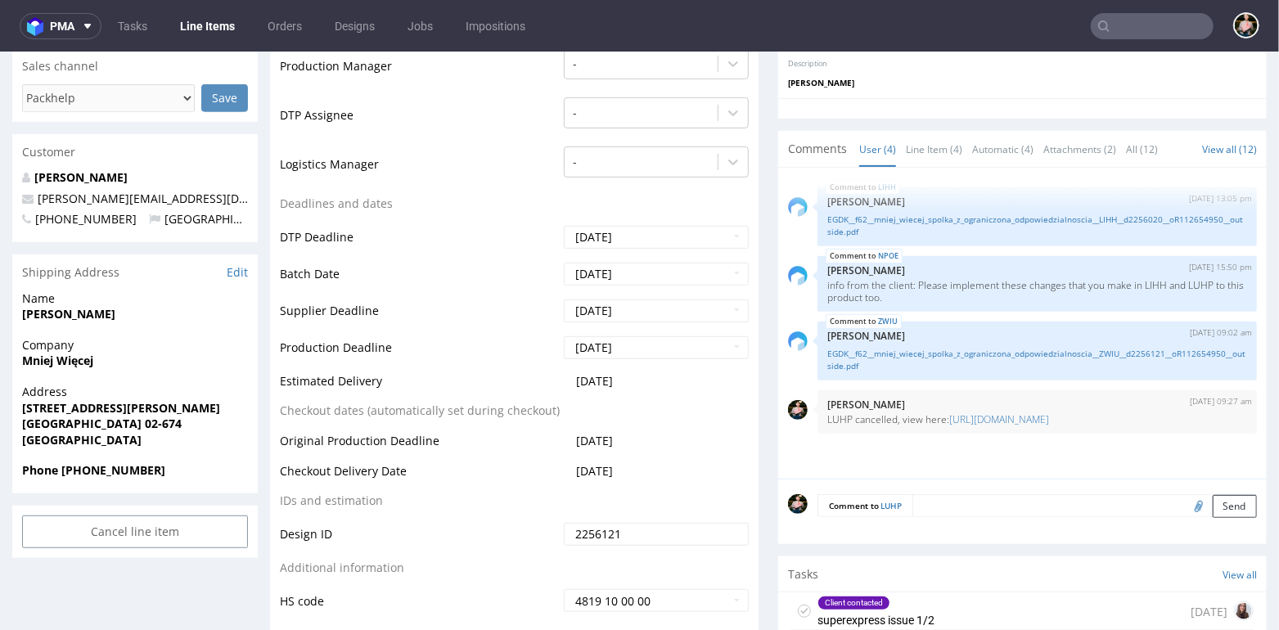
scroll to position [595, 0]
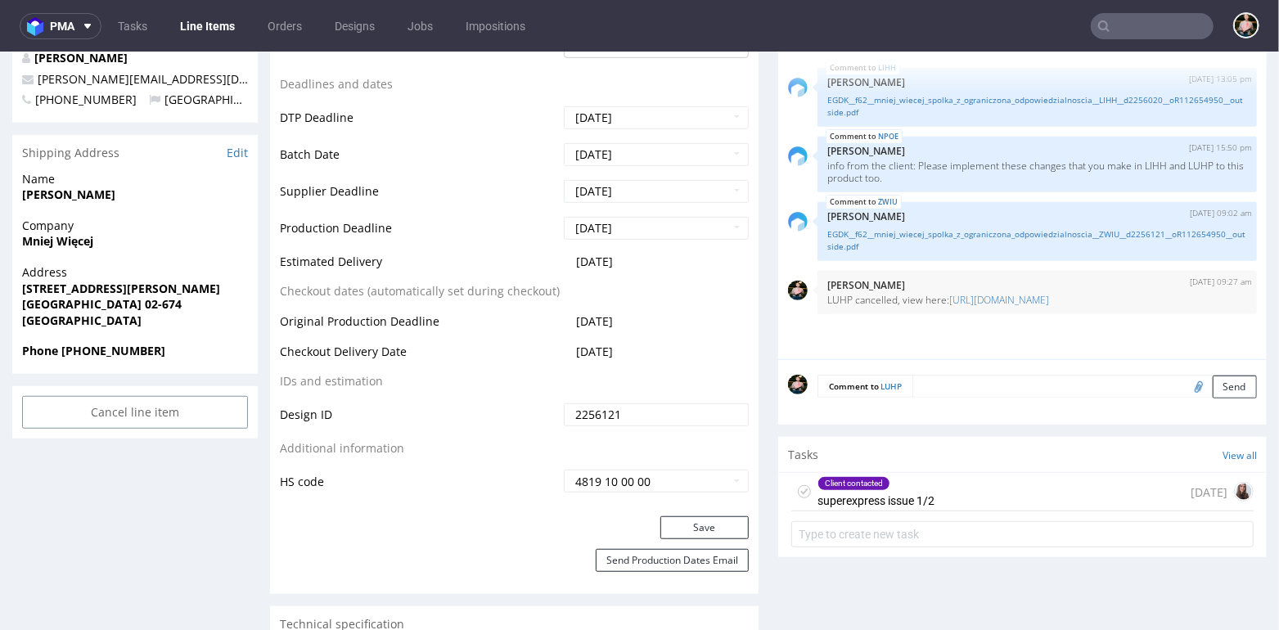
click at [1029, 489] on div "Client contacted superexpress issue 1/2 [DATE]" at bounding box center [1022, 491] width 462 height 38
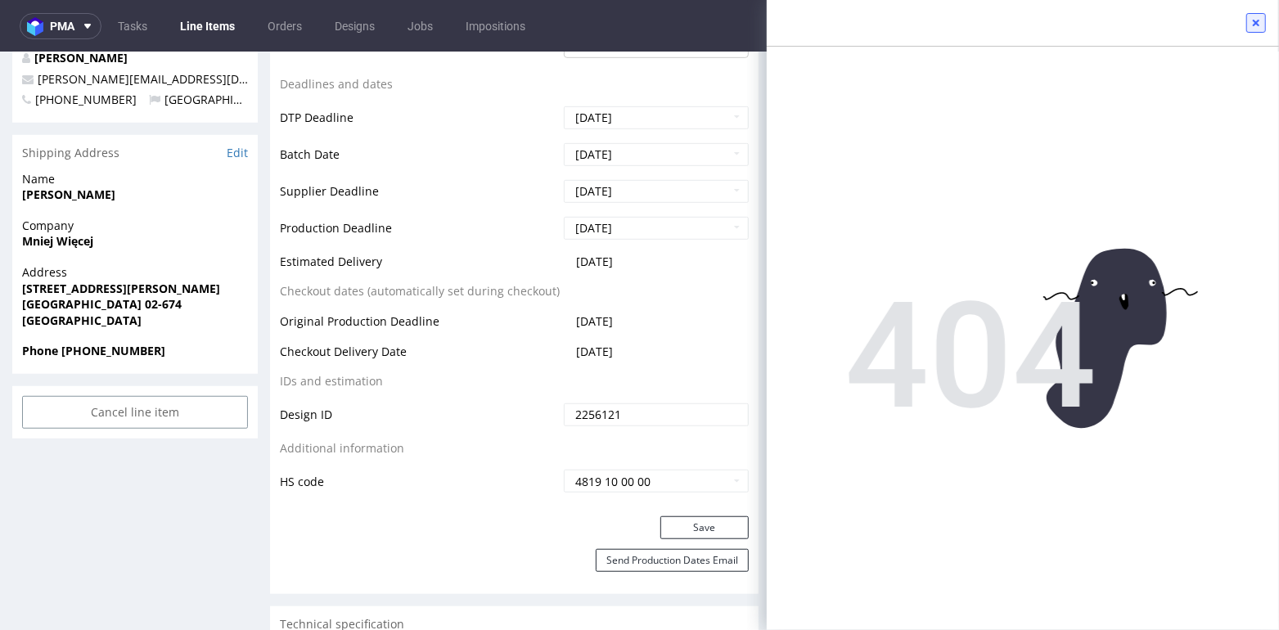
click at [1258, 22] on use at bounding box center [1256, 23] width 7 height 7
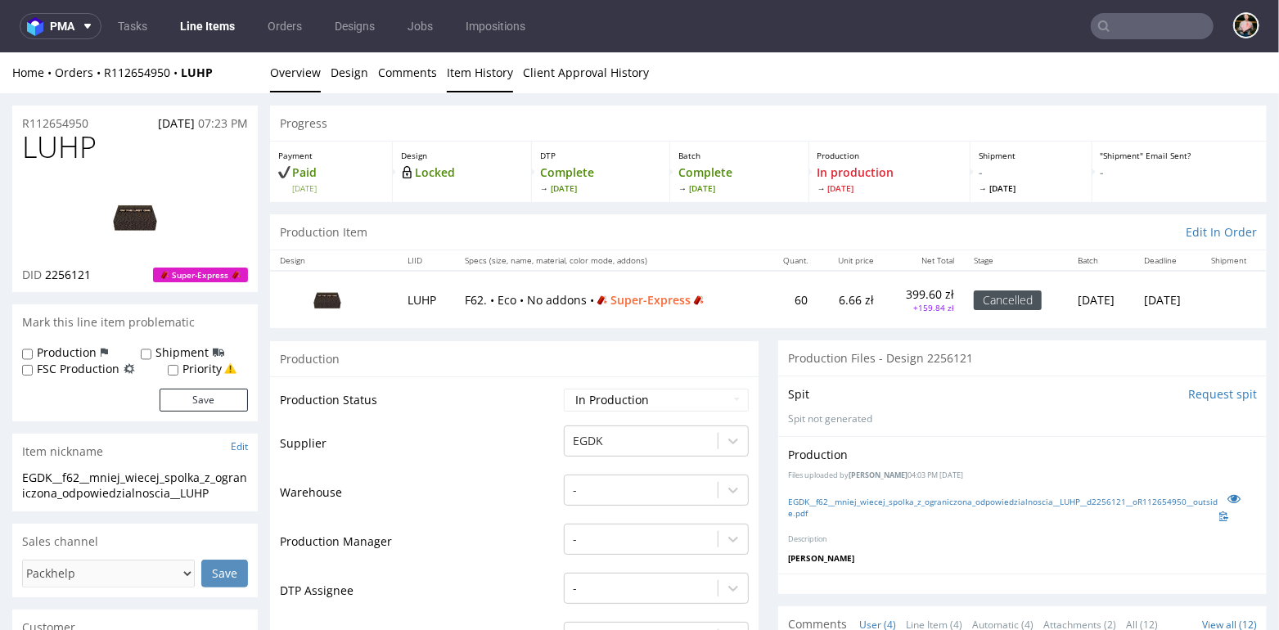
click at [466, 65] on link "Item History" at bounding box center [480, 72] width 66 height 40
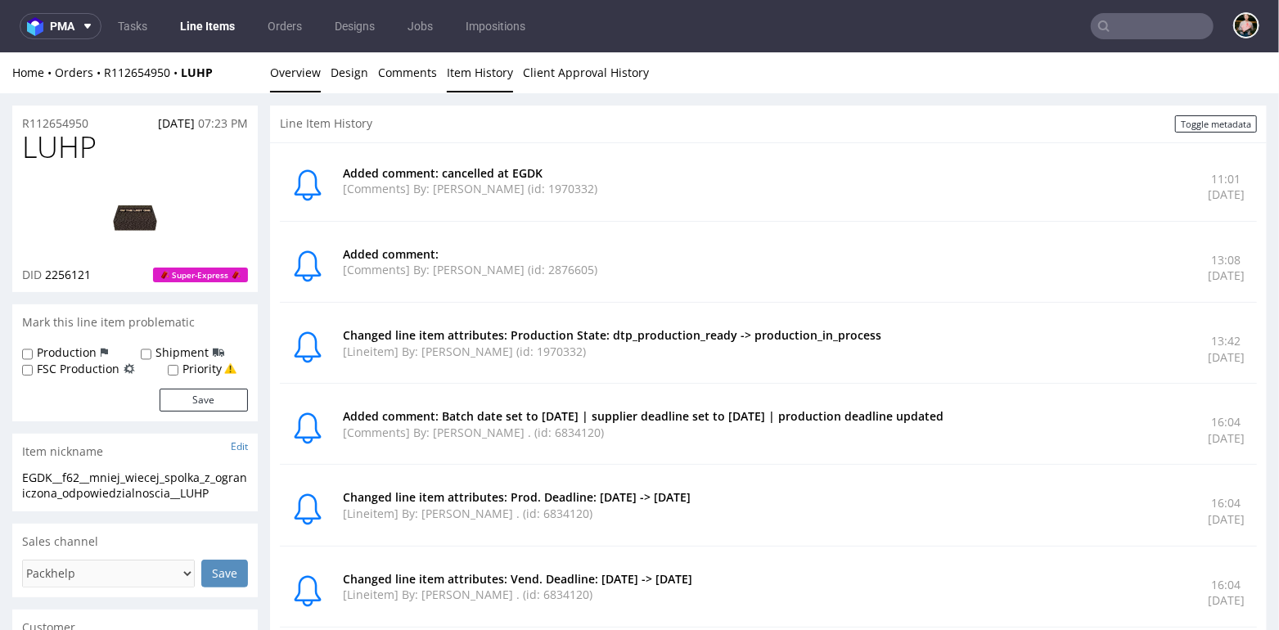
click at [291, 75] on link "Overview" at bounding box center [295, 72] width 51 height 40
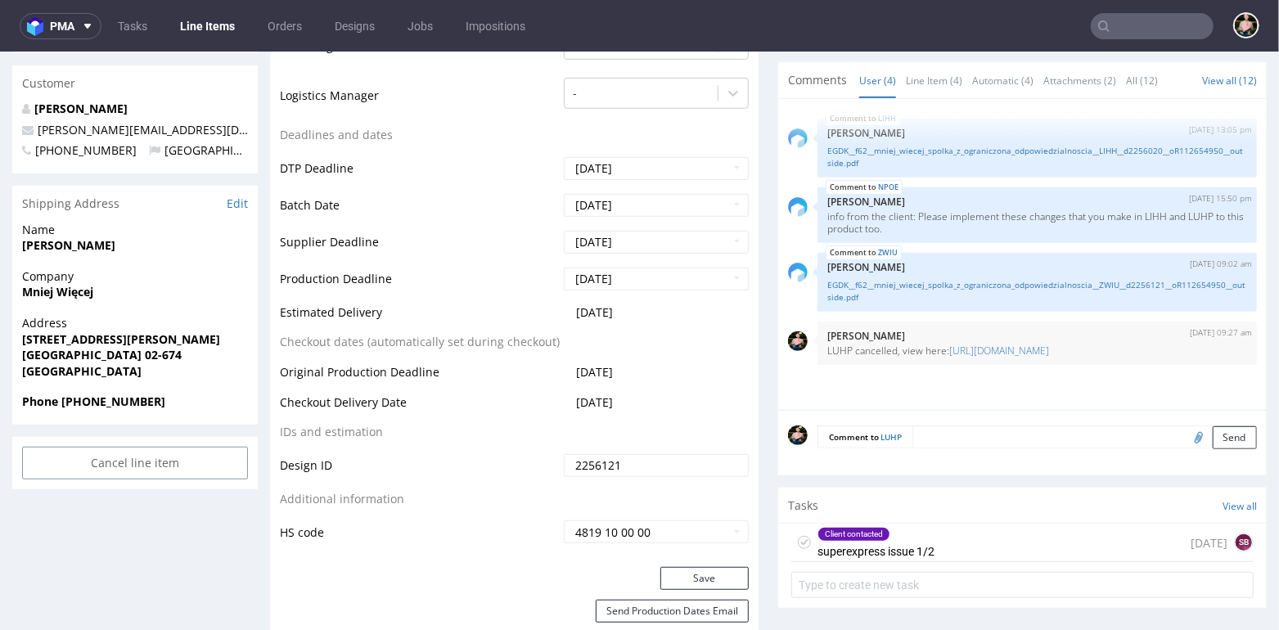
scroll to position [545, 0]
click at [916, 533] on div "Client contacted" at bounding box center [875, 532] width 115 height 13
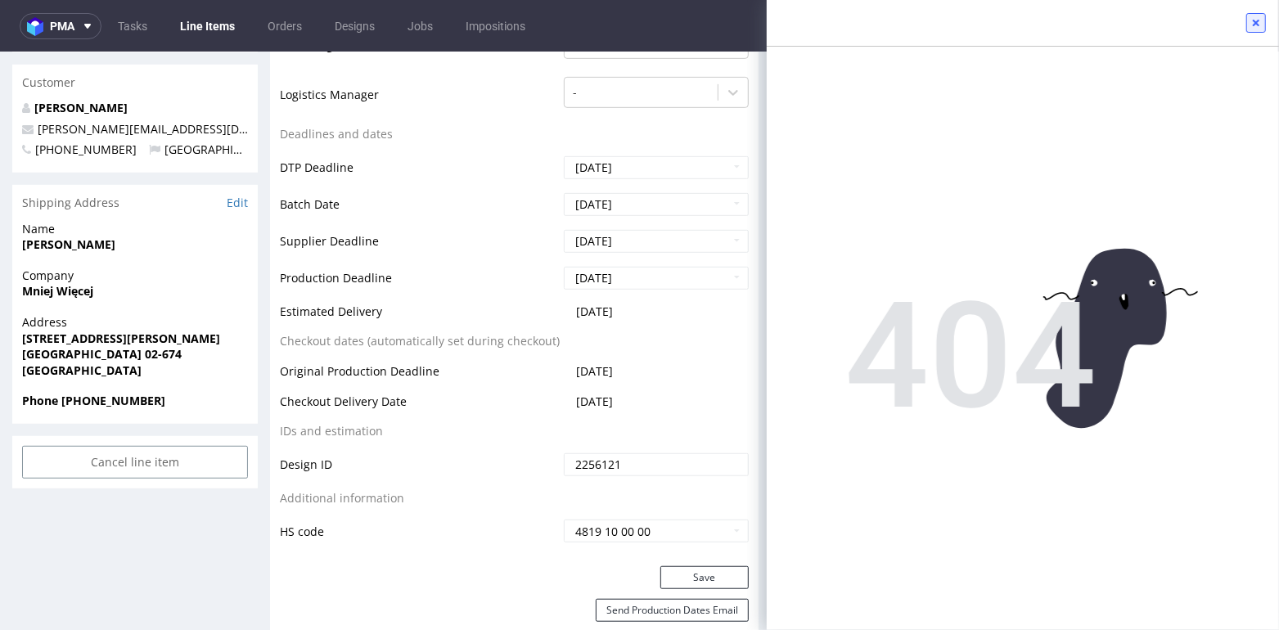
click at [1253, 20] on icon at bounding box center [1256, 22] width 13 height 13
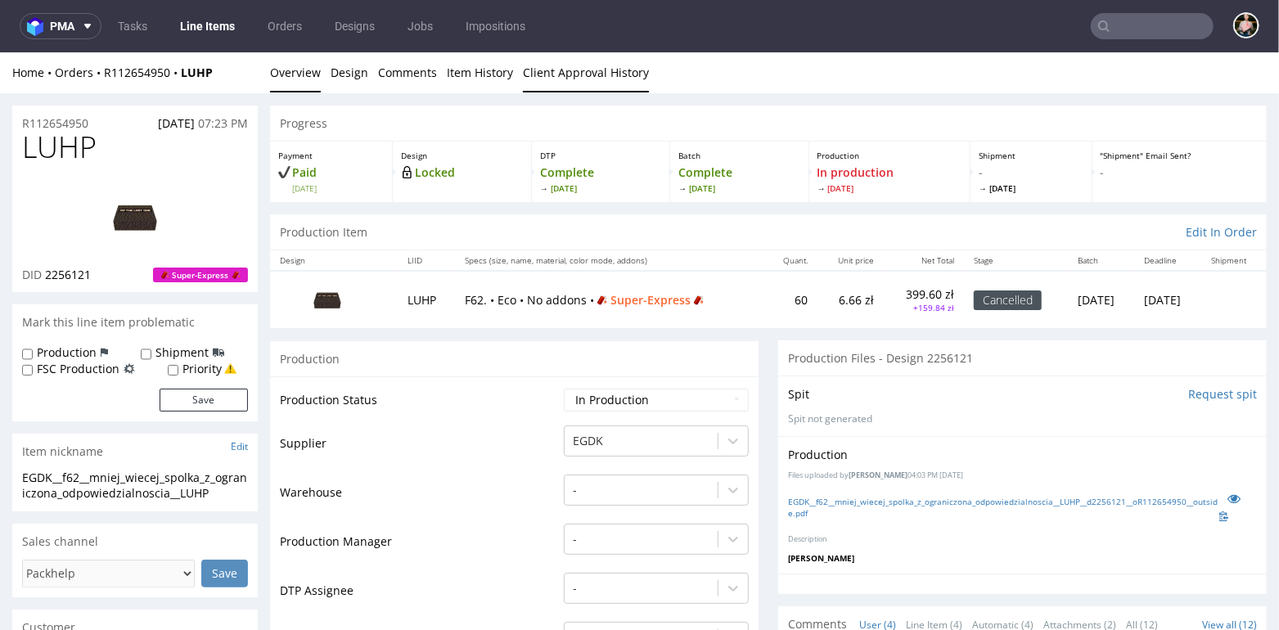
click at [607, 70] on link "Client Approval History" at bounding box center [586, 72] width 126 height 40
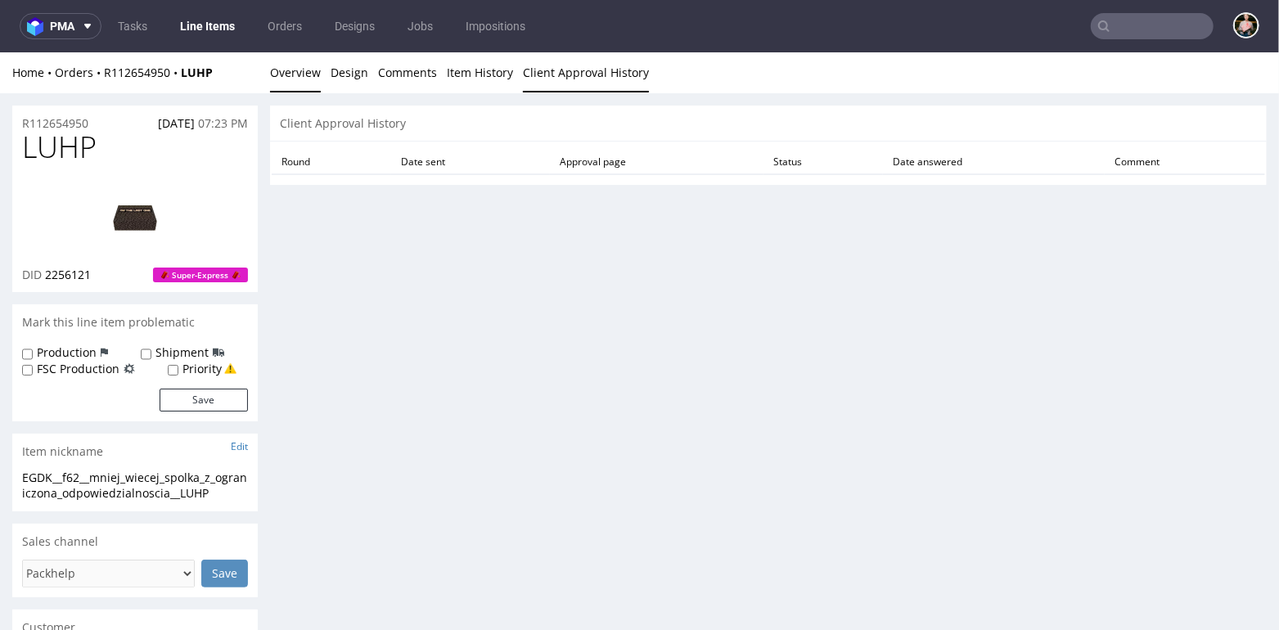
click at [293, 67] on link "Overview" at bounding box center [295, 72] width 51 height 40
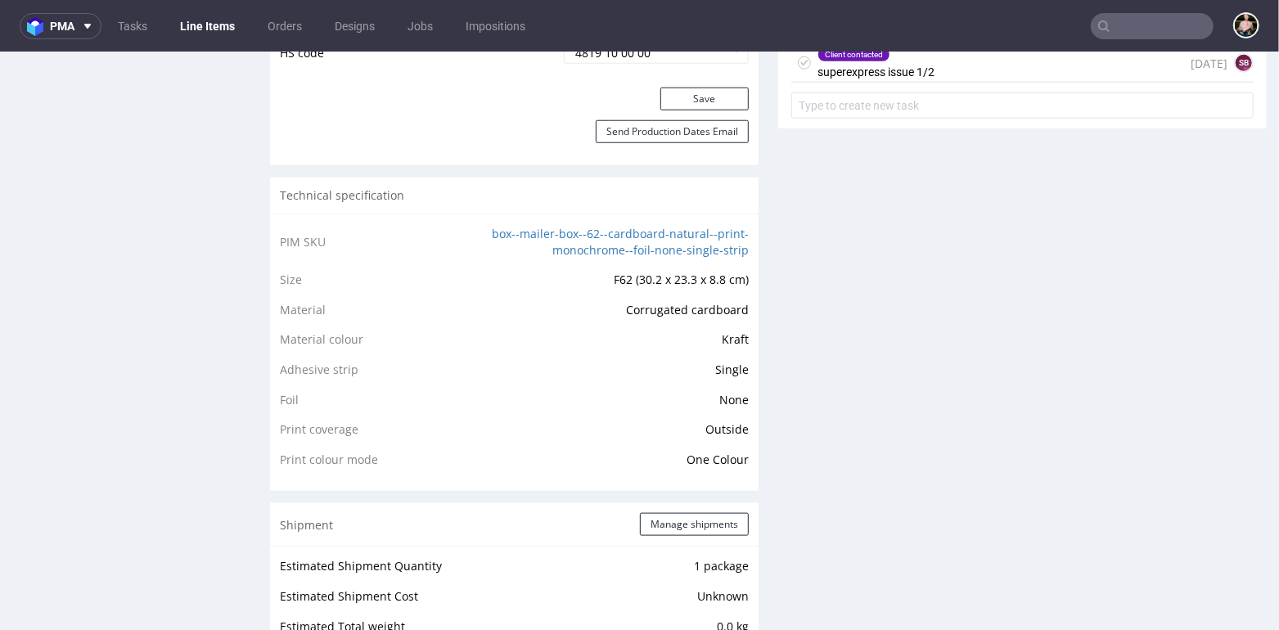
scroll to position [1209, 0]
